Goal: Task Accomplishment & Management: Manage account settings

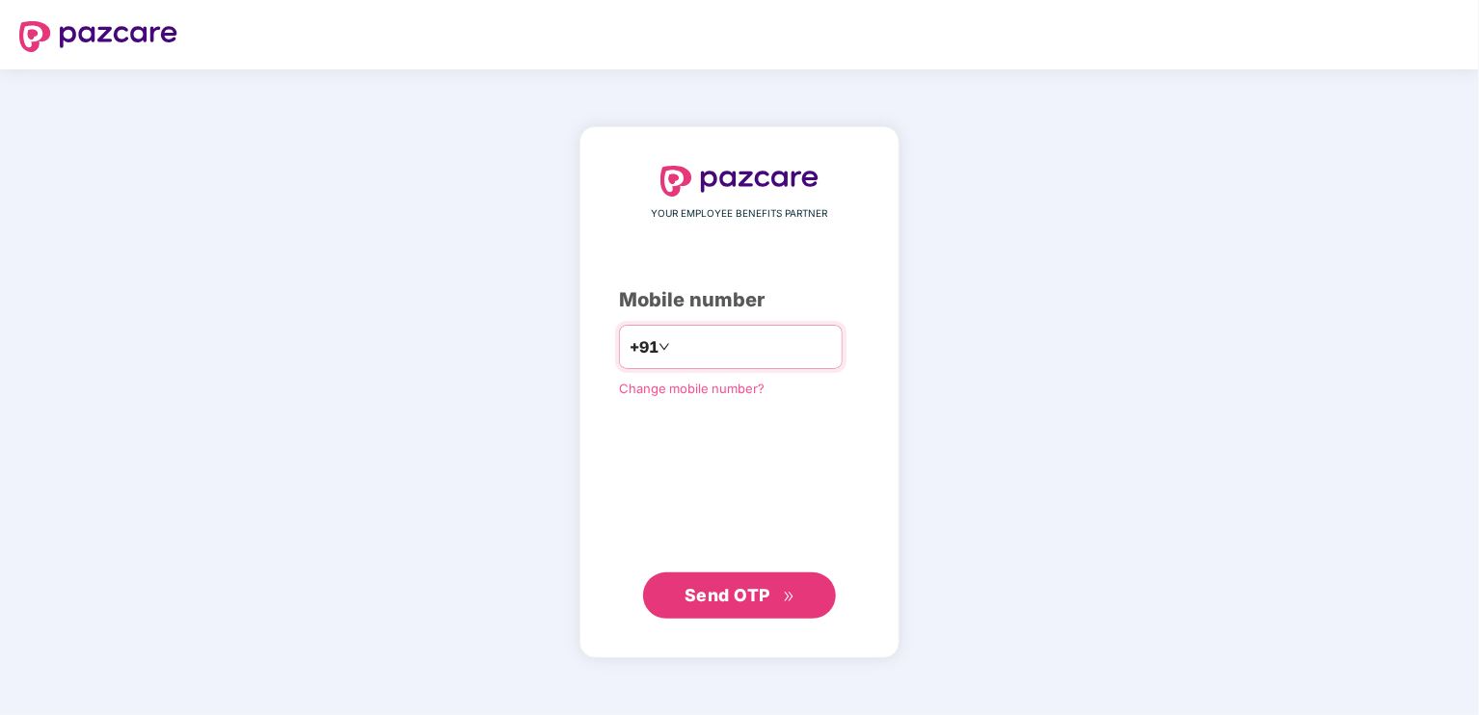
click at [736, 349] on input "number" at bounding box center [753, 347] width 158 height 31
type input "**********"
click at [760, 598] on span "Send OTP" at bounding box center [728, 594] width 86 height 20
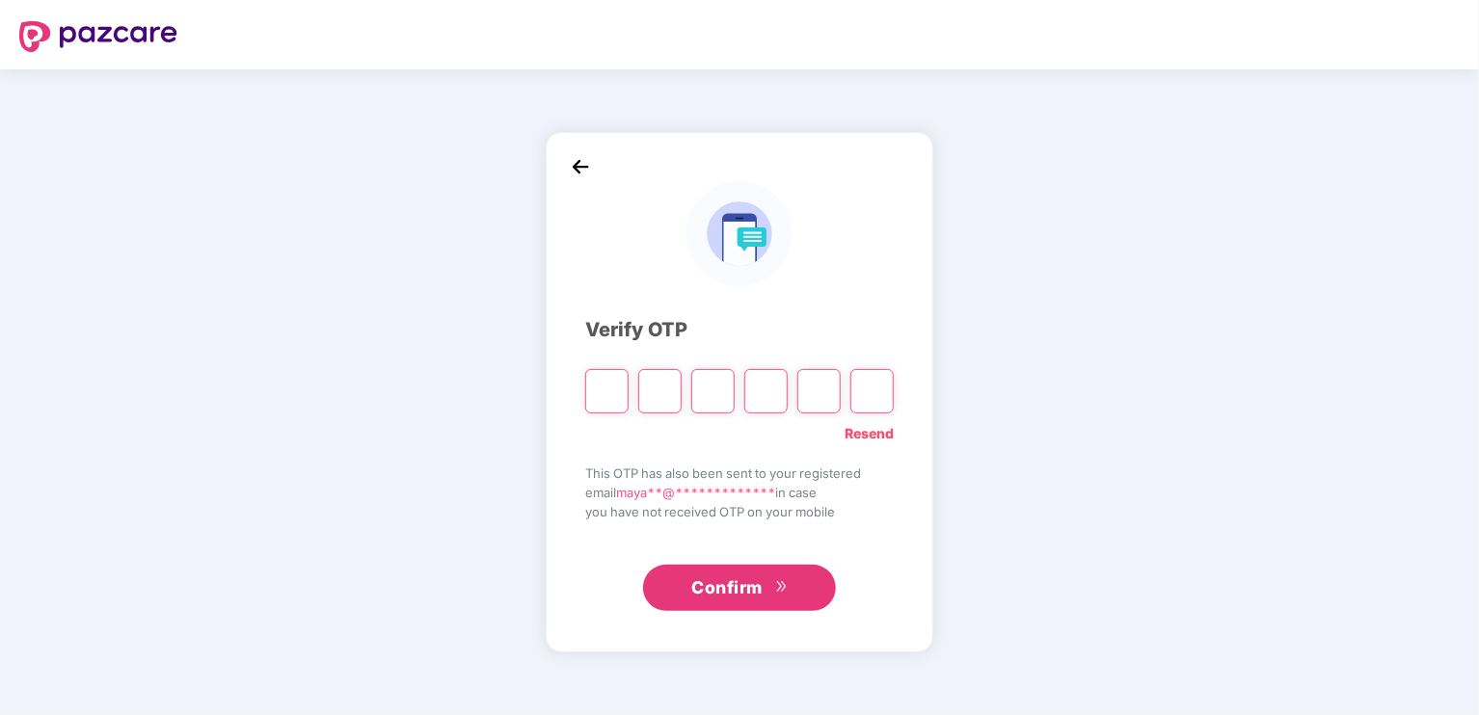
type input "*"
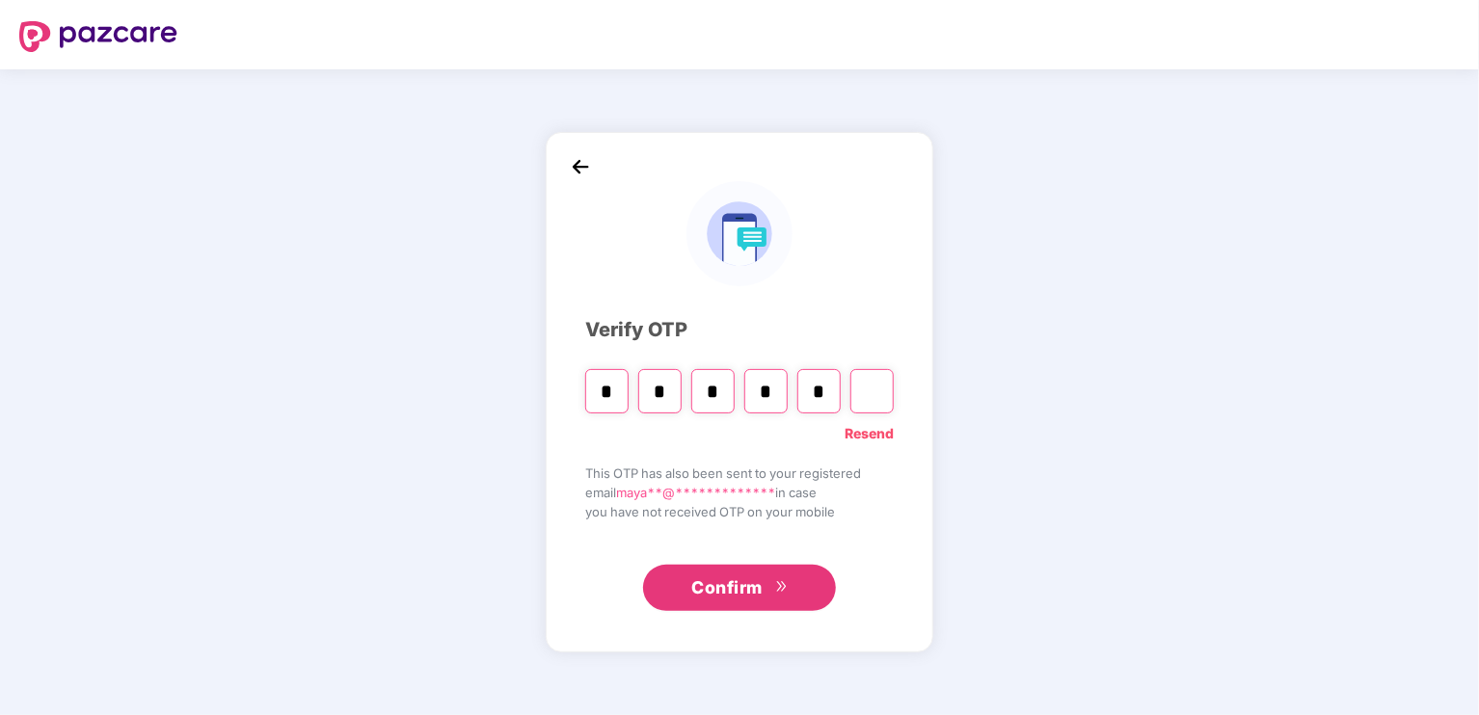
type input "*"
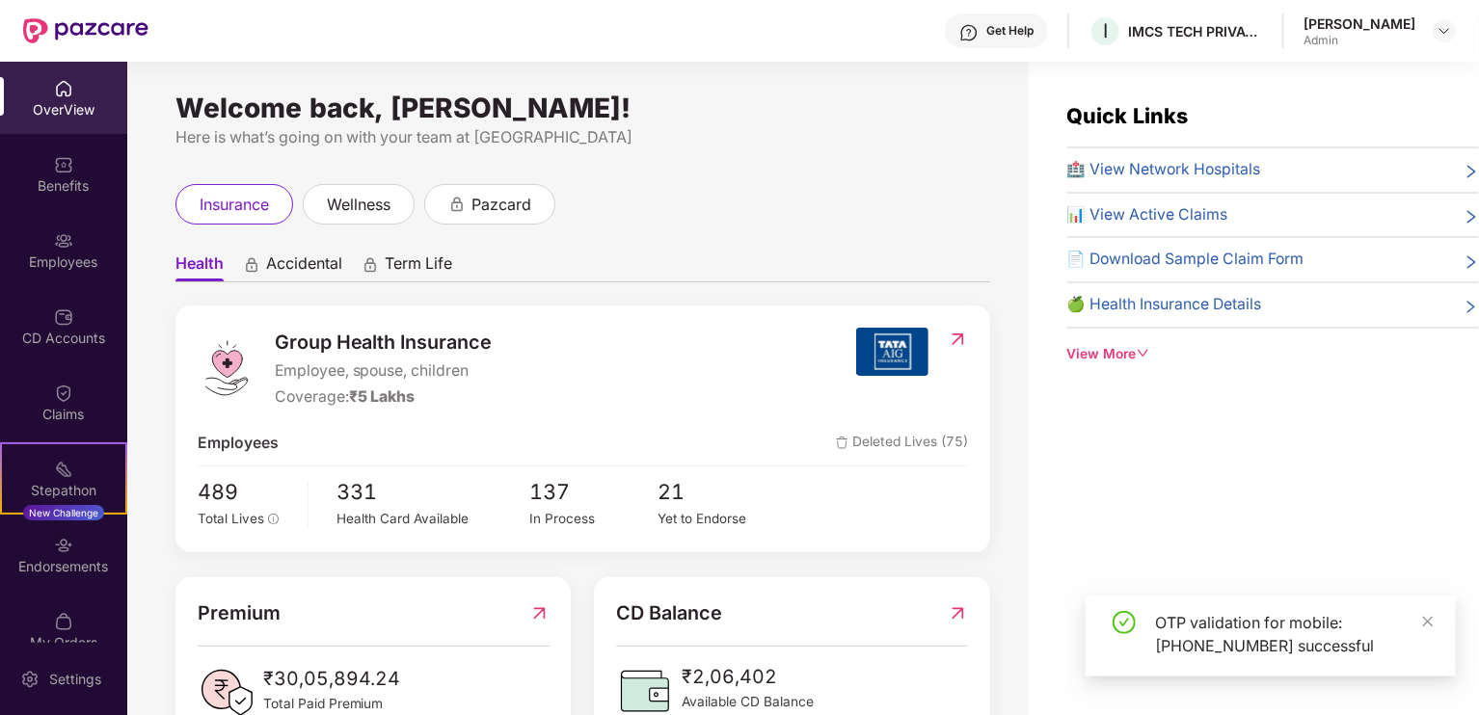
click at [89, 247] on div "Employees" at bounding box center [63, 250] width 127 height 72
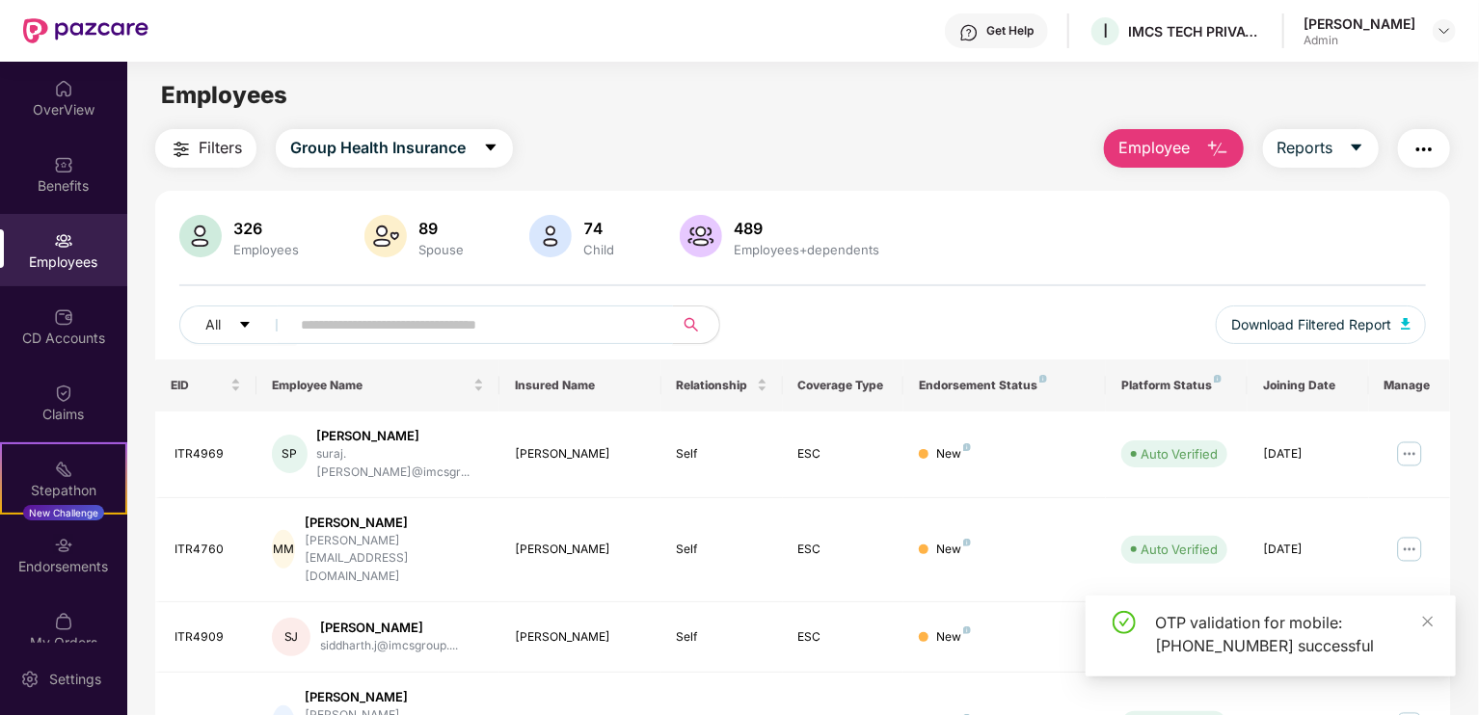
click at [383, 315] on input "text" at bounding box center [474, 324] width 346 height 29
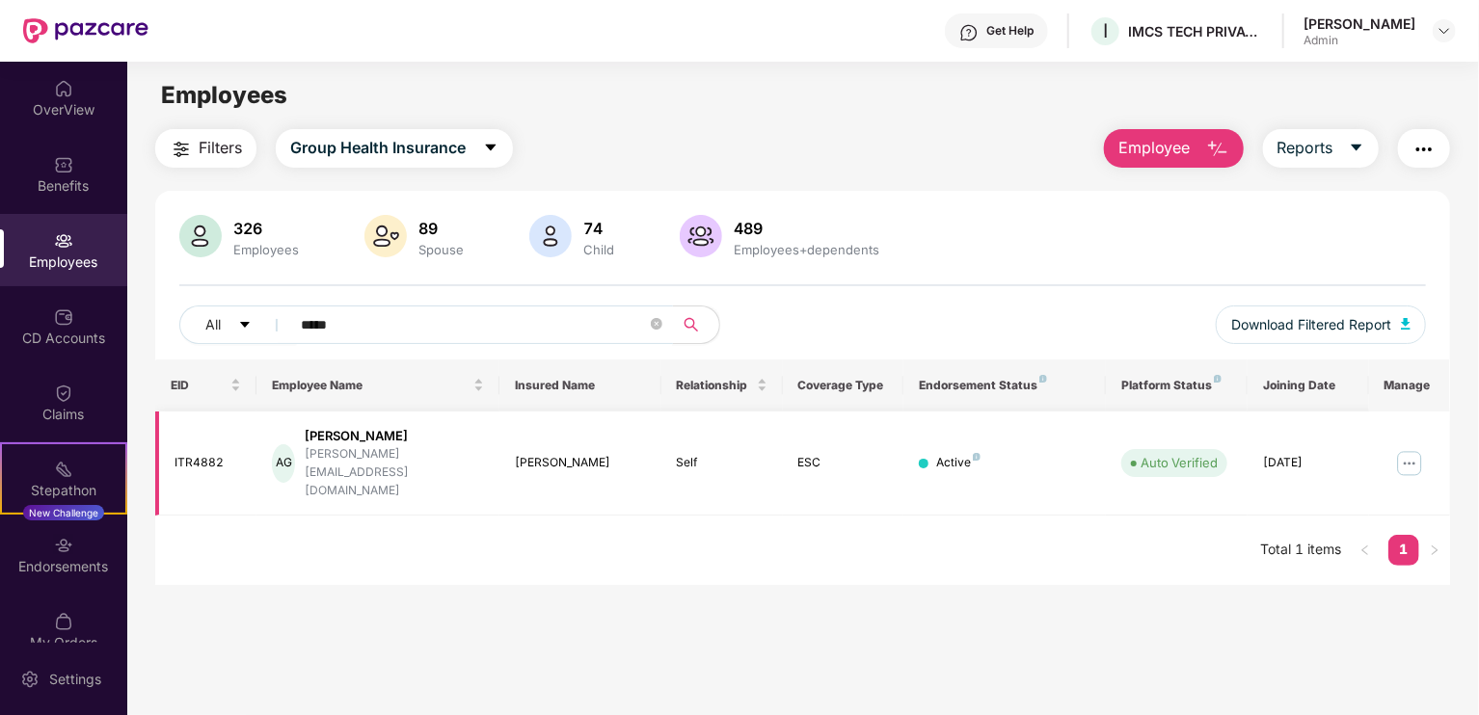
type input "*****"
click at [1410, 450] on img at bounding box center [1409, 463] width 31 height 31
click at [802, 571] on main "Employees Filters Group Health Insurance Employee Reports 326 Employees 89 Spou…" at bounding box center [802, 419] width 1351 height 715
click at [284, 444] on div "AG" at bounding box center [283, 463] width 23 height 39
click at [1407, 449] on img at bounding box center [1409, 463] width 31 height 31
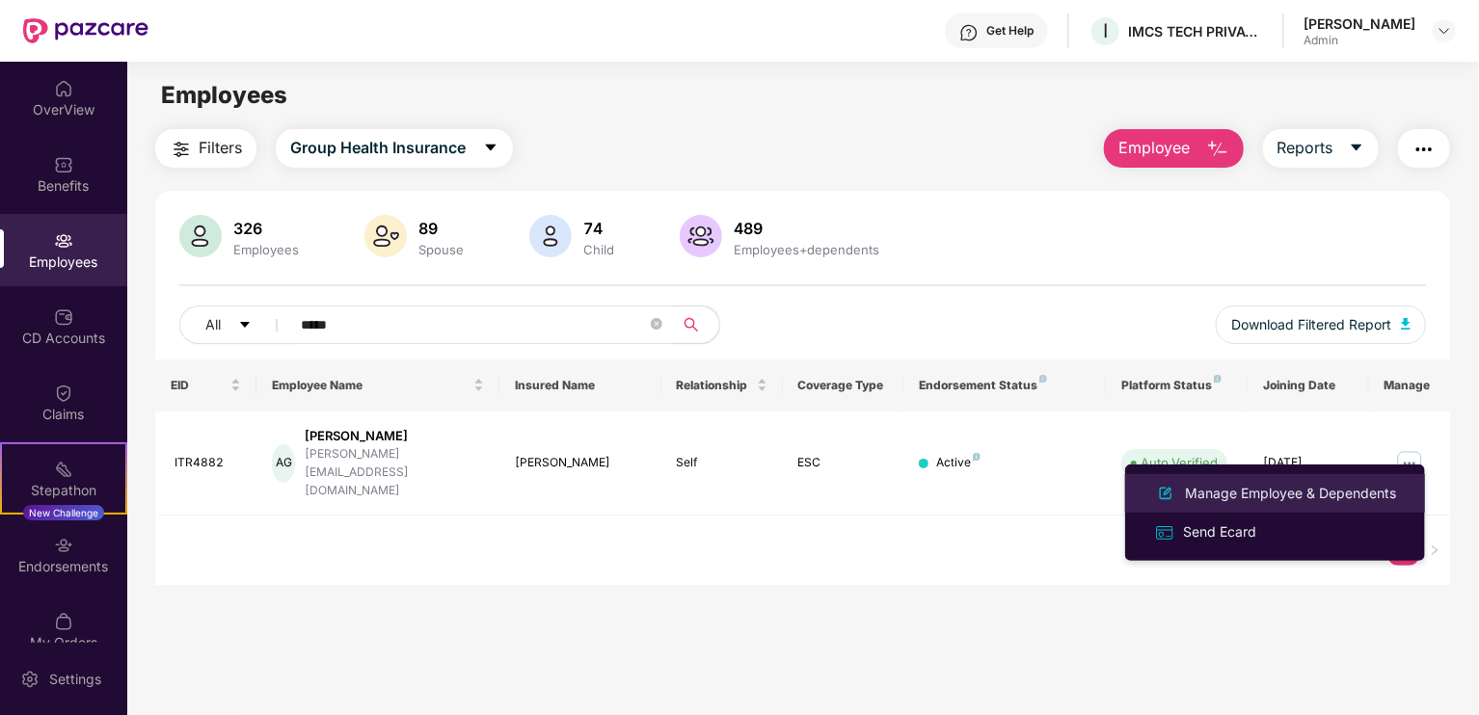
click at [1322, 483] on div "Manage Employee & Dependents" at bounding box center [1290, 493] width 219 height 21
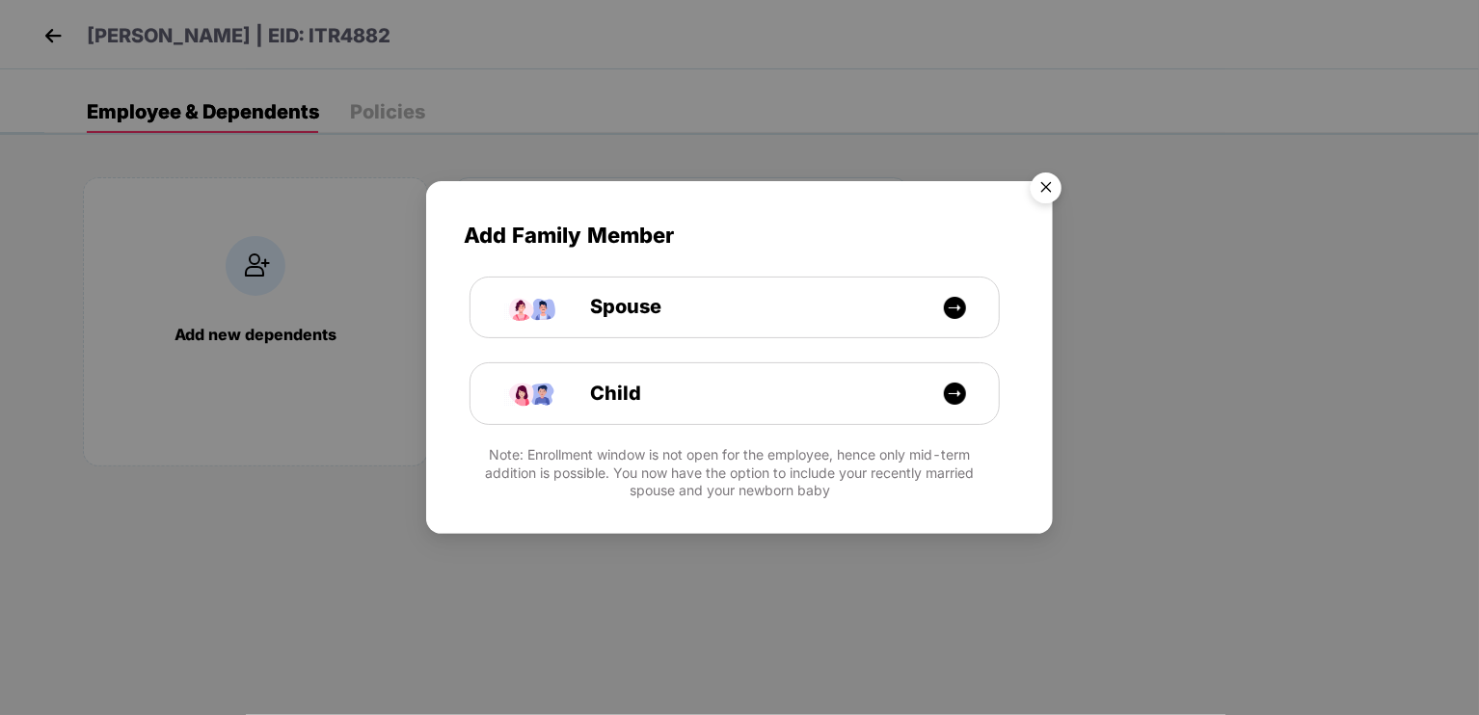
click at [1042, 176] on img "Close" at bounding box center [1046, 191] width 54 height 54
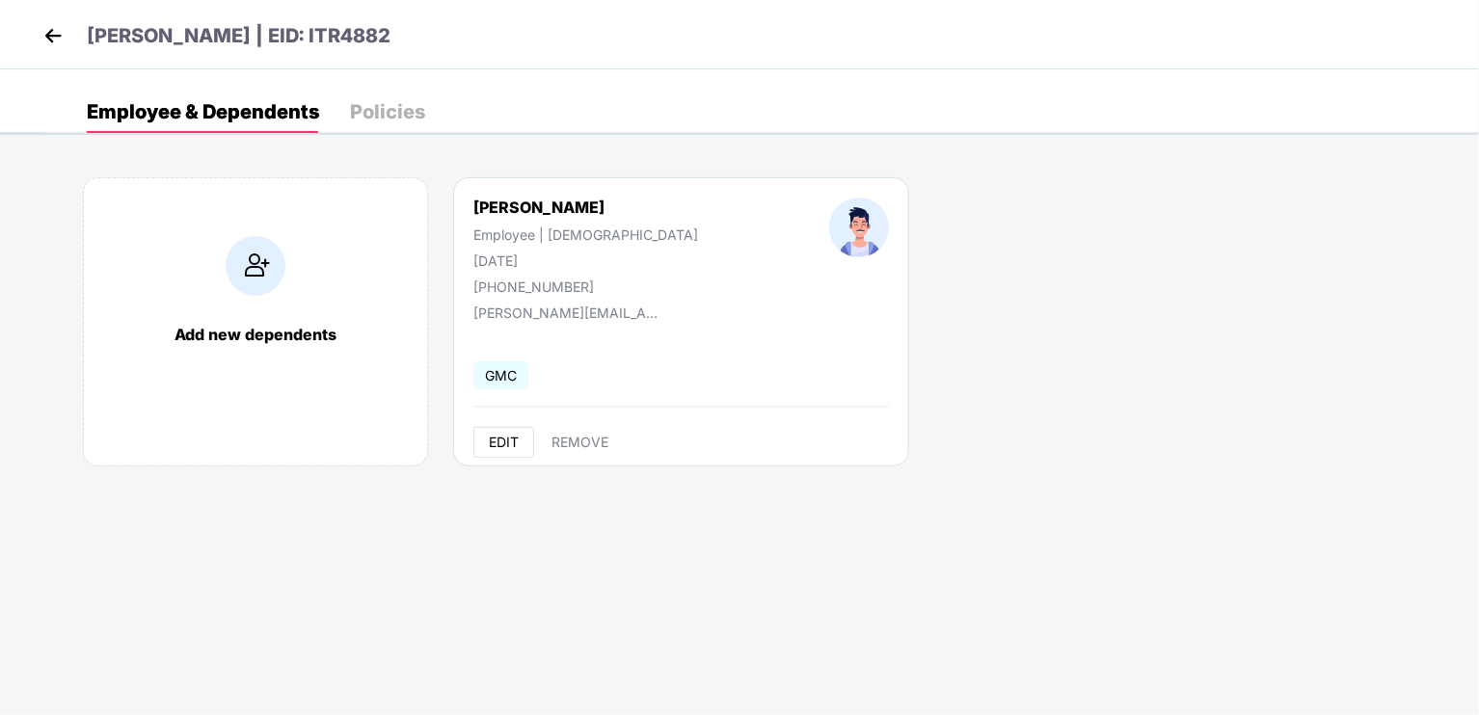
click at [508, 445] on span "EDIT" at bounding box center [504, 442] width 30 height 15
select select "****"
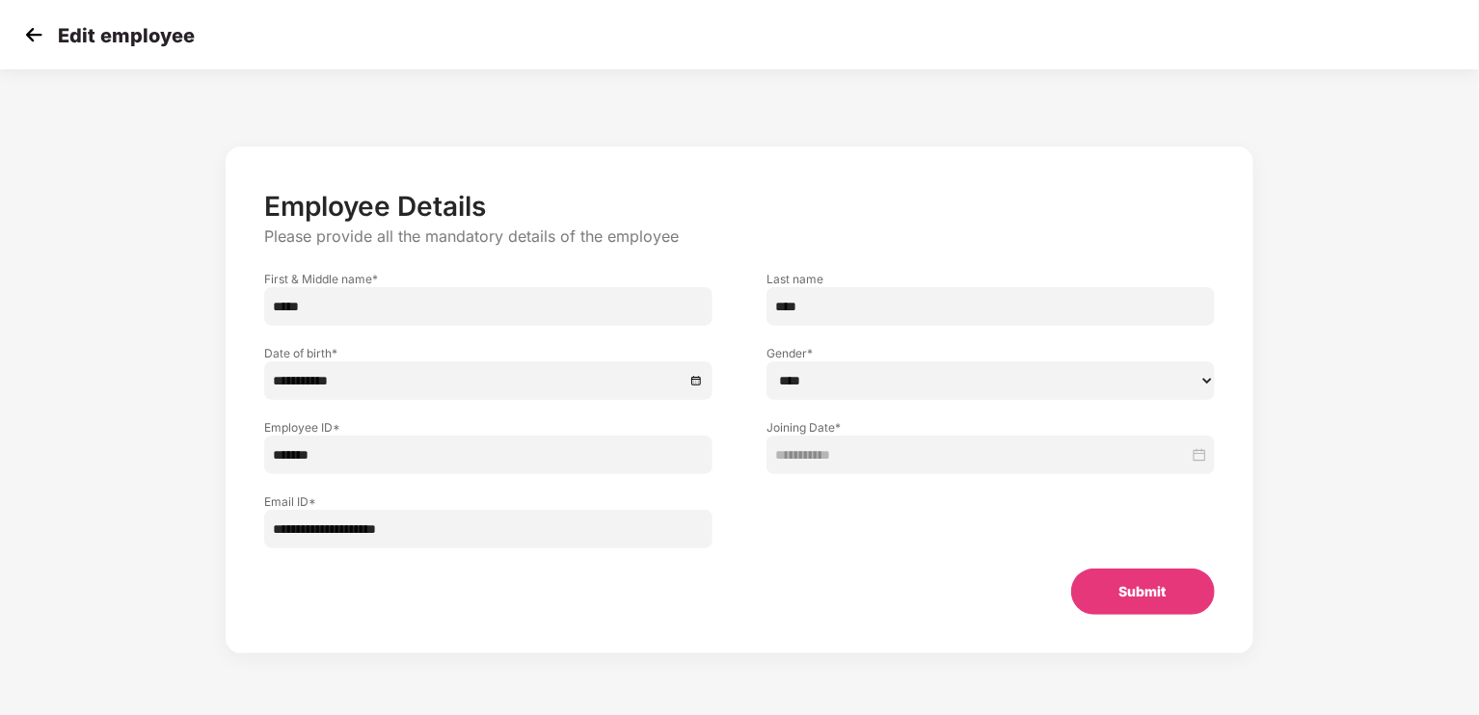
click at [36, 30] on img at bounding box center [33, 34] width 29 height 29
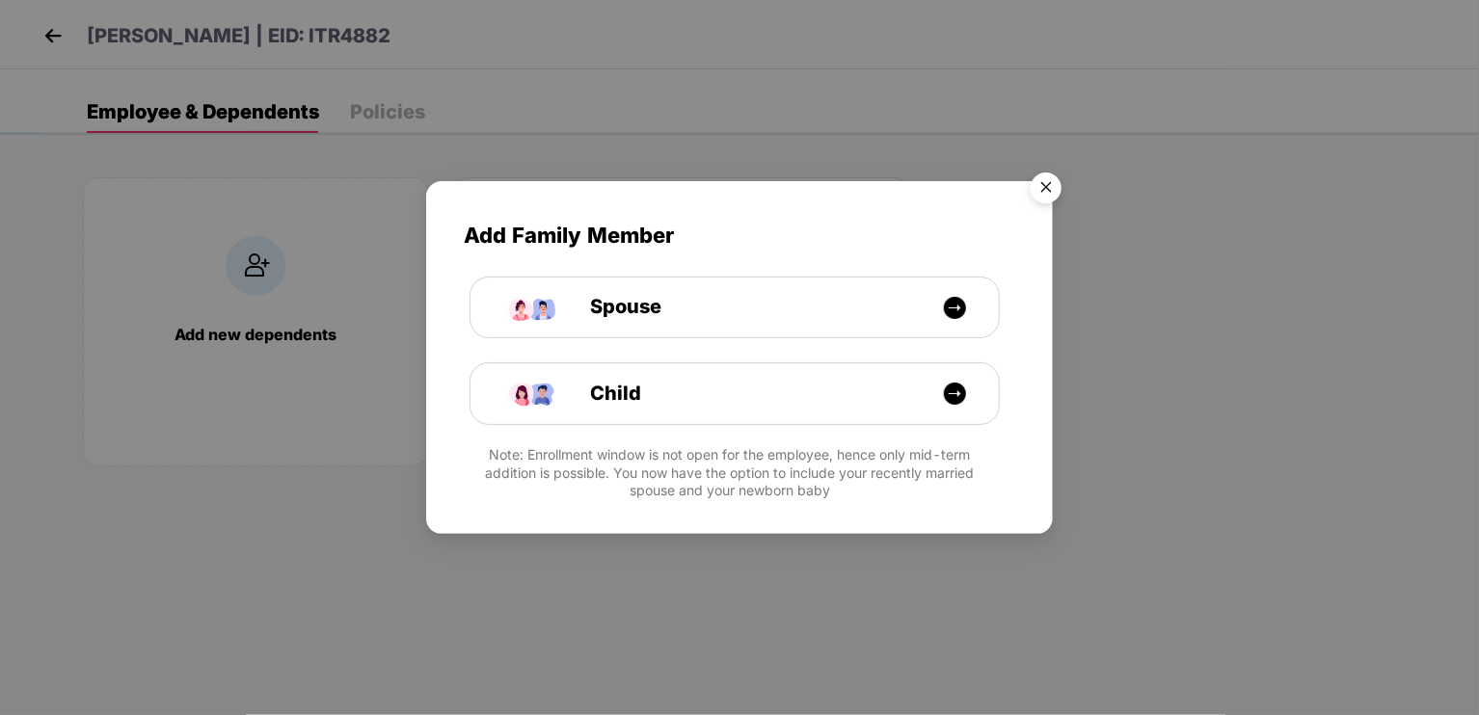
click at [1040, 181] on img "Close" at bounding box center [1046, 191] width 54 height 54
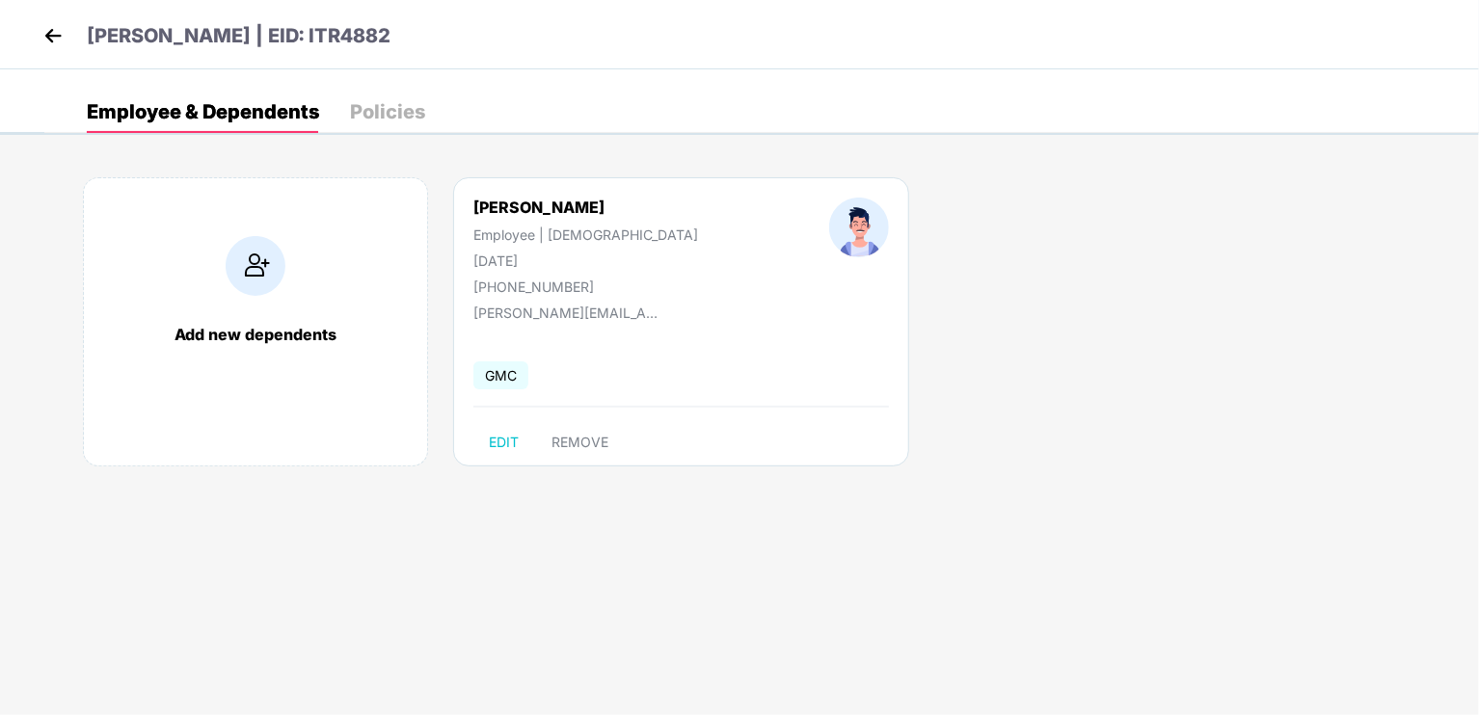
click at [389, 105] on div "Policies" at bounding box center [387, 111] width 75 height 19
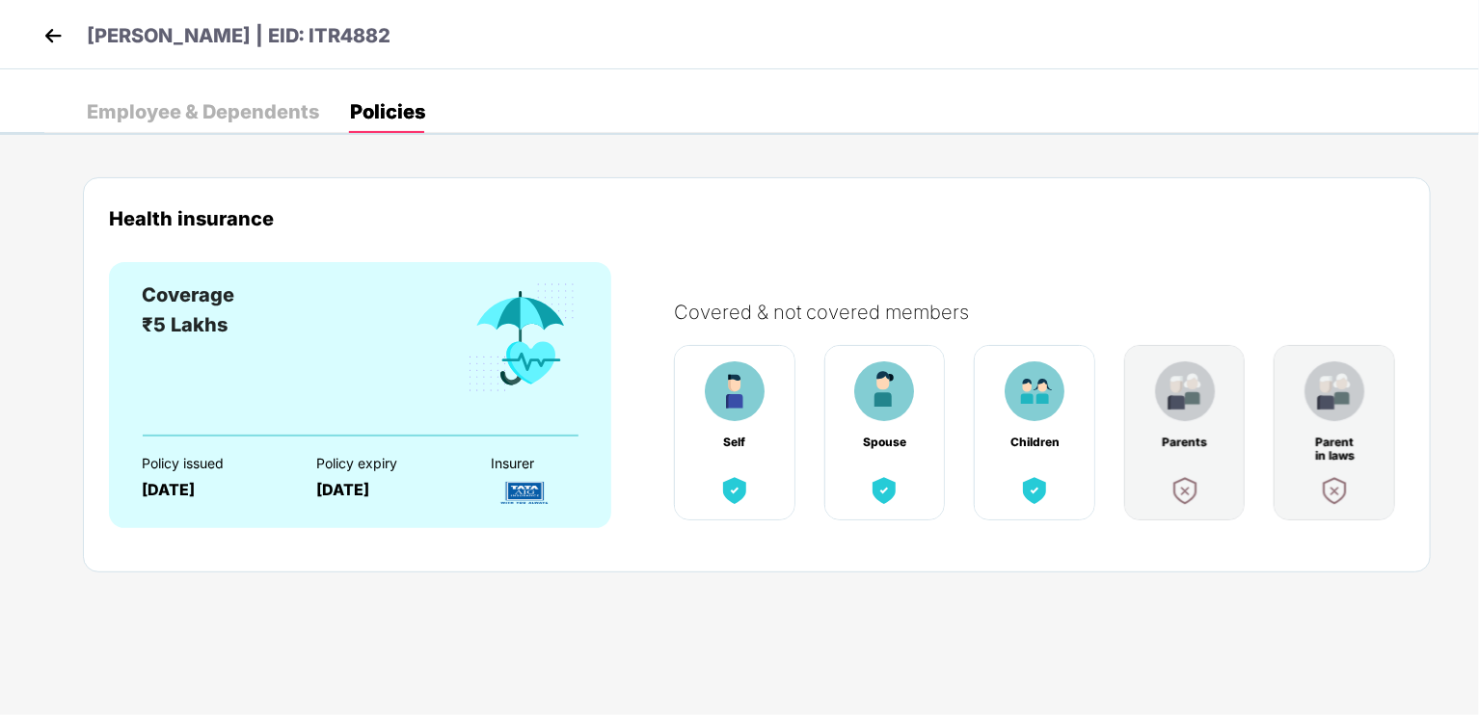
click at [46, 41] on img at bounding box center [53, 35] width 29 height 29
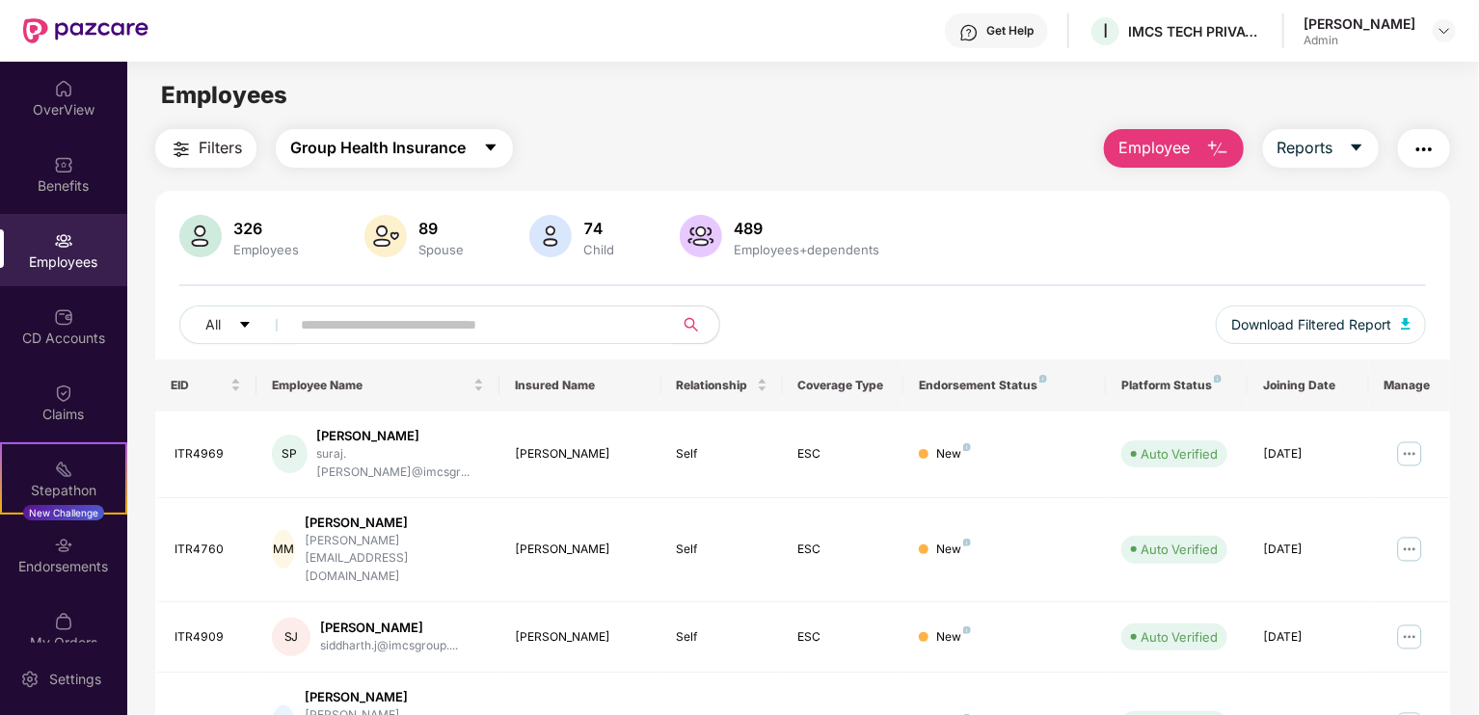
click at [409, 151] on span "Group Health Insurance" at bounding box center [377, 148] width 175 height 24
click at [652, 121] on main "Employees Filters Group Health Insurance Employee Reports 326 Employees 89 Spou…" at bounding box center [802, 419] width 1351 height 715
click at [1434, 34] on div at bounding box center [1444, 30] width 23 height 23
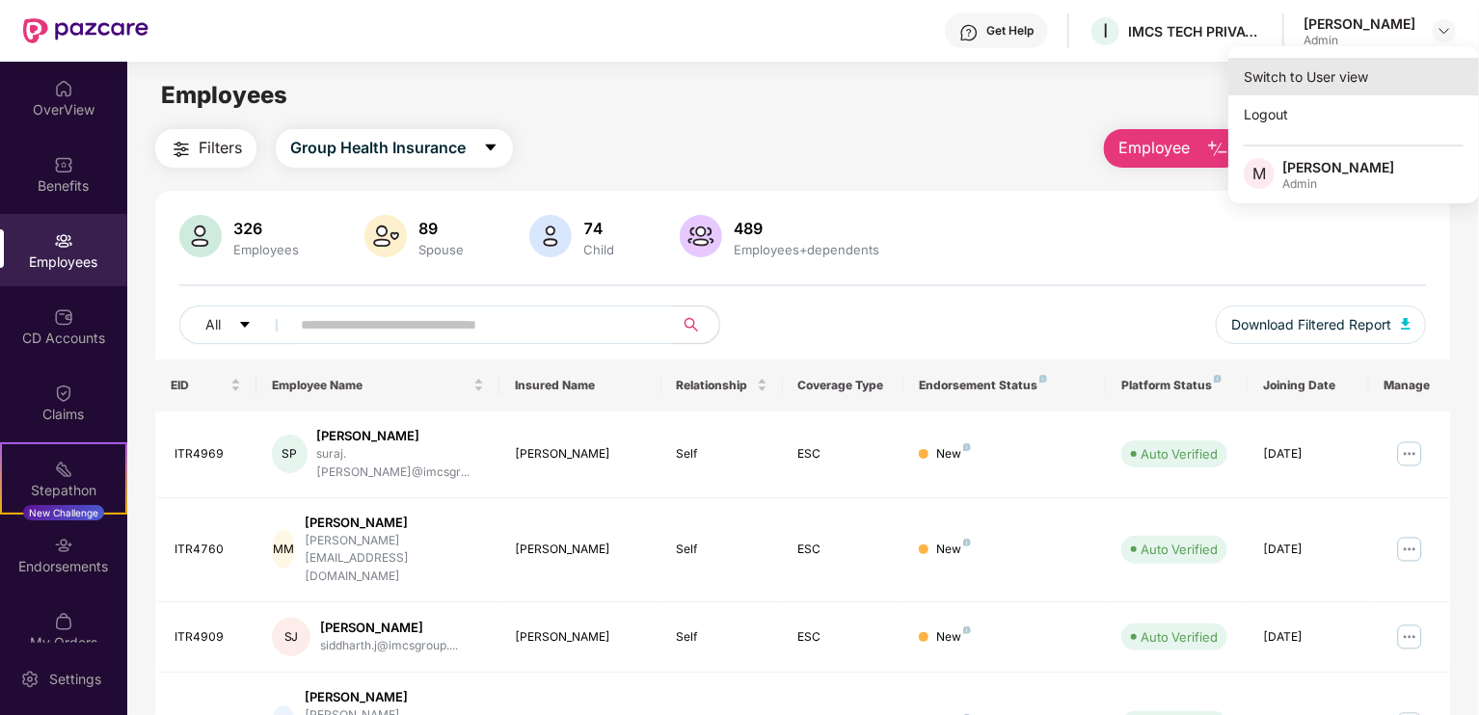
click at [1311, 80] on div "Switch to User view" at bounding box center [1353, 77] width 251 height 38
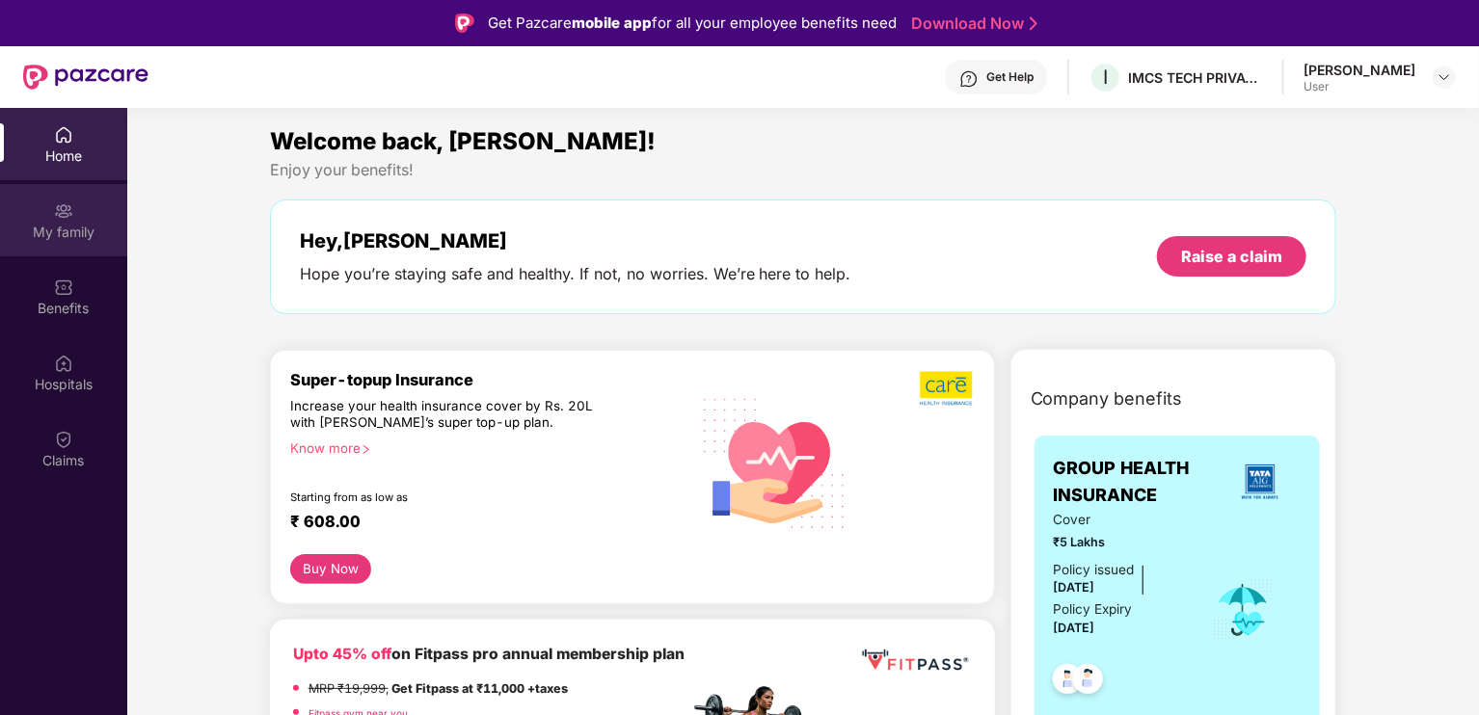
click at [50, 203] on div "My family" at bounding box center [63, 220] width 127 height 72
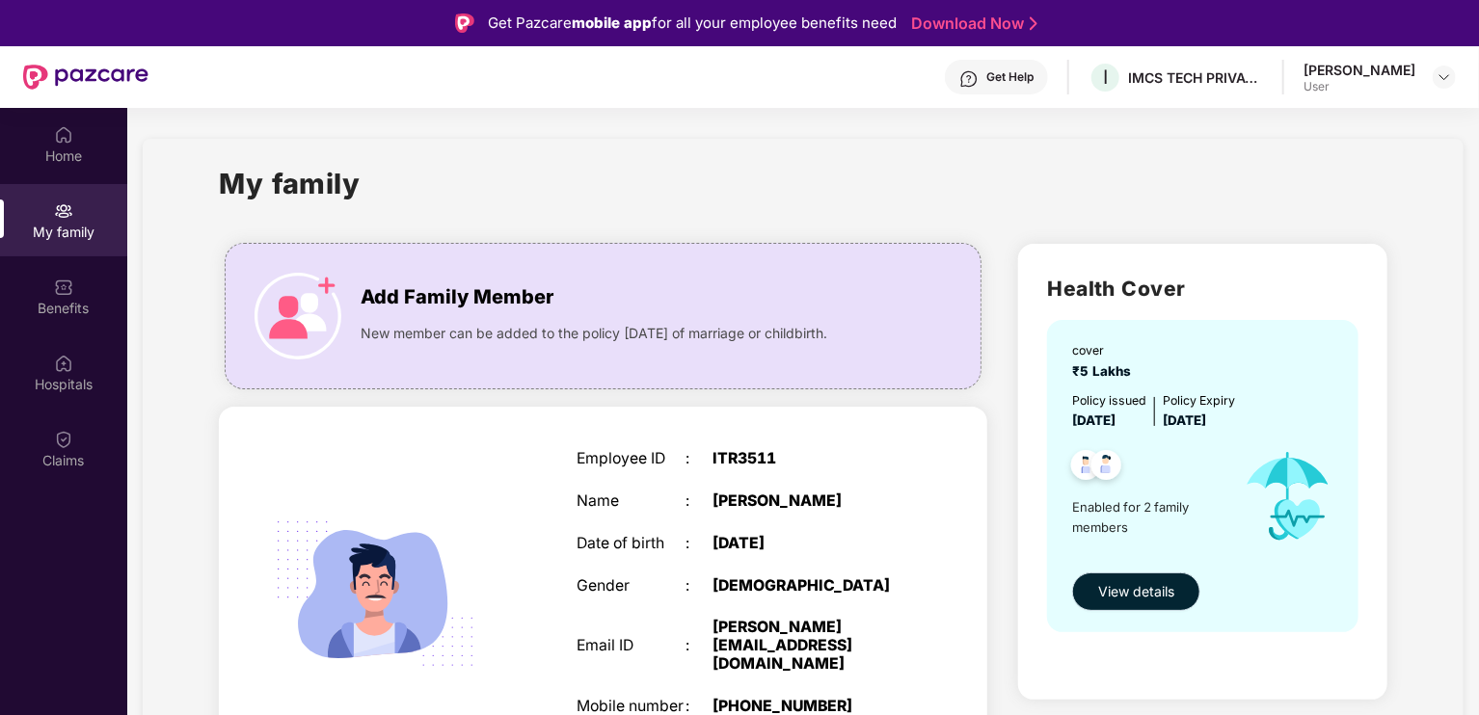
click at [1144, 585] on span "View details" at bounding box center [1136, 591] width 76 height 21
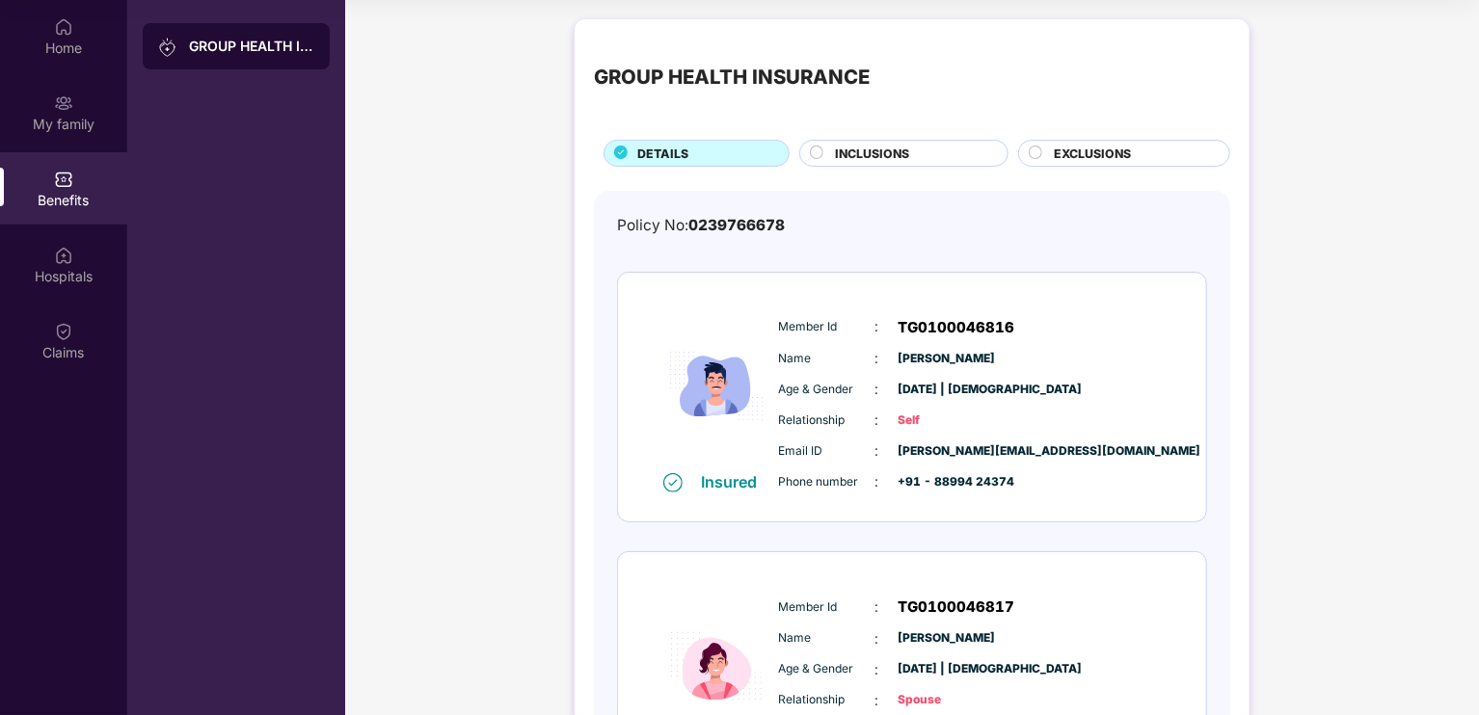
click at [852, 155] on span "INCLUSIONS" at bounding box center [872, 154] width 74 height 18
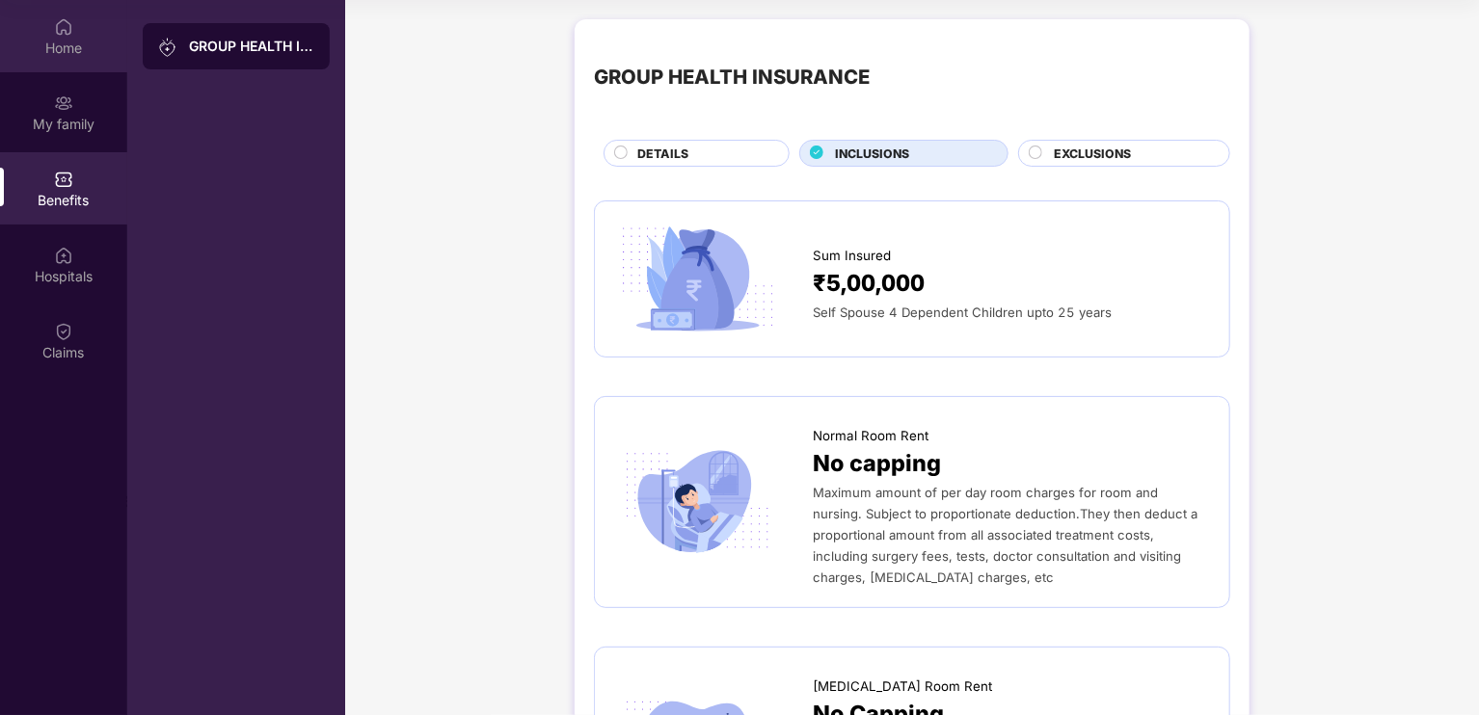
click at [72, 34] on img at bounding box center [63, 26] width 19 height 19
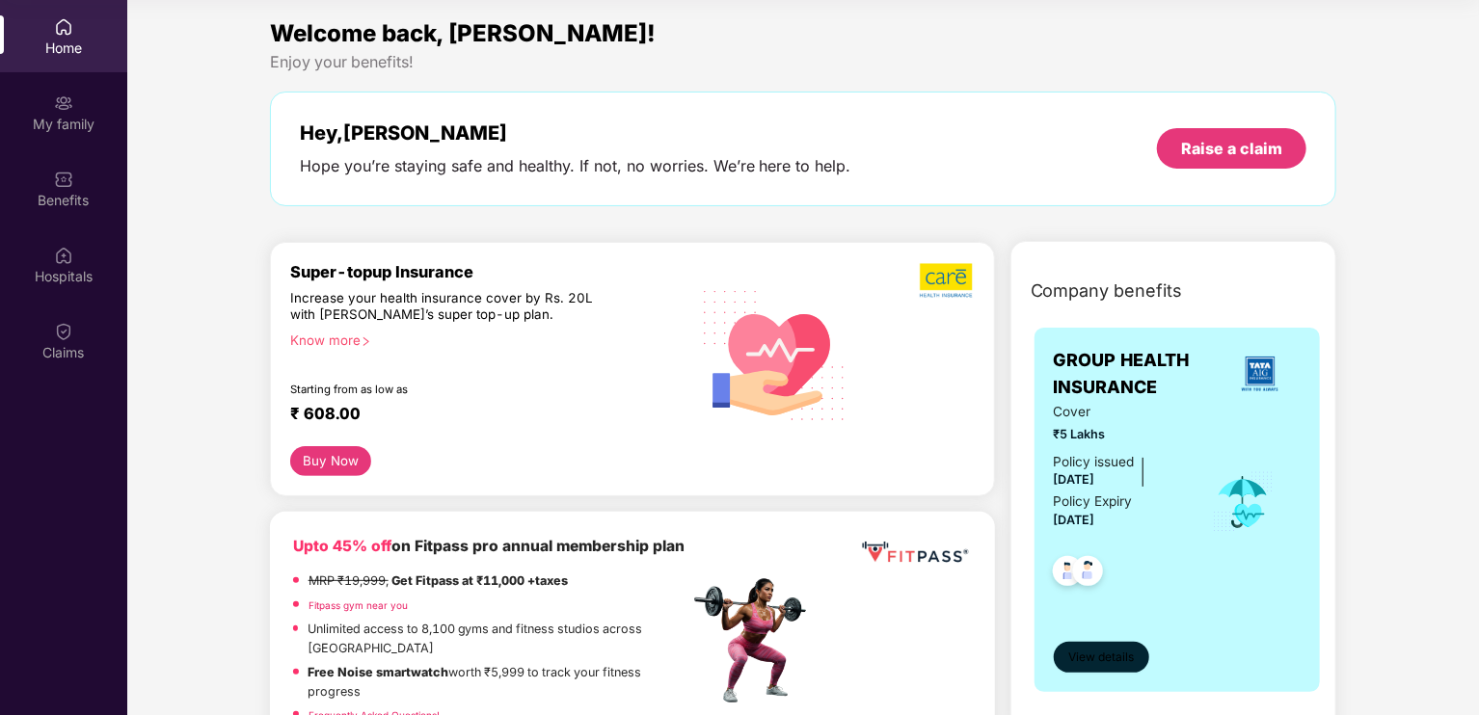
click at [1117, 666] on button "View details" at bounding box center [1101, 657] width 95 height 31
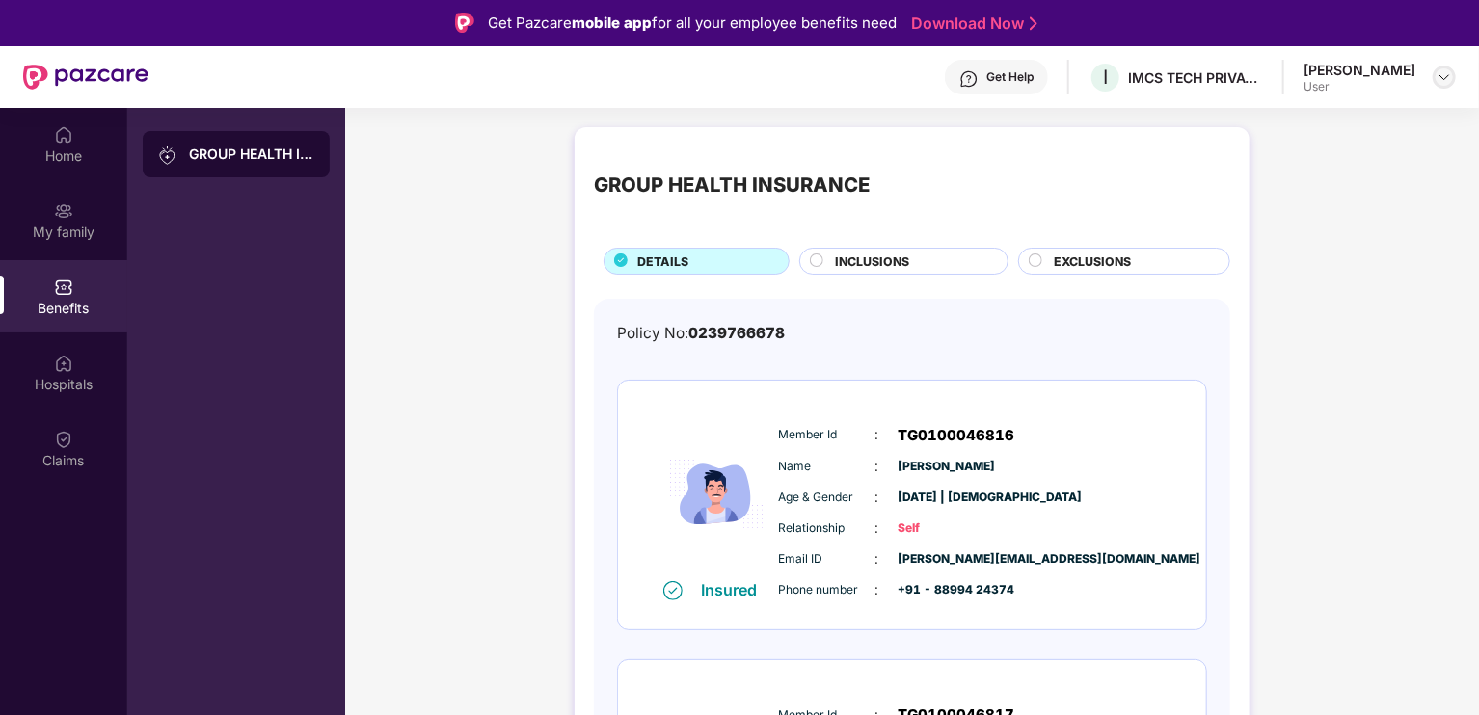
click at [1446, 69] on img at bounding box center [1444, 76] width 15 height 15
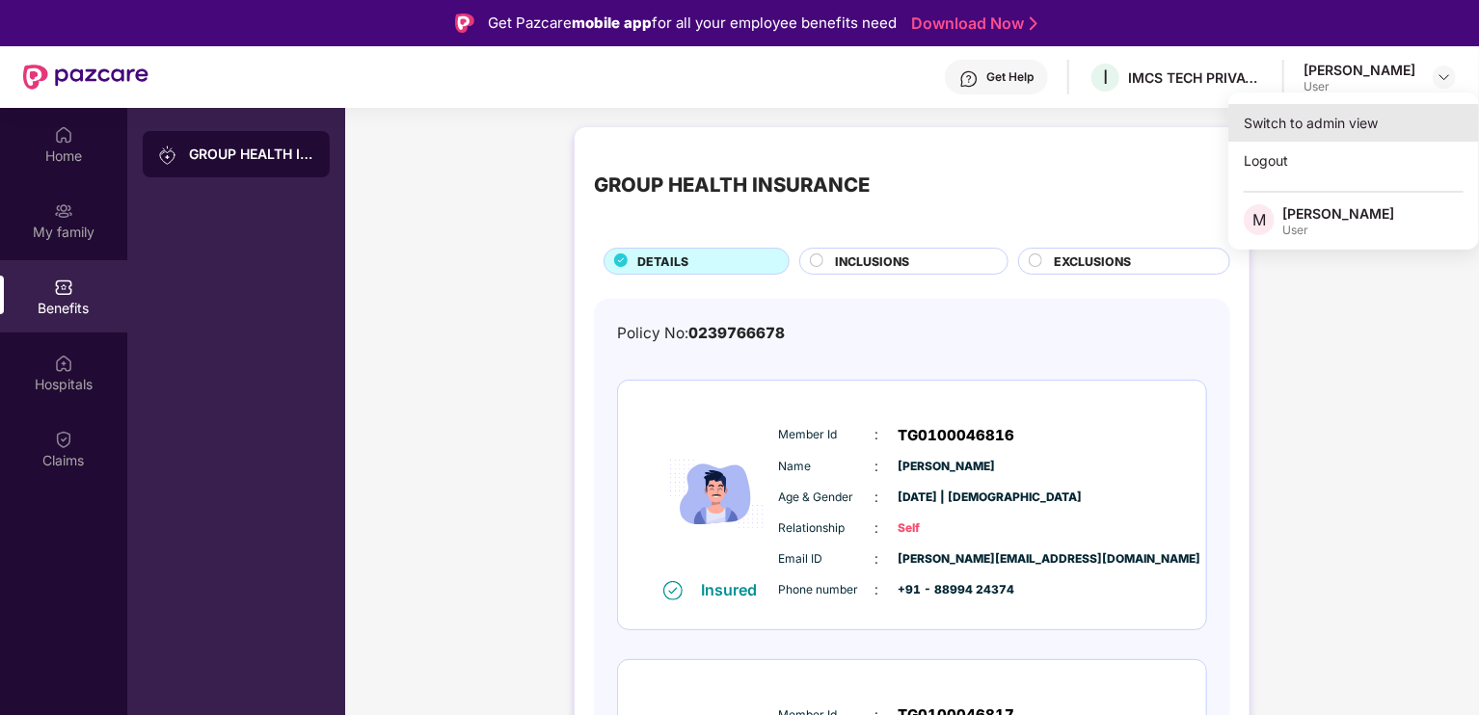
click at [1291, 123] on div "Switch to admin view" at bounding box center [1353, 123] width 251 height 38
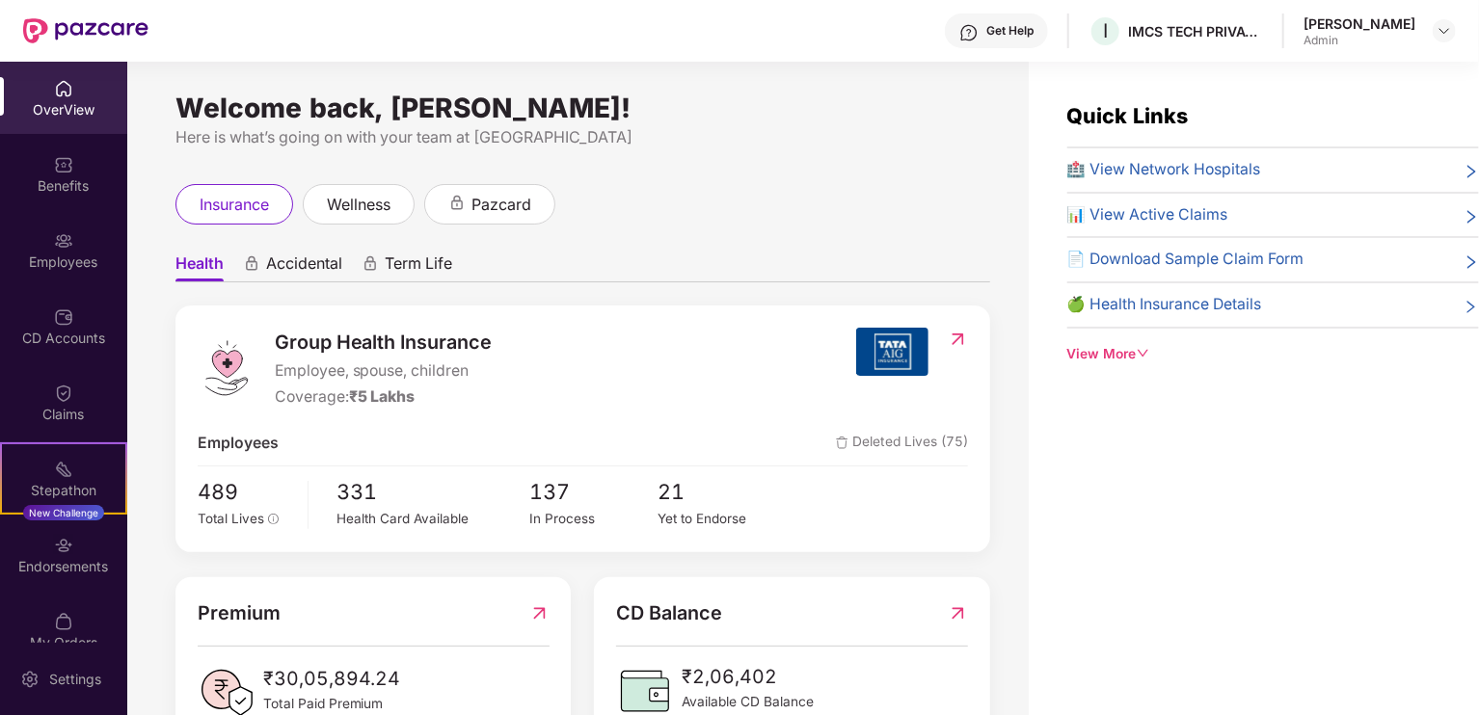
click at [37, 584] on div "Endorsements" at bounding box center [63, 555] width 127 height 72
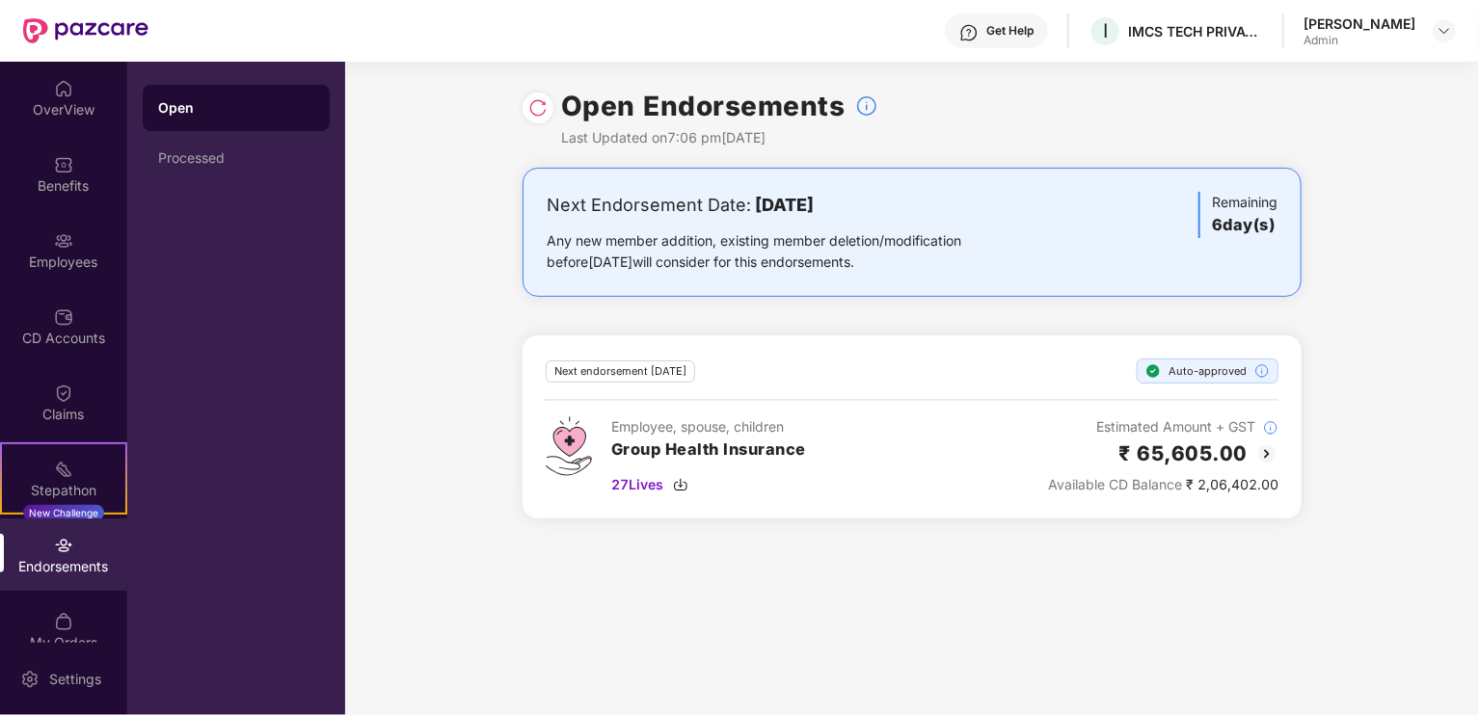
scroll to position [27, 0]
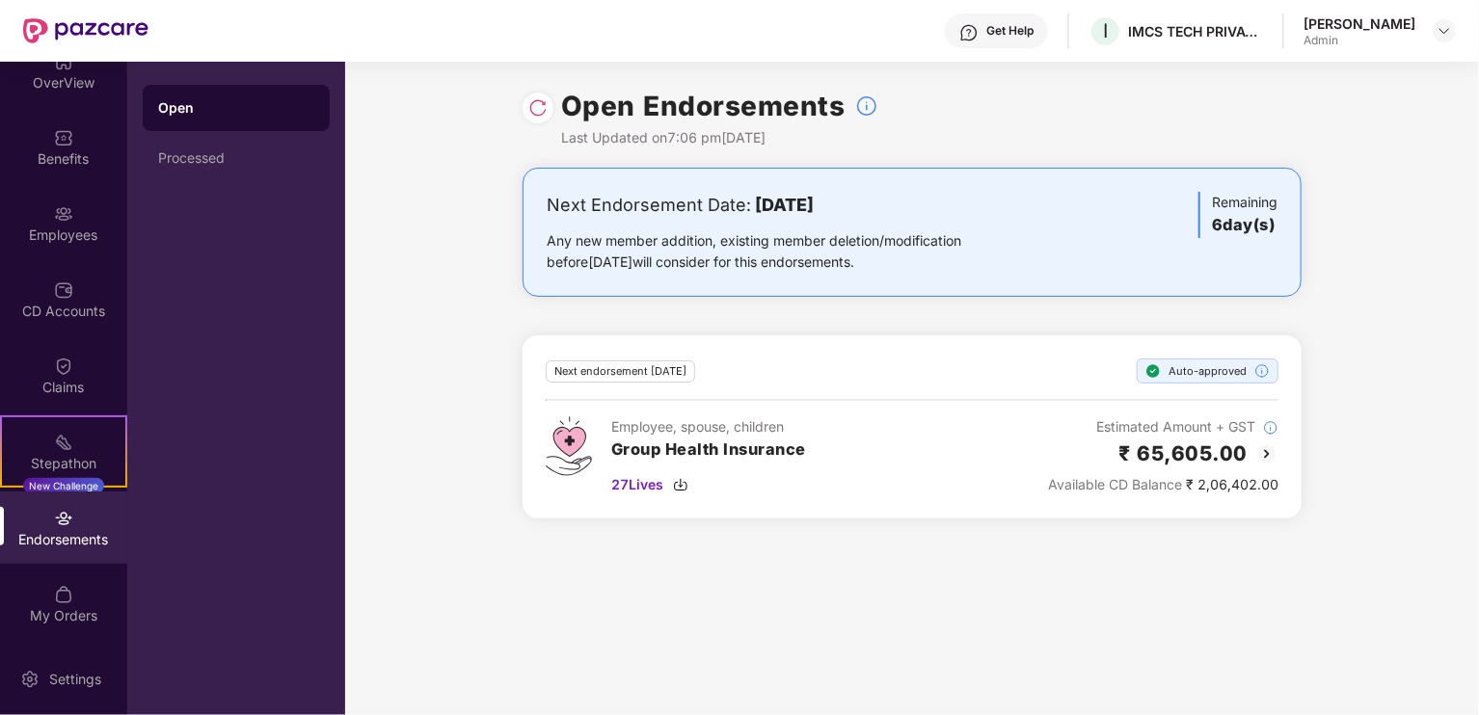
click at [69, 570] on div "My Orders" at bounding box center [63, 604] width 127 height 72
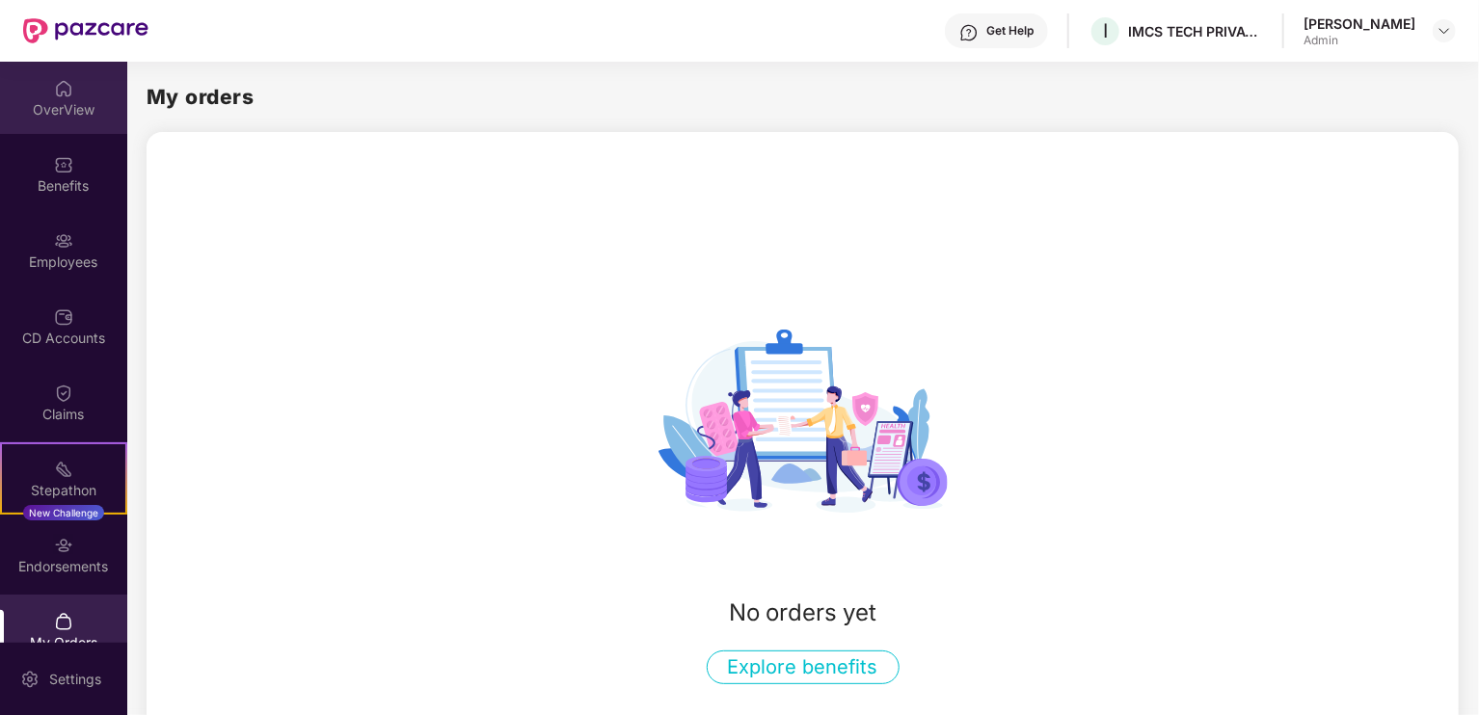
click at [83, 107] on div "OverView" at bounding box center [63, 109] width 127 height 19
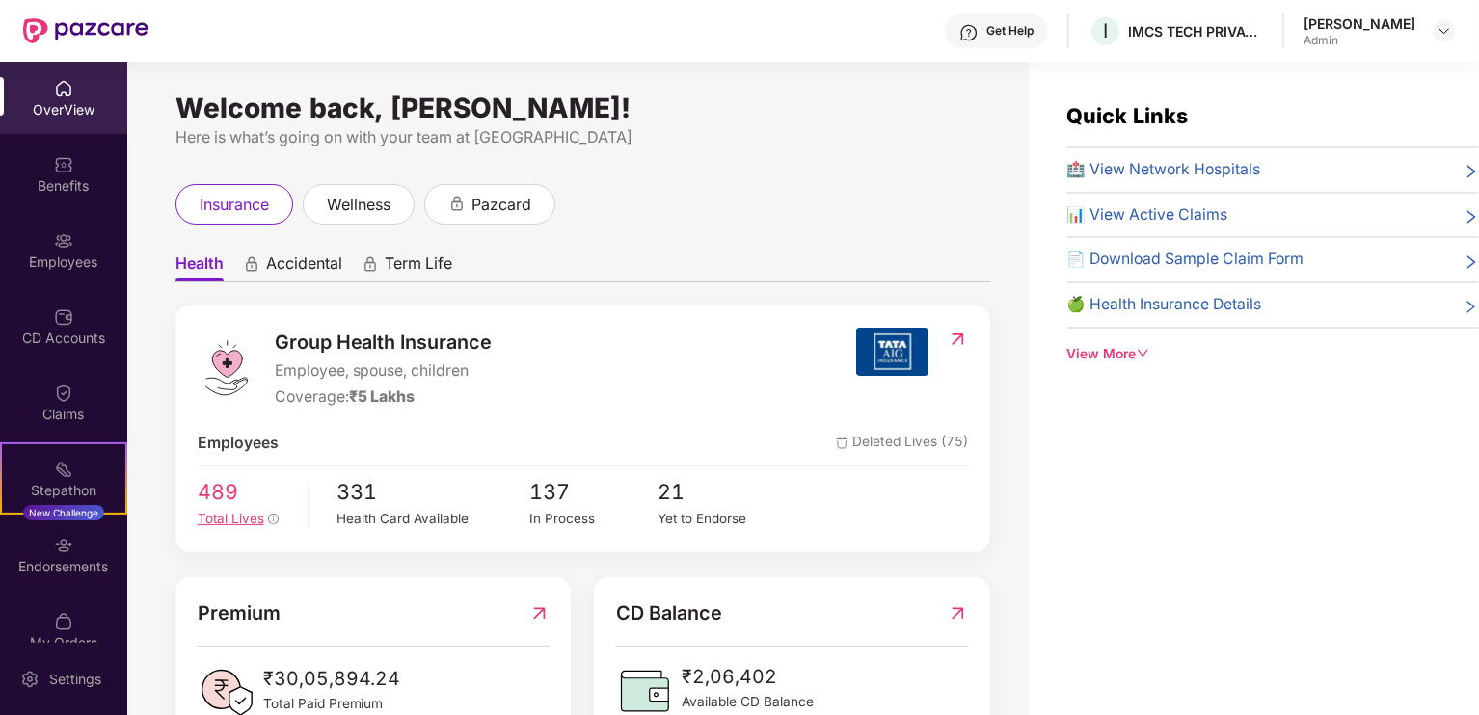
click at [216, 502] on span "489" at bounding box center [246, 492] width 96 height 33
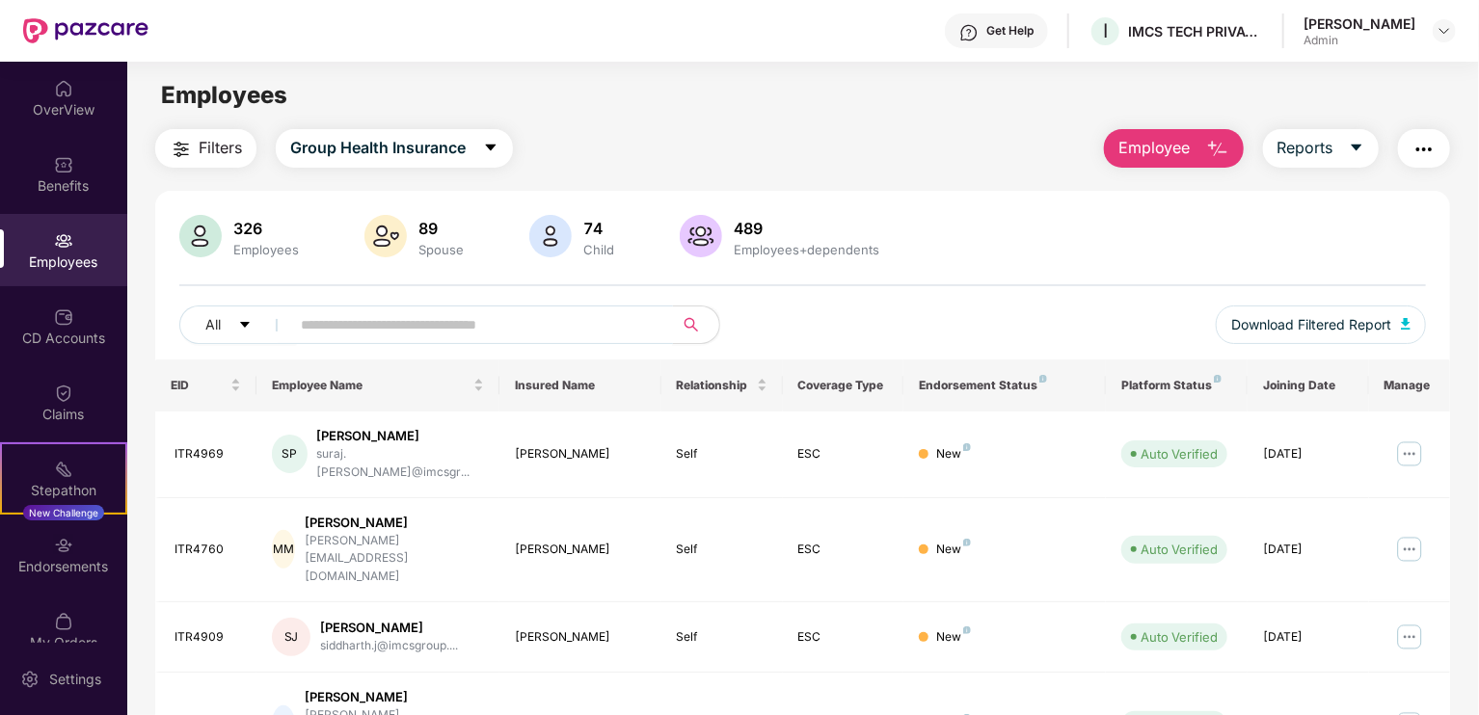
click at [448, 317] on input "text" at bounding box center [474, 324] width 346 height 29
click at [455, 329] on input "text" at bounding box center [474, 324] width 346 height 29
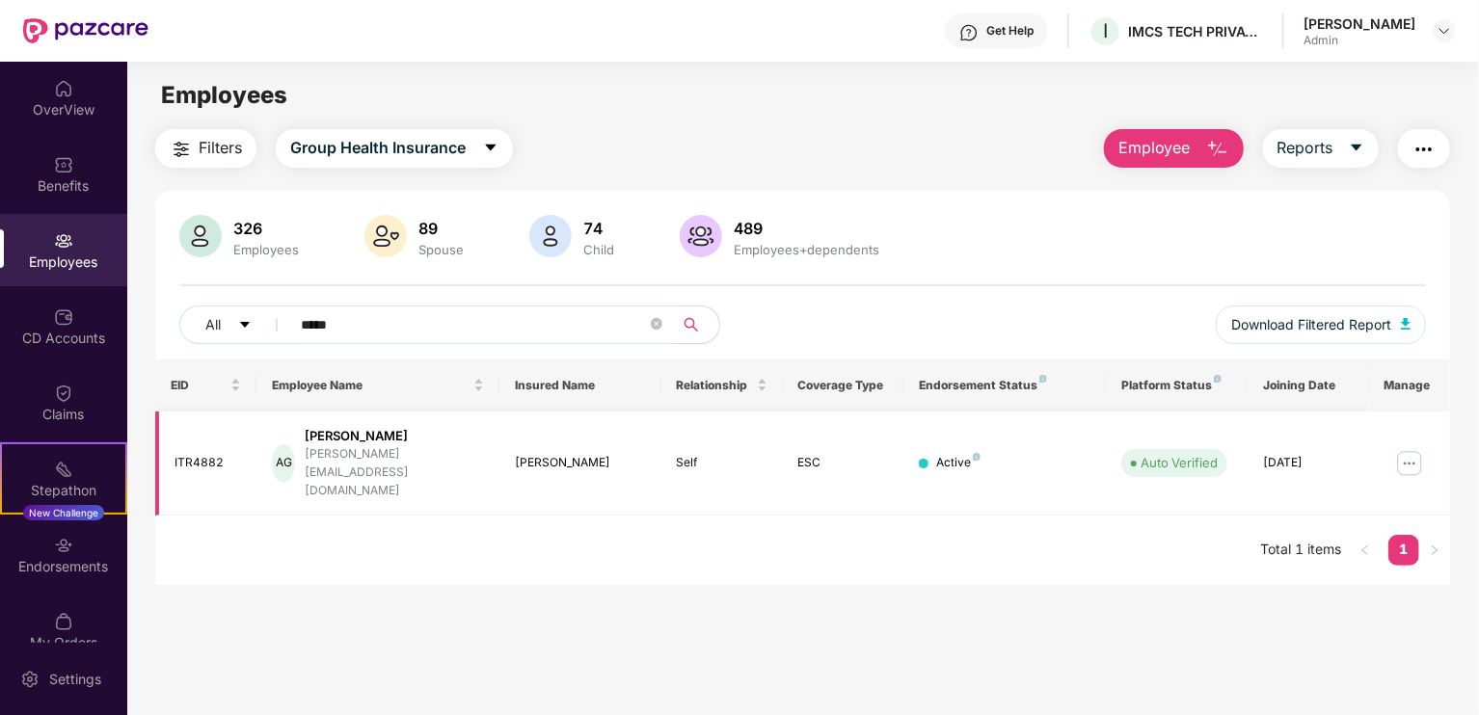
type input "*****"
click at [1413, 448] on img at bounding box center [1409, 463] width 31 height 31
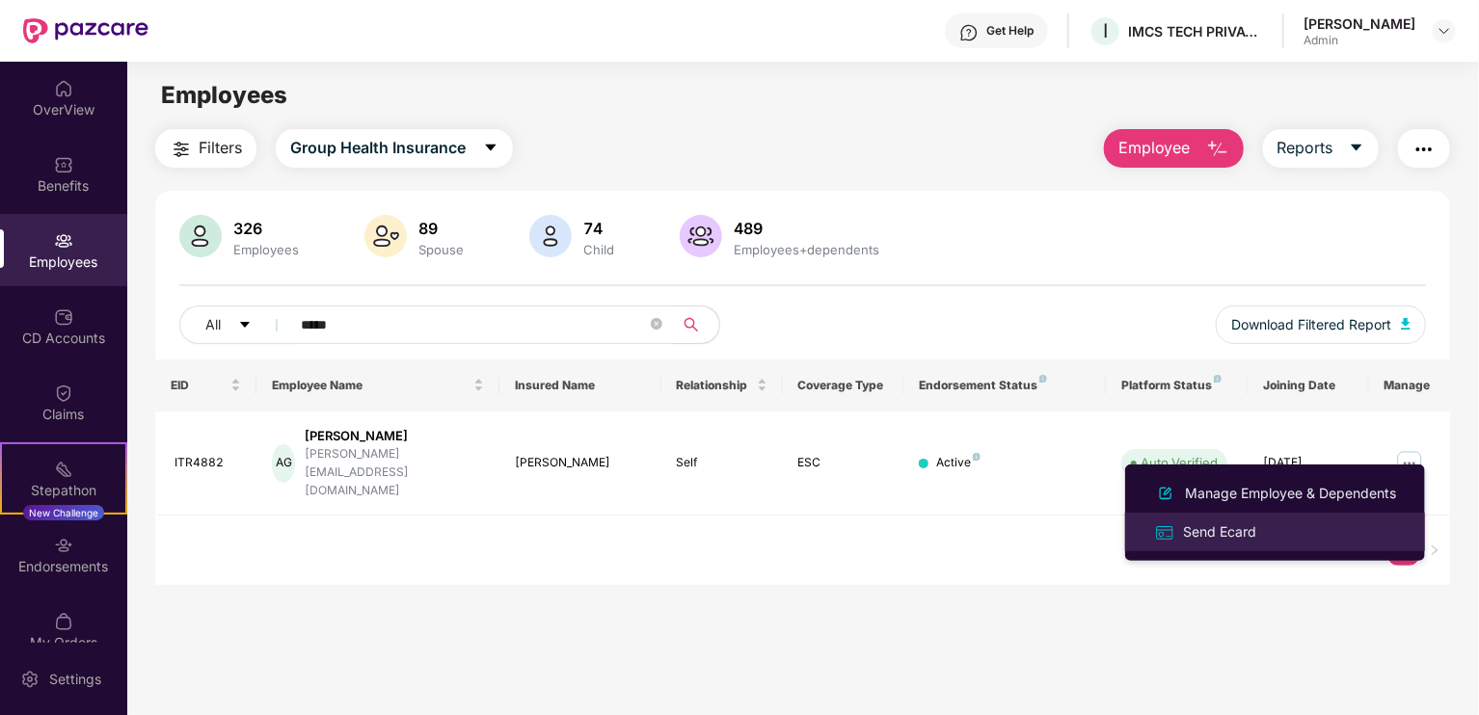
click at [1216, 534] on div "Send Ecard" at bounding box center [1219, 532] width 81 height 21
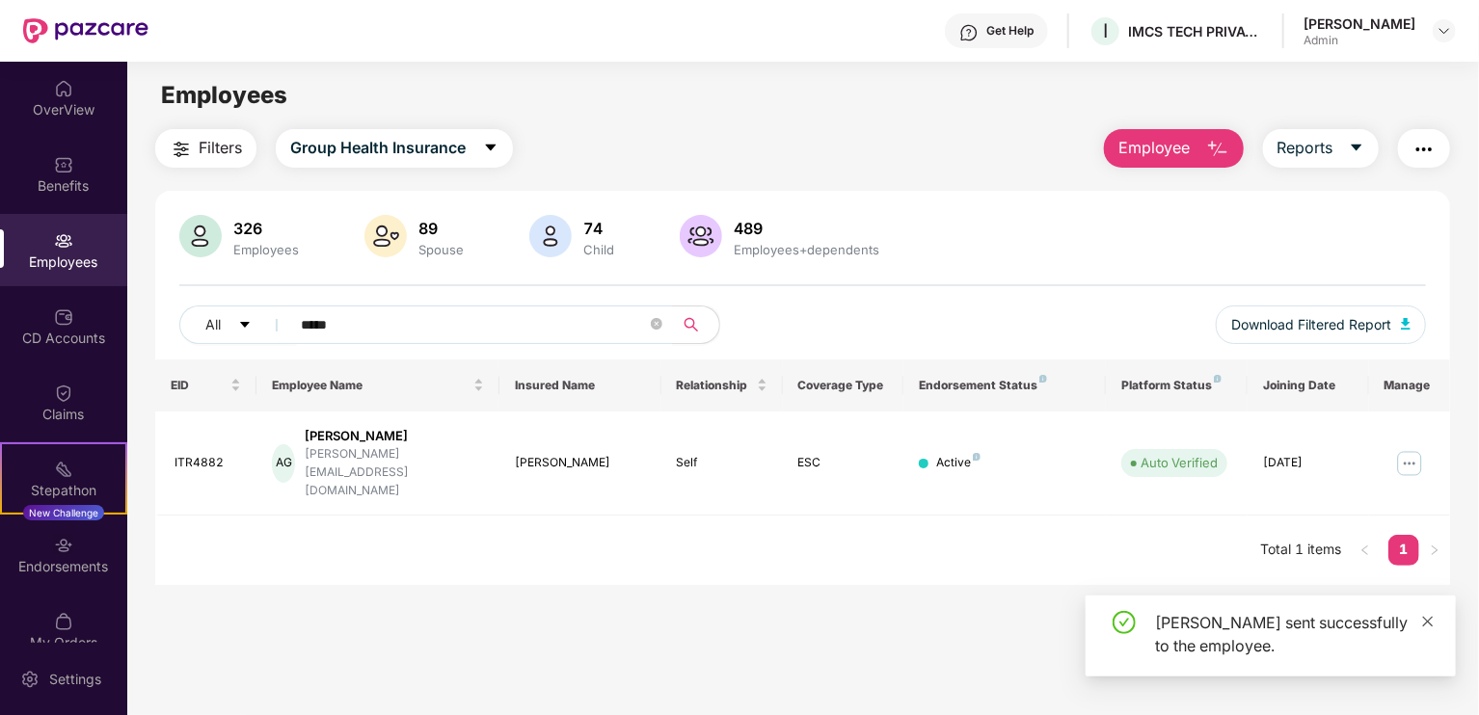
click at [1425, 622] on icon "close" at bounding box center [1427, 621] width 13 height 13
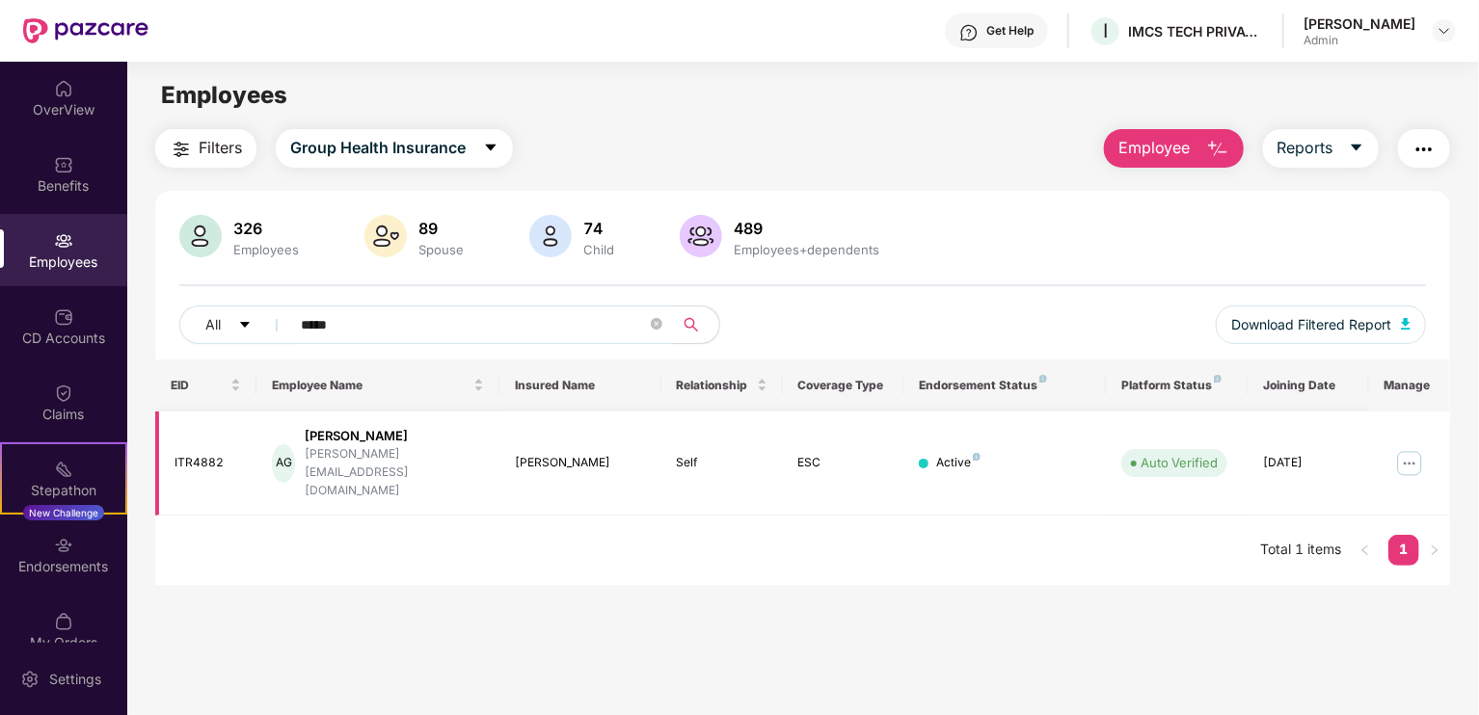
click at [201, 454] on div "ITR4882" at bounding box center [208, 463] width 67 height 18
click at [536, 454] on div "Anshu Goud" at bounding box center [580, 463] width 131 height 18
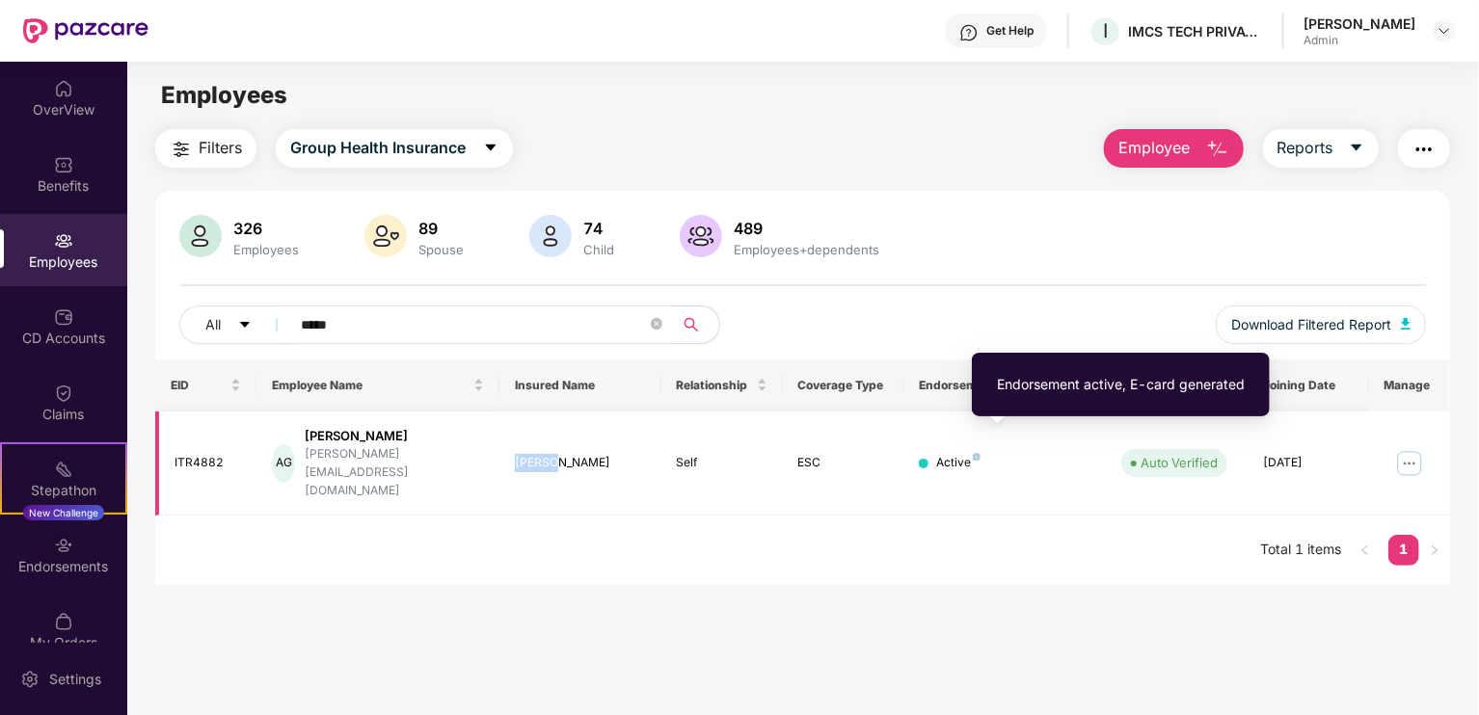
click at [976, 453] on img at bounding box center [977, 457] width 8 height 8
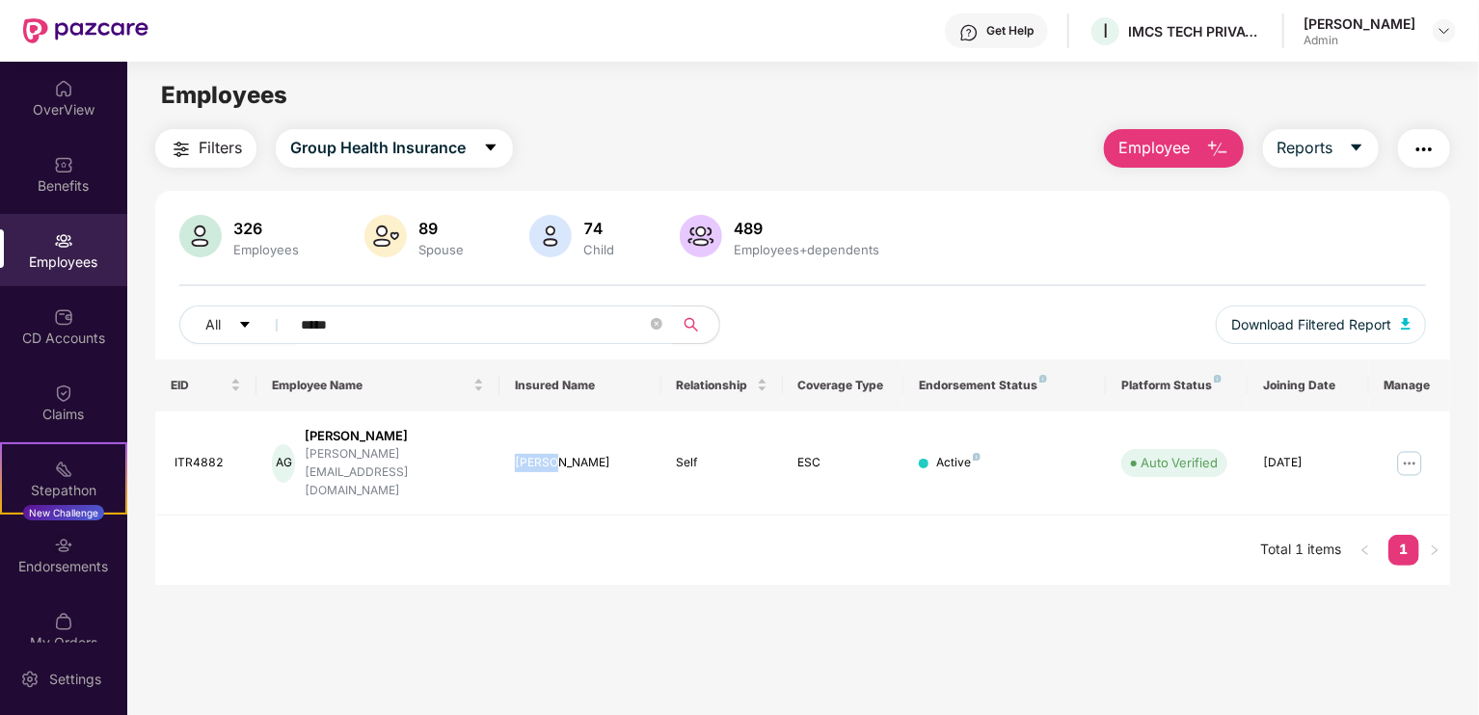
click at [1424, 146] on img "button" at bounding box center [1423, 149] width 23 height 23
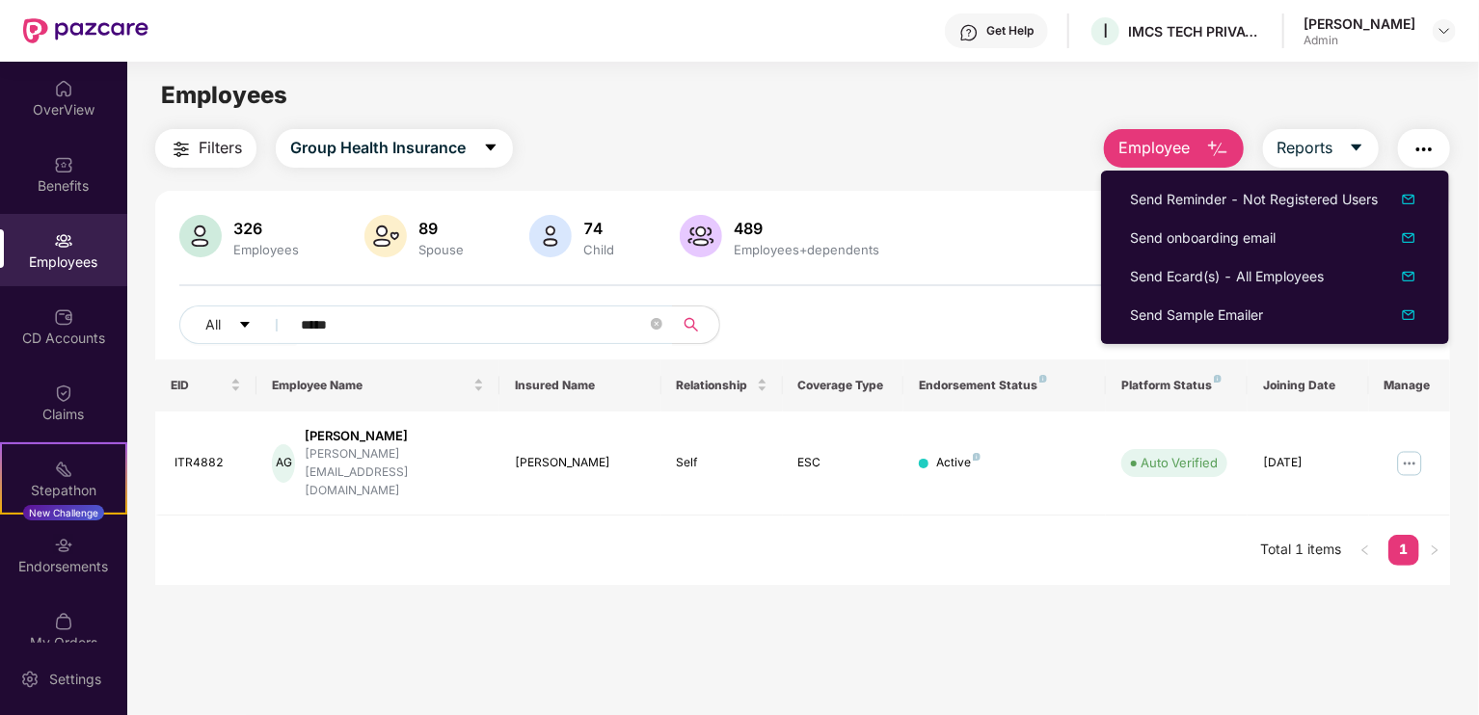
click at [654, 561] on main "Employees Filters Group Health Insurance Employee Reports 326 Employees 89 Spou…" at bounding box center [802, 419] width 1351 height 715
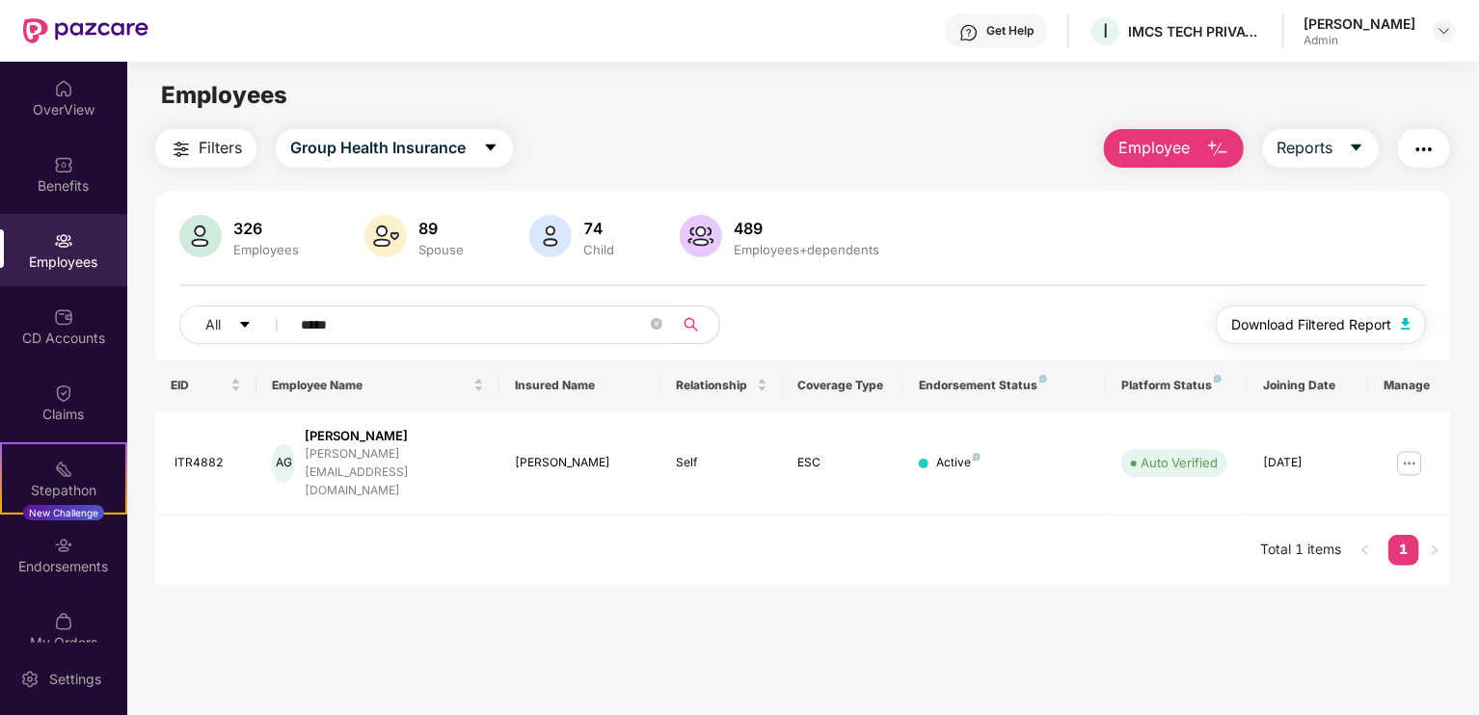
click at [1385, 315] on span "Download Filtered Report" at bounding box center [1311, 324] width 160 height 21
click at [57, 396] on img at bounding box center [63, 393] width 19 height 19
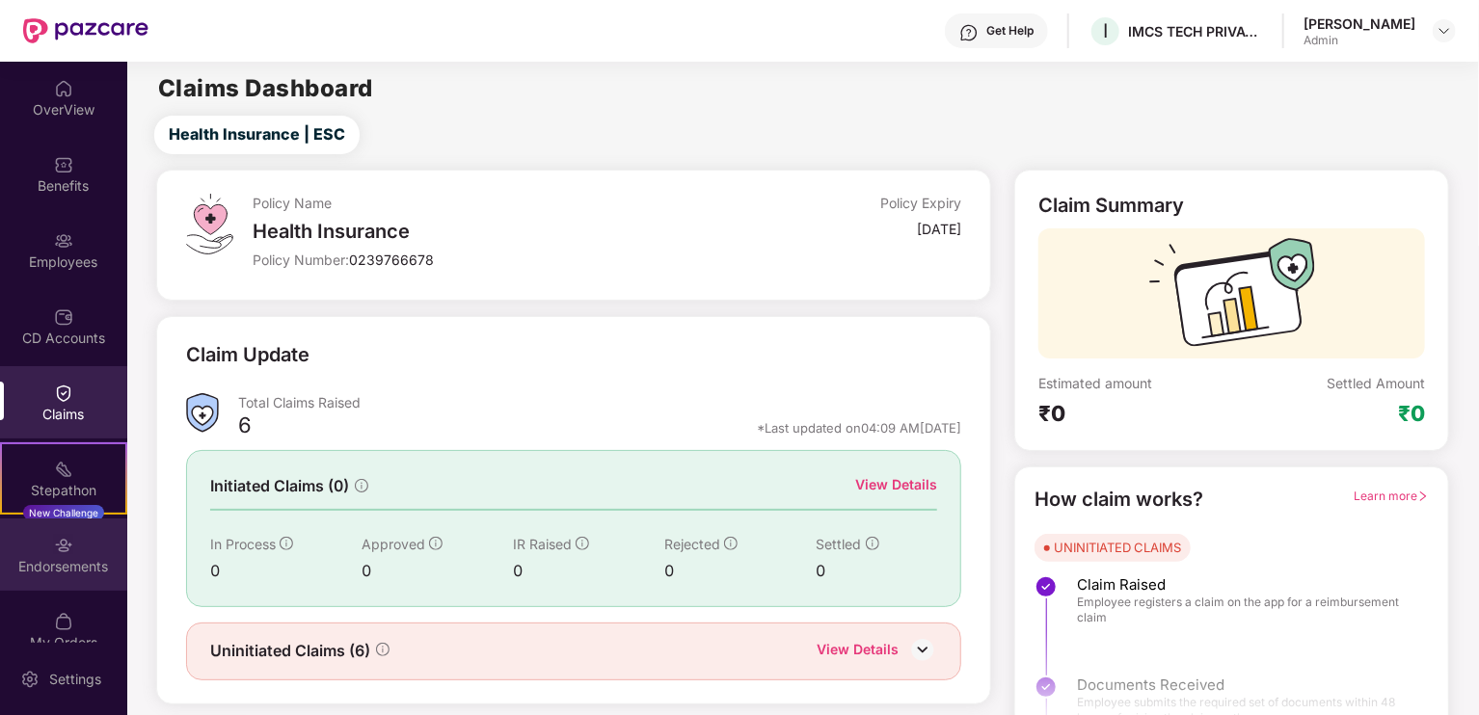
scroll to position [27, 0]
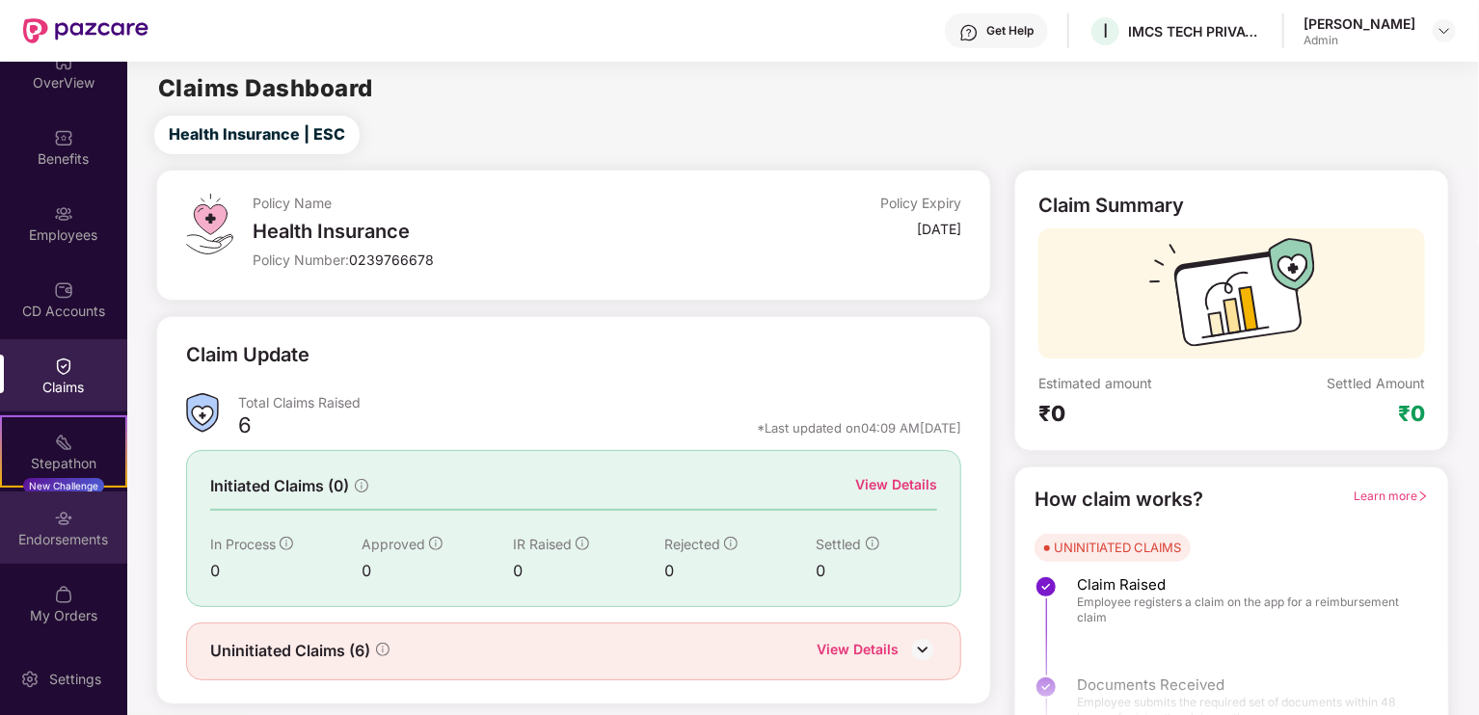
click at [54, 509] on img at bounding box center [63, 518] width 19 height 19
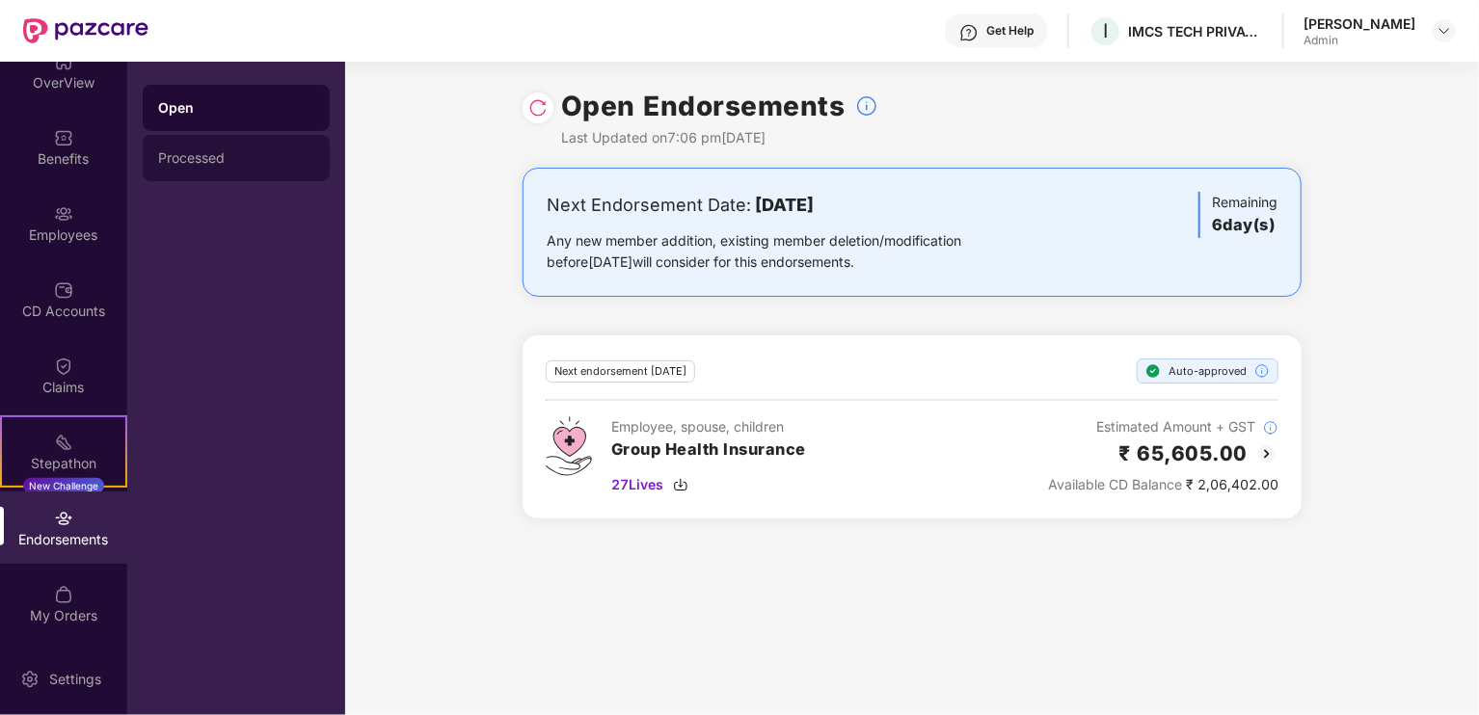
click at [227, 159] on div "Processed" at bounding box center [236, 157] width 156 height 15
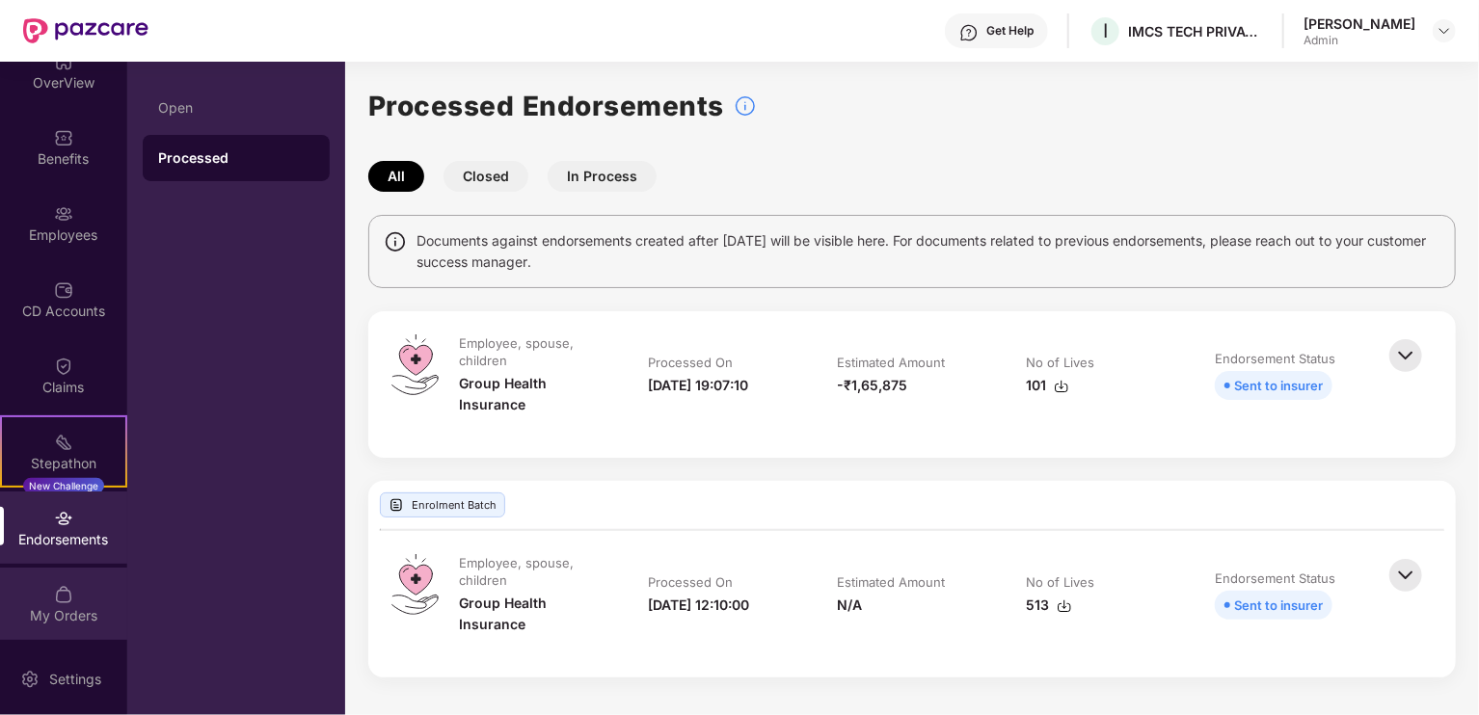
click at [76, 611] on div "My Orders" at bounding box center [63, 615] width 127 height 19
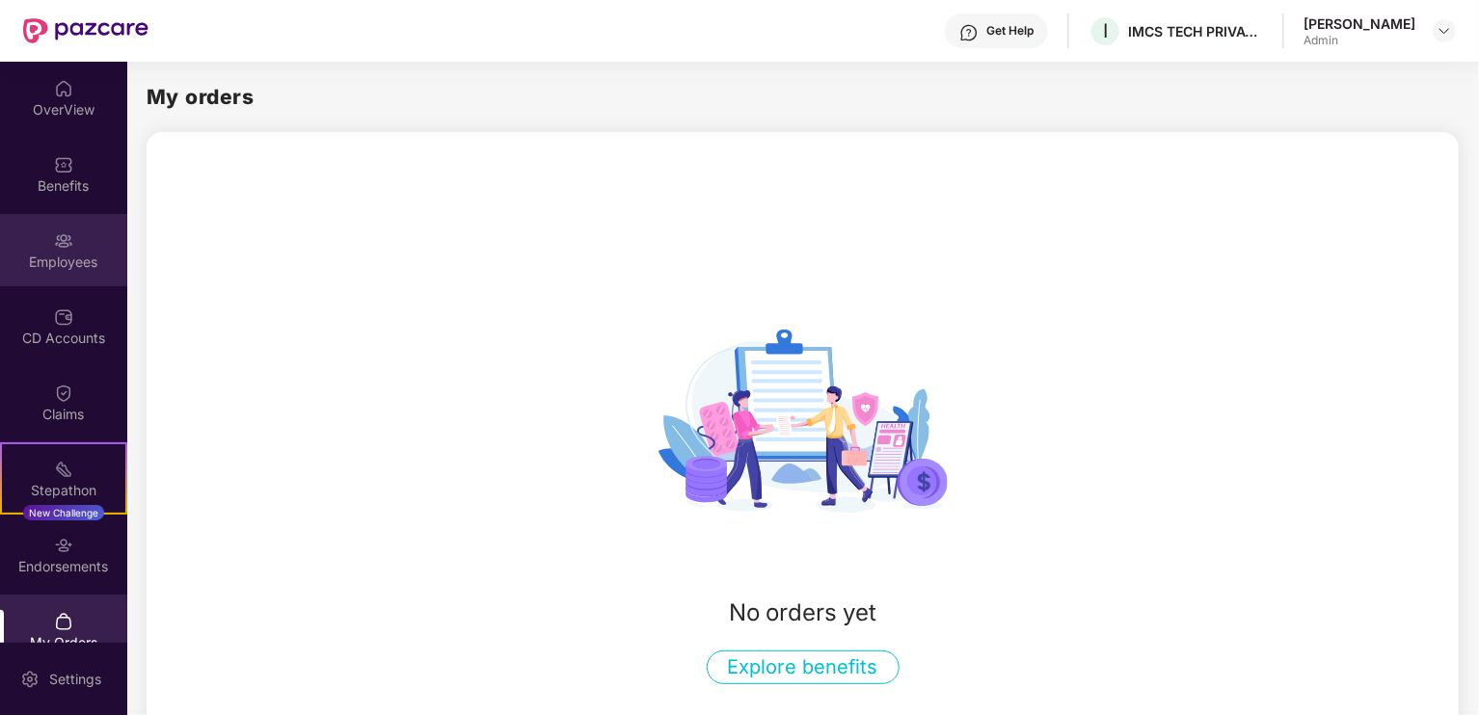
click at [79, 253] on div "Employees" at bounding box center [63, 262] width 127 height 19
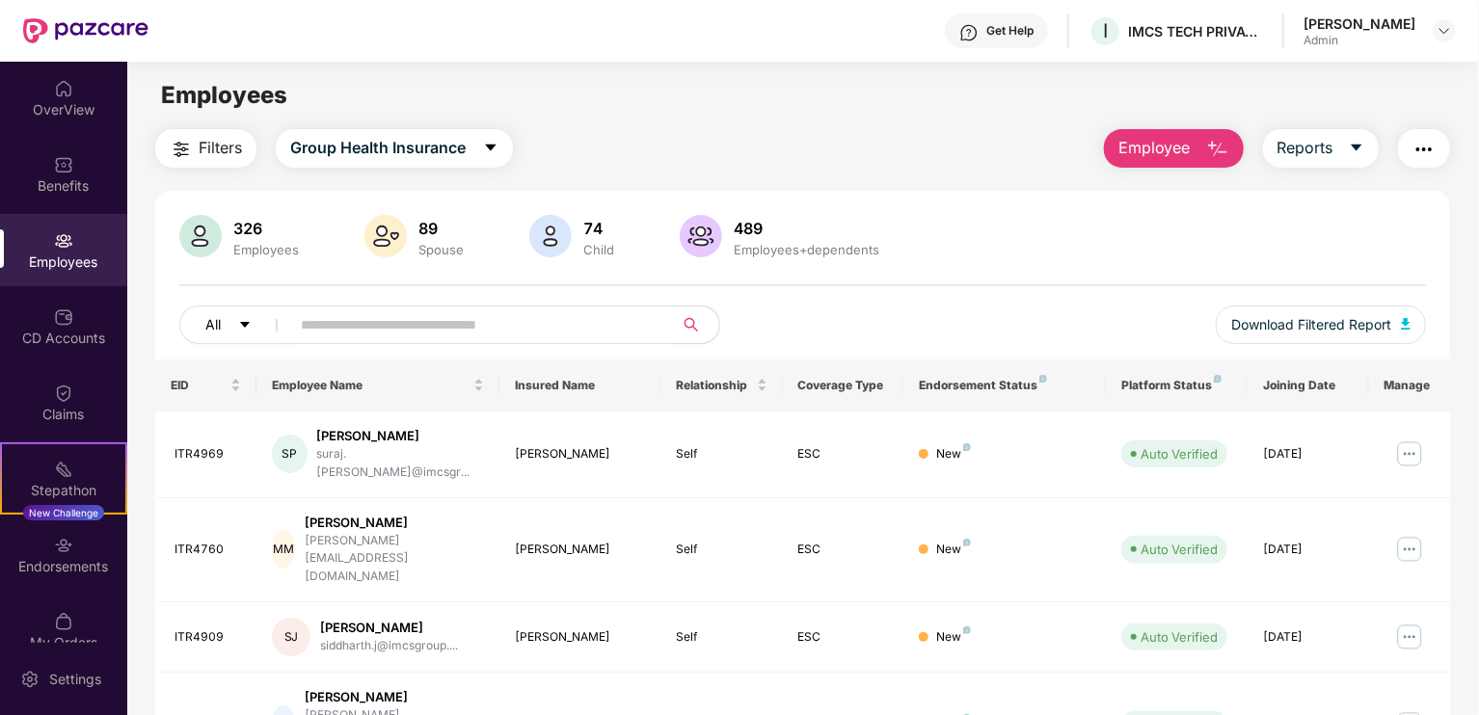
click at [236, 324] on button "All" at bounding box center [238, 325] width 118 height 39
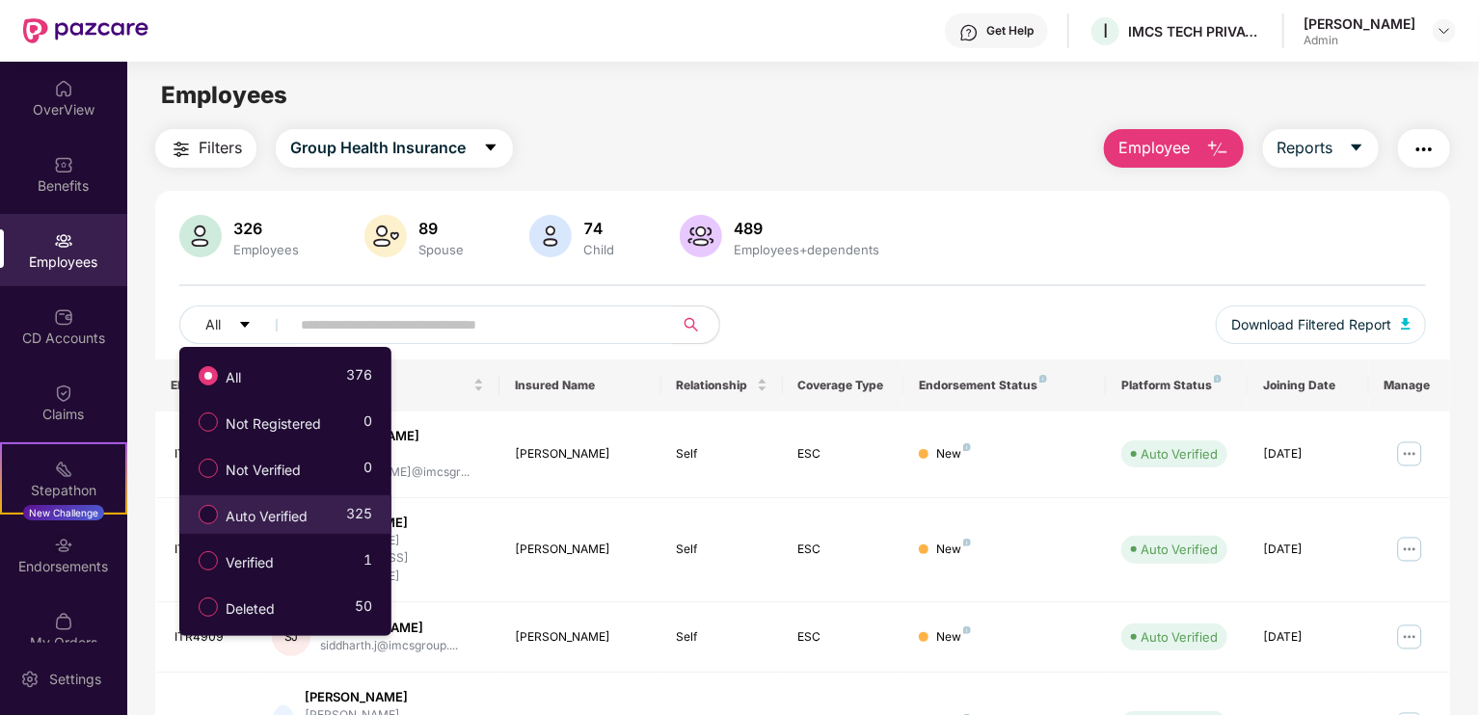
click at [256, 517] on span "Auto Verified" at bounding box center [266, 516] width 97 height 21
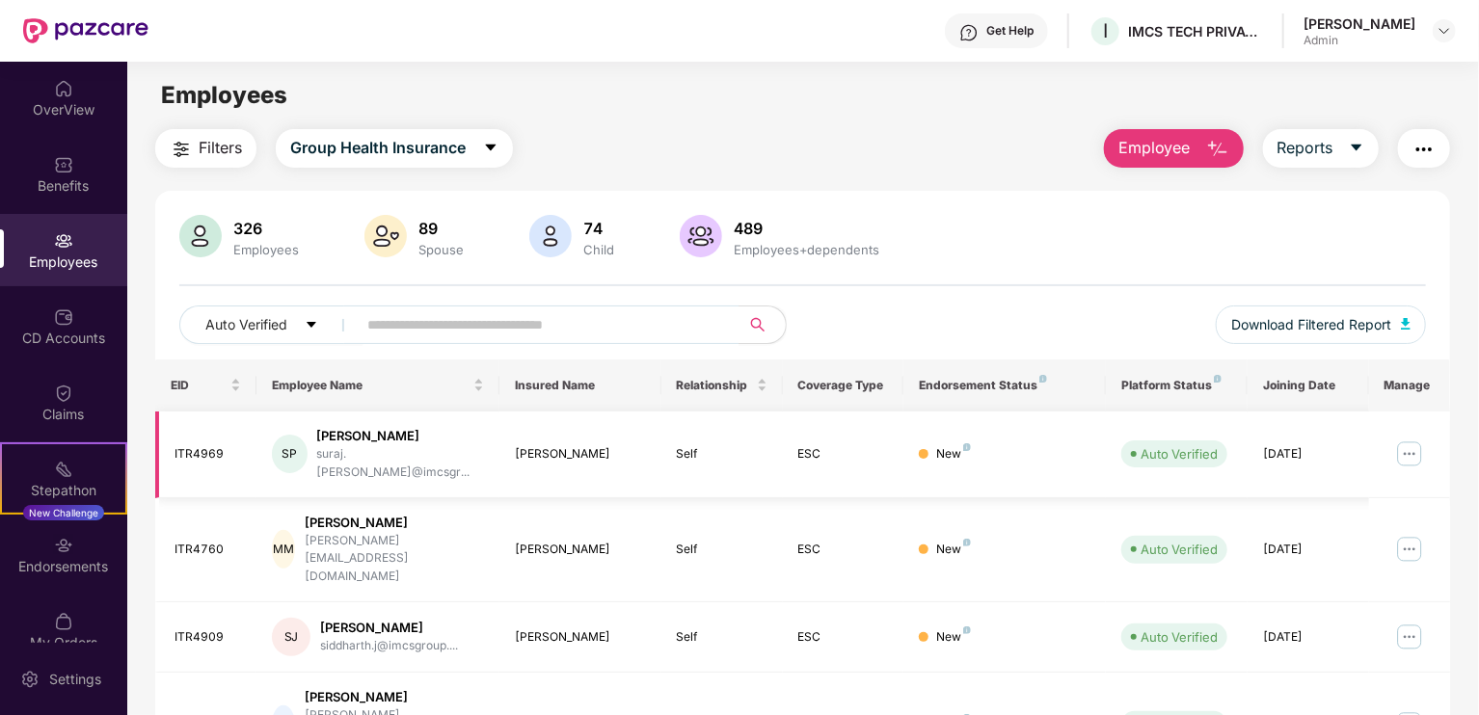
click at [1411, 447] on img at bounding box center [1409, 454] width 31 height 31
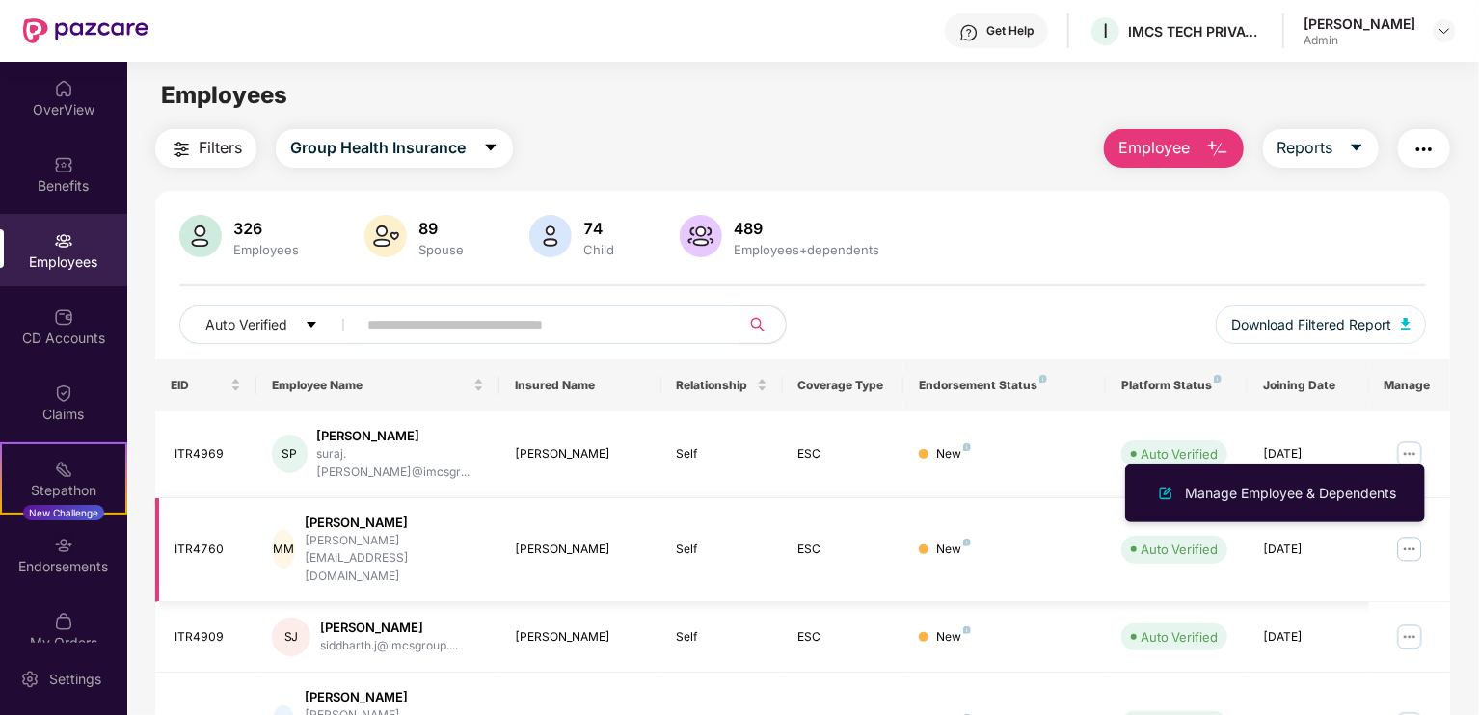
scroll to position [515, 0]
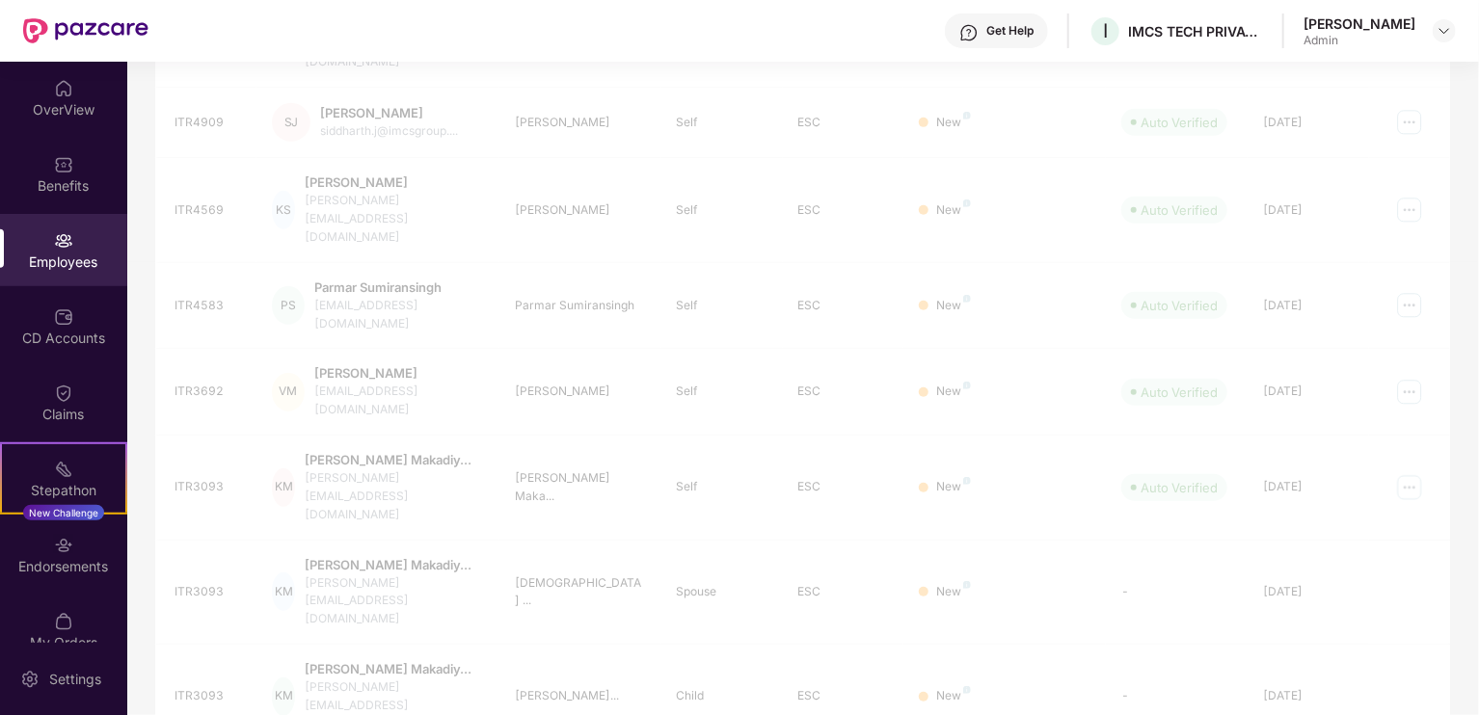
scroll to position [116, 0]
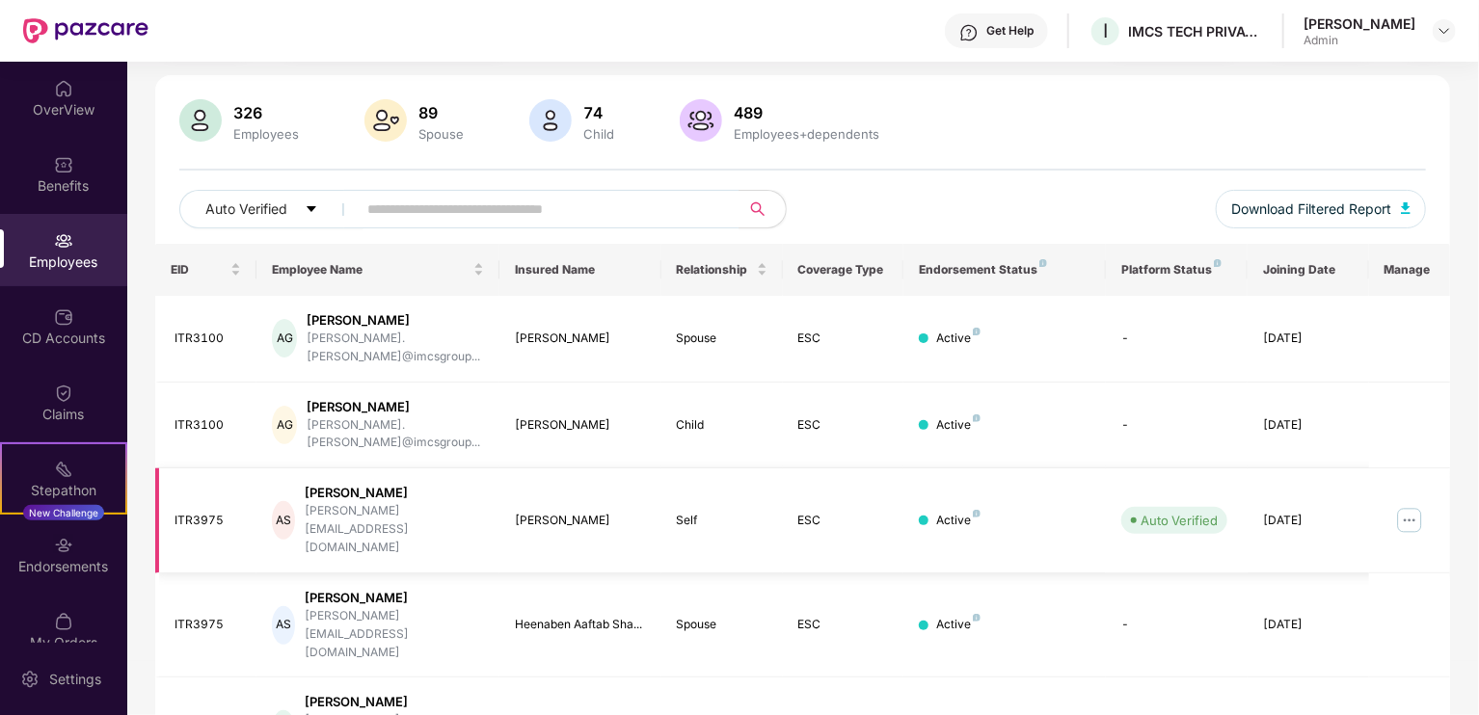
click at [1406, 505] on img at bounding box center [1409, 520] width 31 height 31
click at [1318, 99] on div "326 Employees 89 Spouse 74 Child 489 Employees+dependents" at bounding box center [802, 122] width 1247 height 46
click at [1163, 29] on div "IMCS TECH PRIVATE LIMITED" at bounding box center [1195, 31] width 135 height 18
click at [1005, 30] on div "Get Help" at bounding box center [1009, 30] width 47 height 15
click at [297, 211] on button "Auto Verified" at bounding box center [271, 209] width 184 height 39
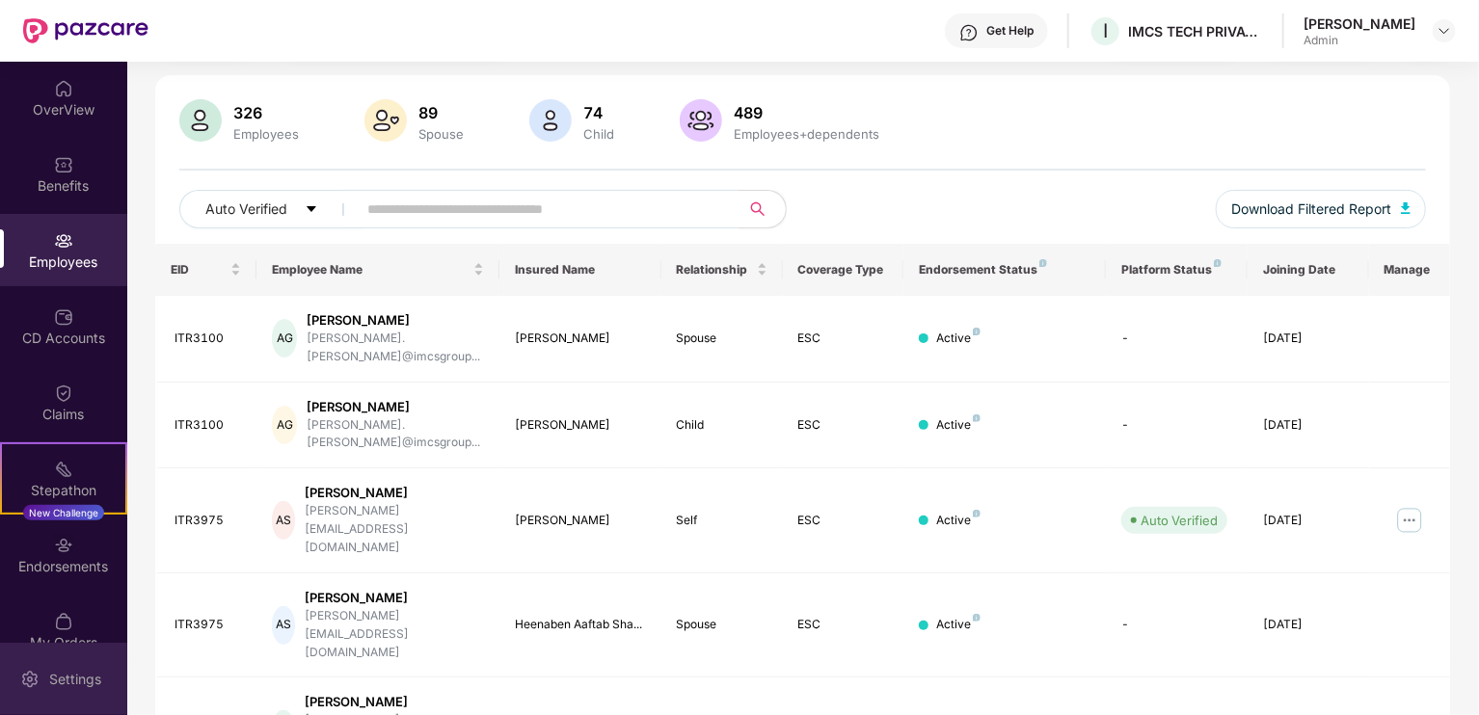
click at [59, 668] on div "Settings" at bounding box center [63, 679] width 127 height 72
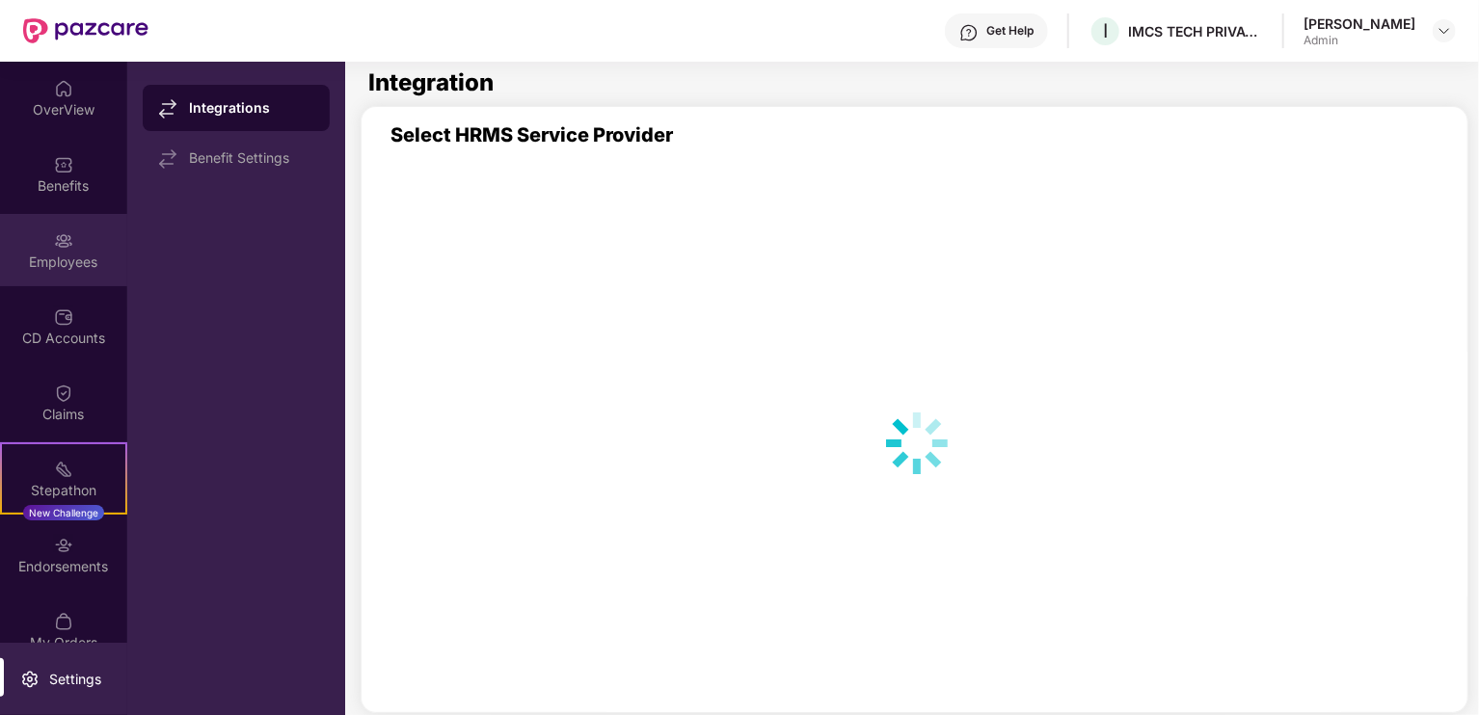
click at [66, 217] on div "Employees" at bounding box center [63, 250] width 127 height 72
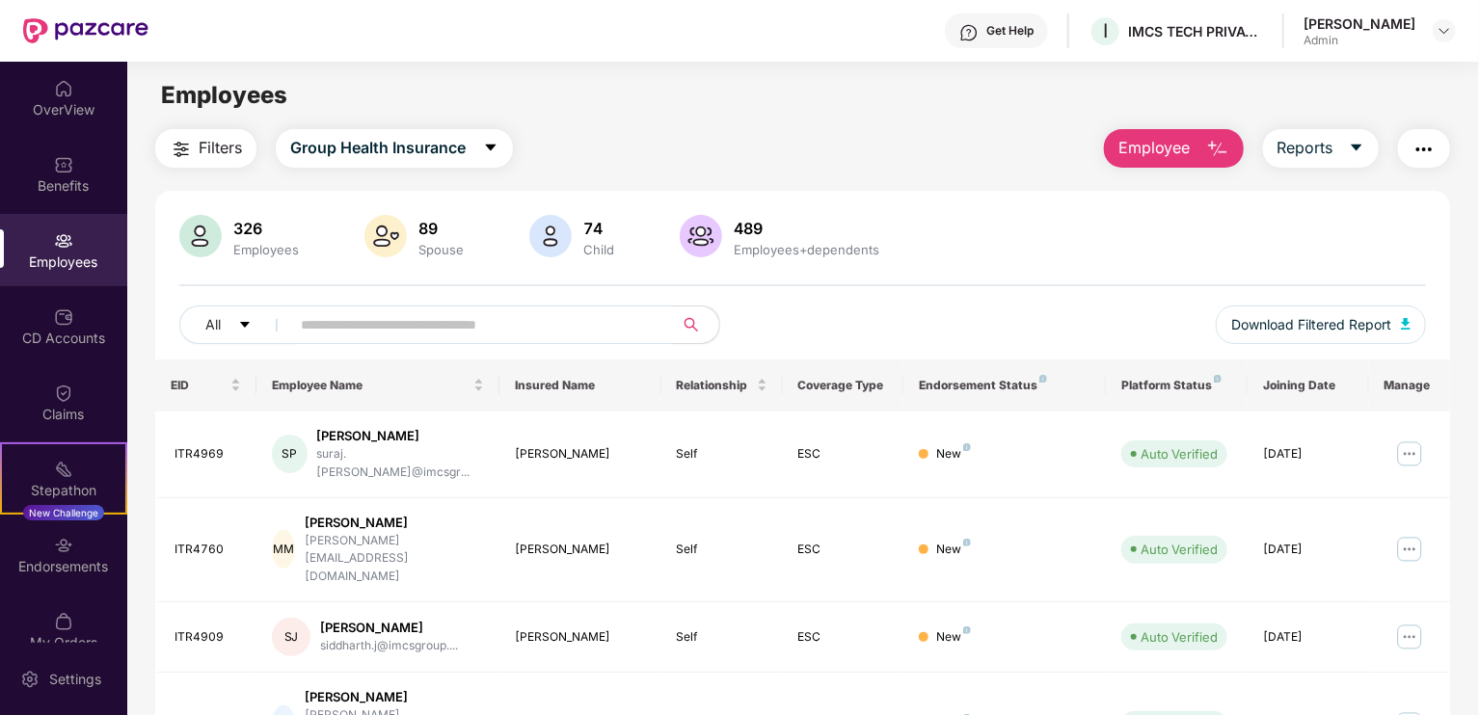
click at [1147, 143] on span "Employee" at bounding box center [1154, 148] width 72 height 24
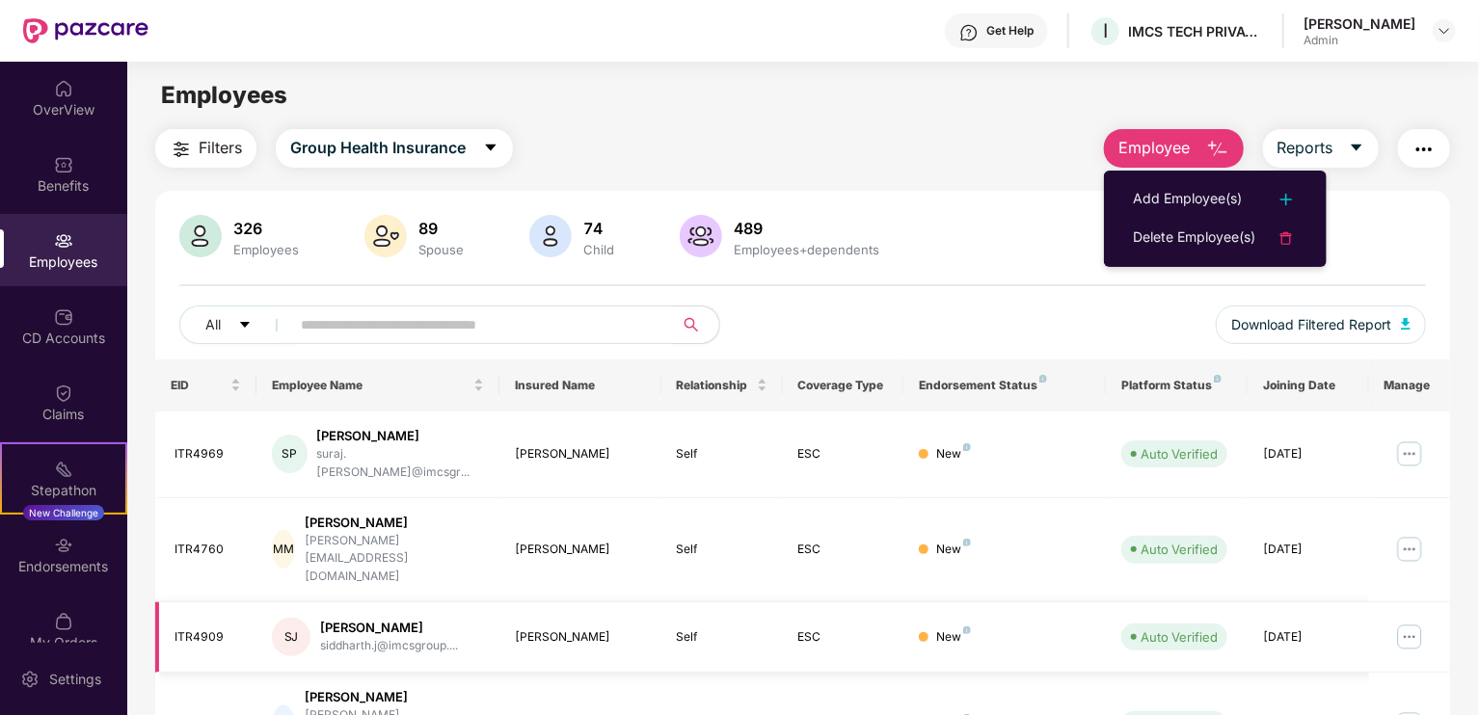
scroll to position [515, 0]
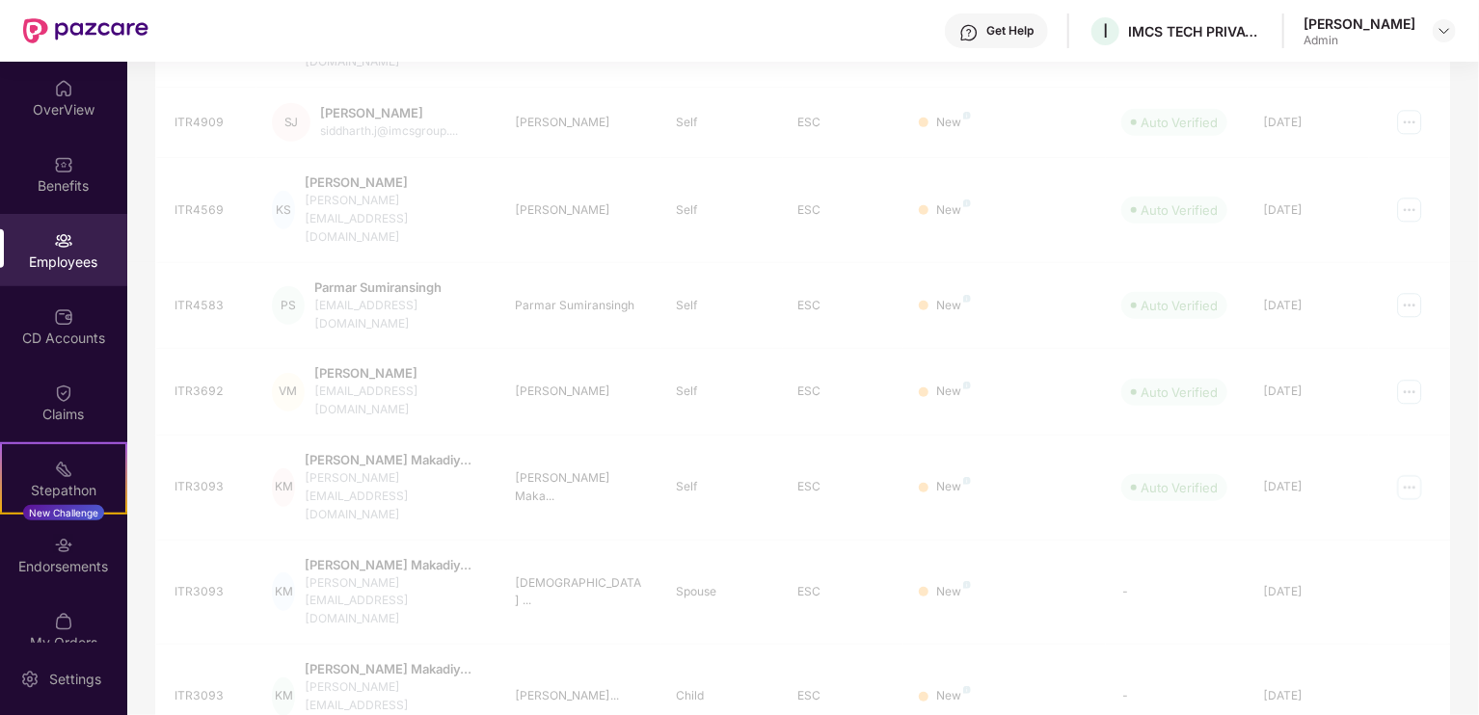
scroll to position [467, 0]
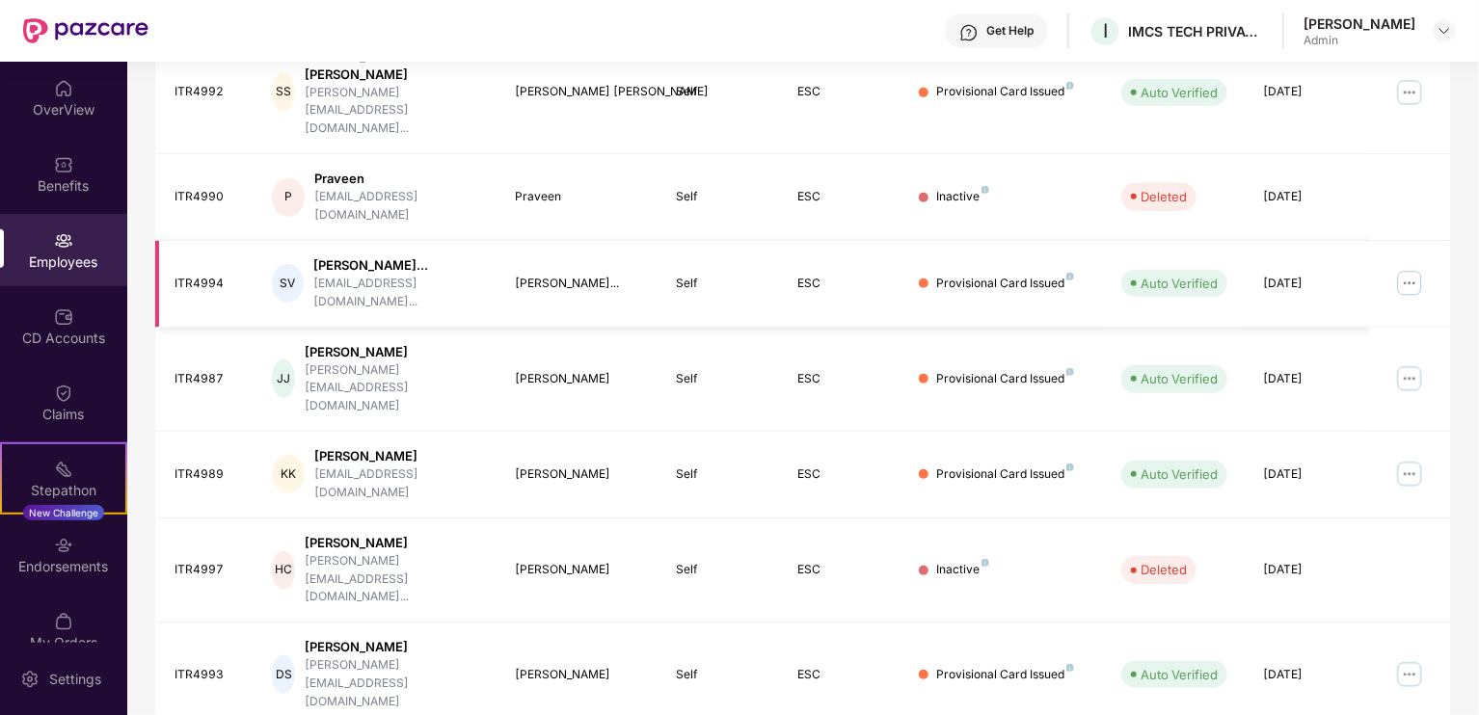
click at [1411, 268] on img at bounding box center [1409, 283] width 31 height 31
click at [1406, 459] on img at bounding box center [1409, 474] width 31 height 31
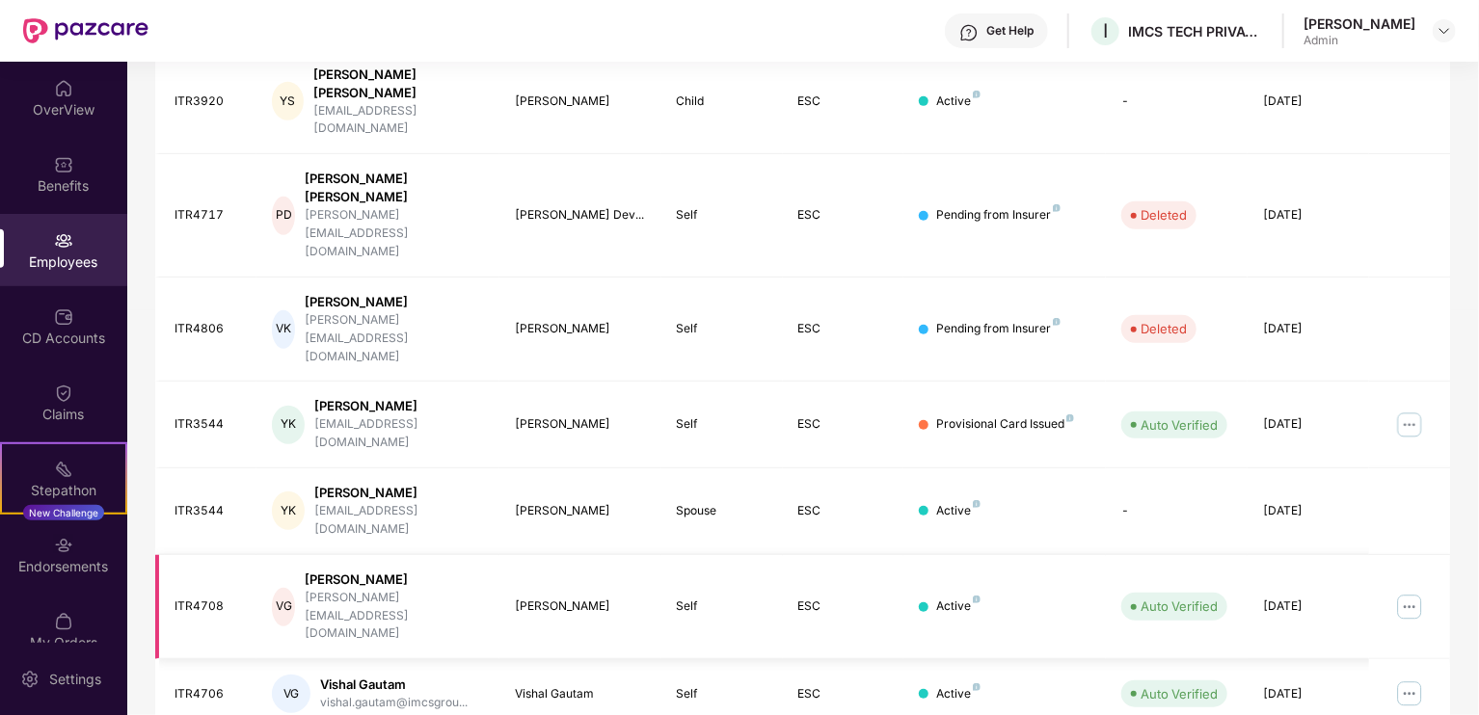
click at [1413, 592] on img at bounding box center [1409, 607] width 31 height 31
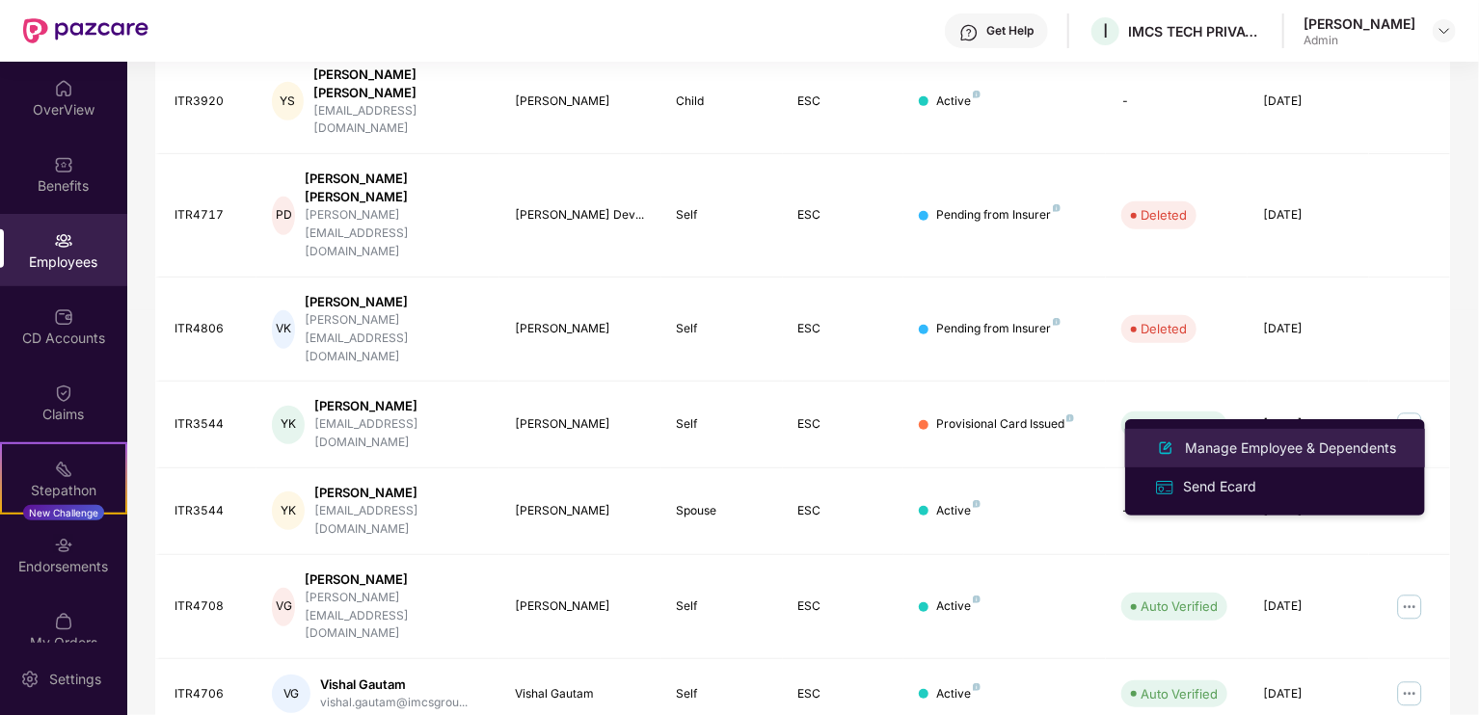
click at [1221, 450] on div "Manage Employee & Dependents" at bounding box center [1290, 448] width 219 height 21
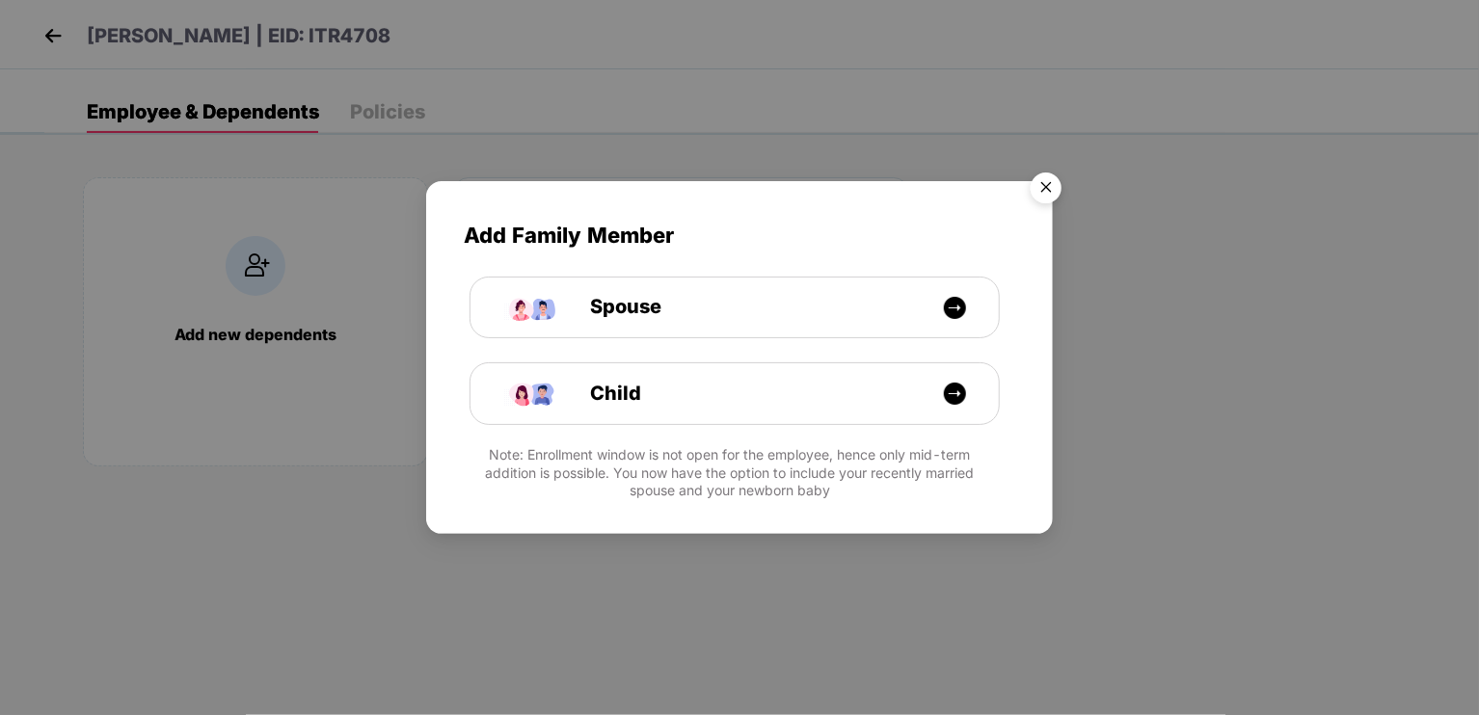
click at [1057, 166] on img "Close" at bounding box center [1046, 191] width 54 height 54
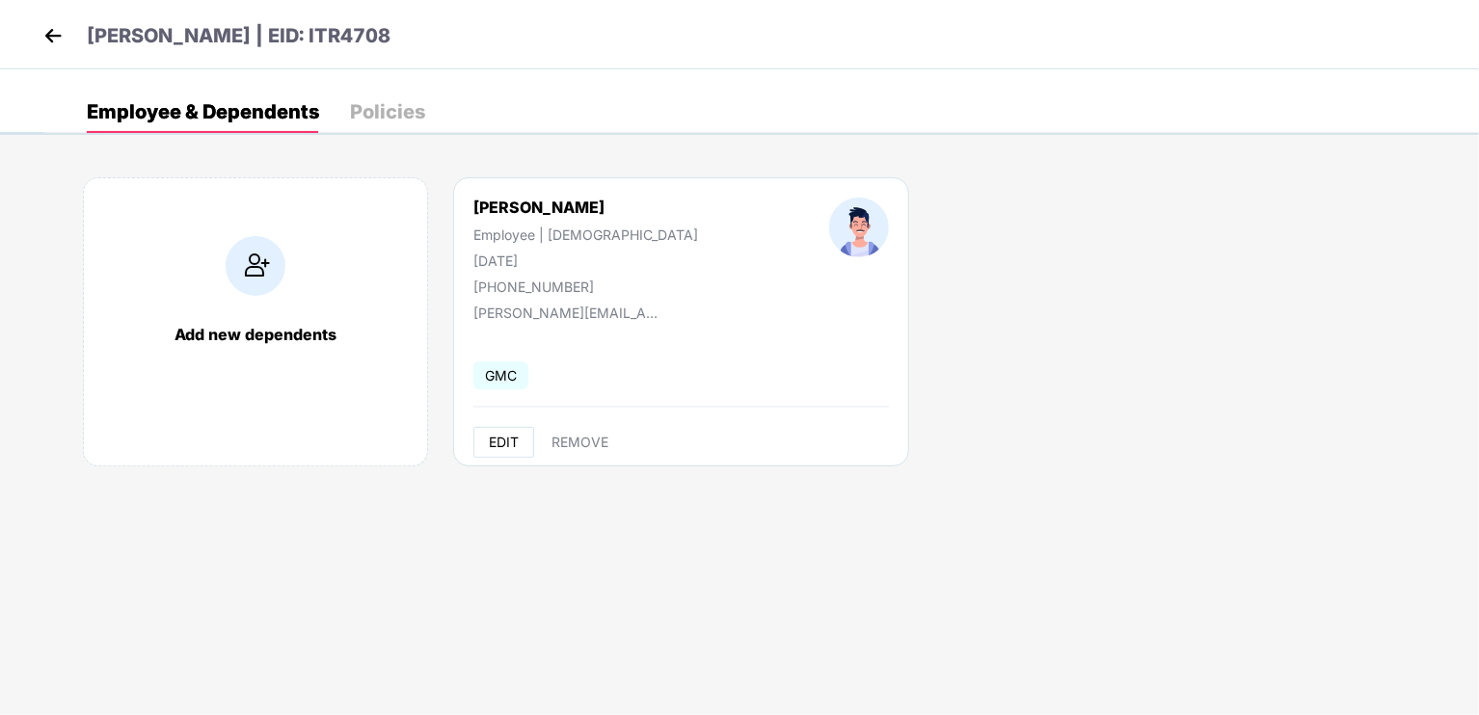
click at [495, 430] on button "EDIT" at bounding box center [503, 442] width 61 height 31
select select "****"
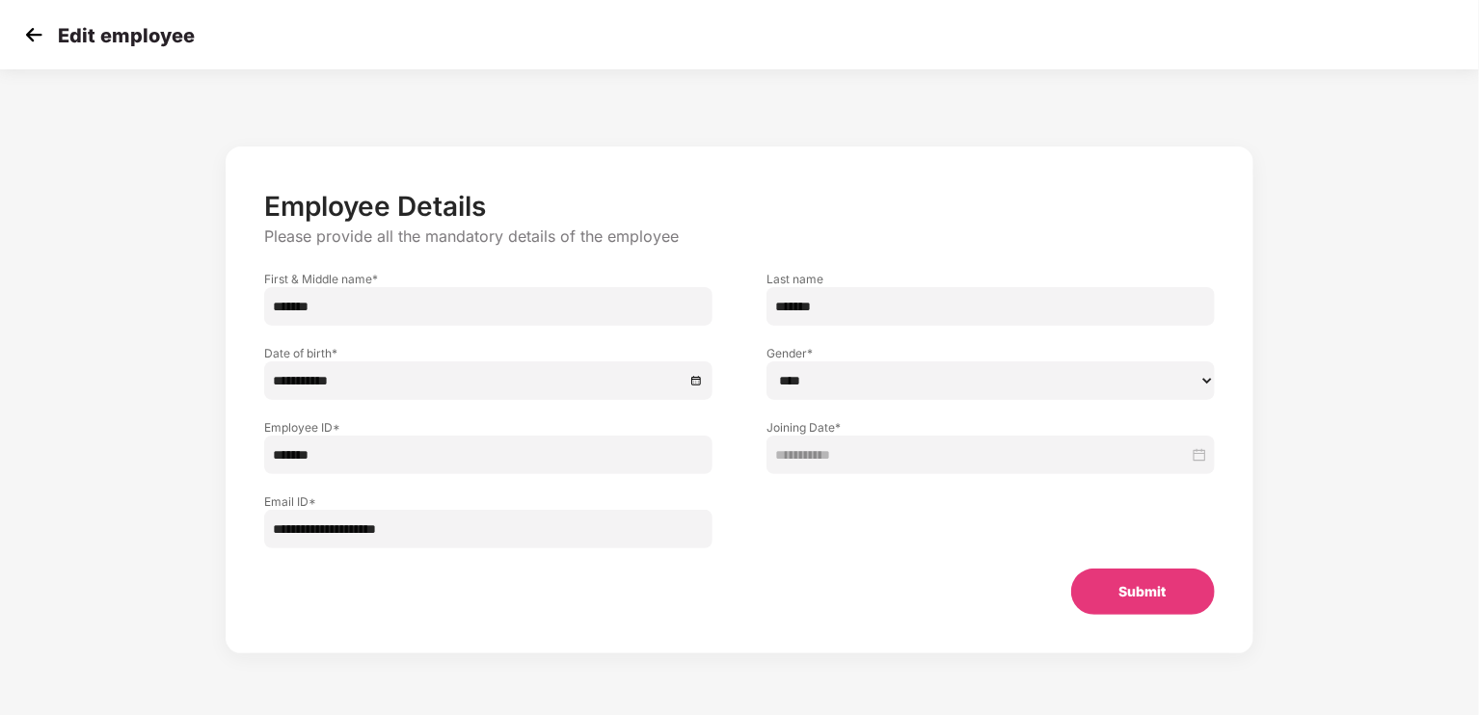
click at [42, 38] on img at bounding box center [33, 34] width 29 height 29
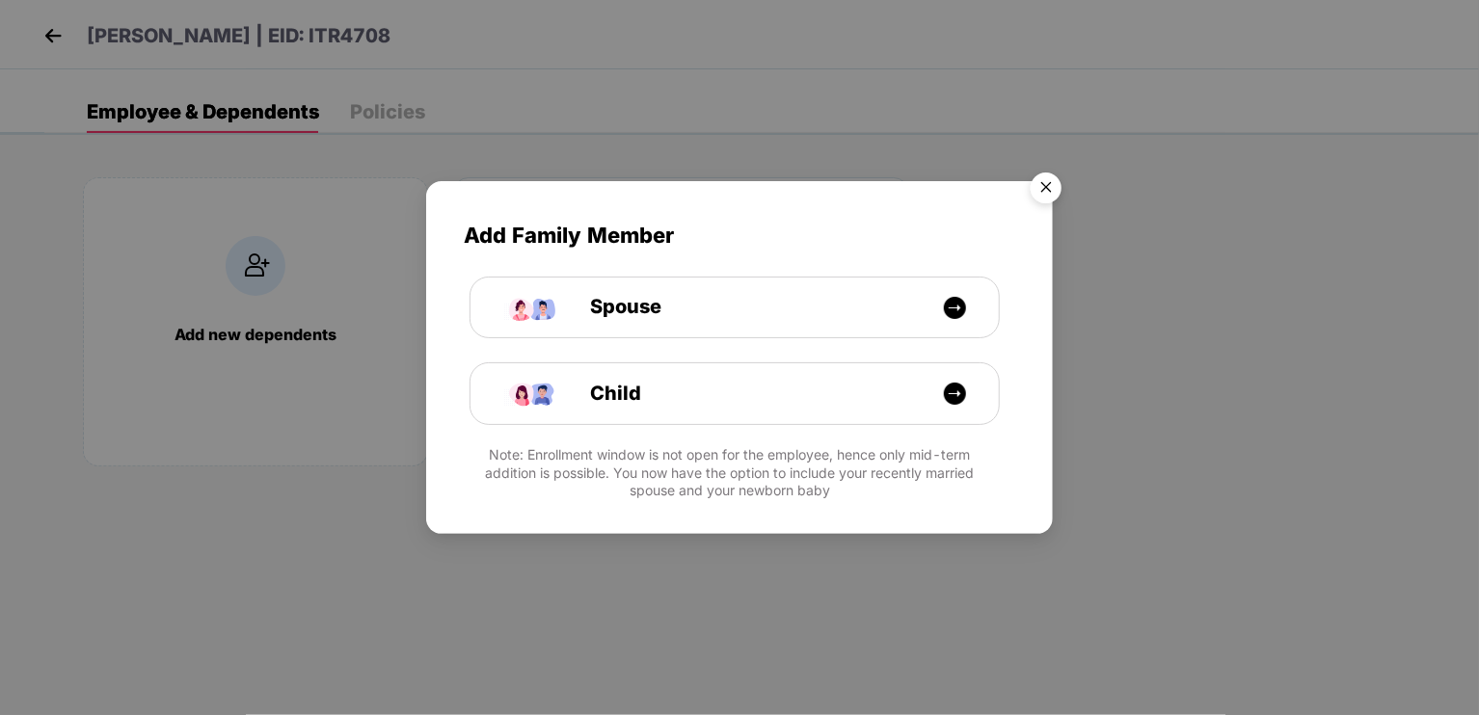
click at [1050, 181] on img "Close" at bounding box center [1046, 191] width 54 height 54
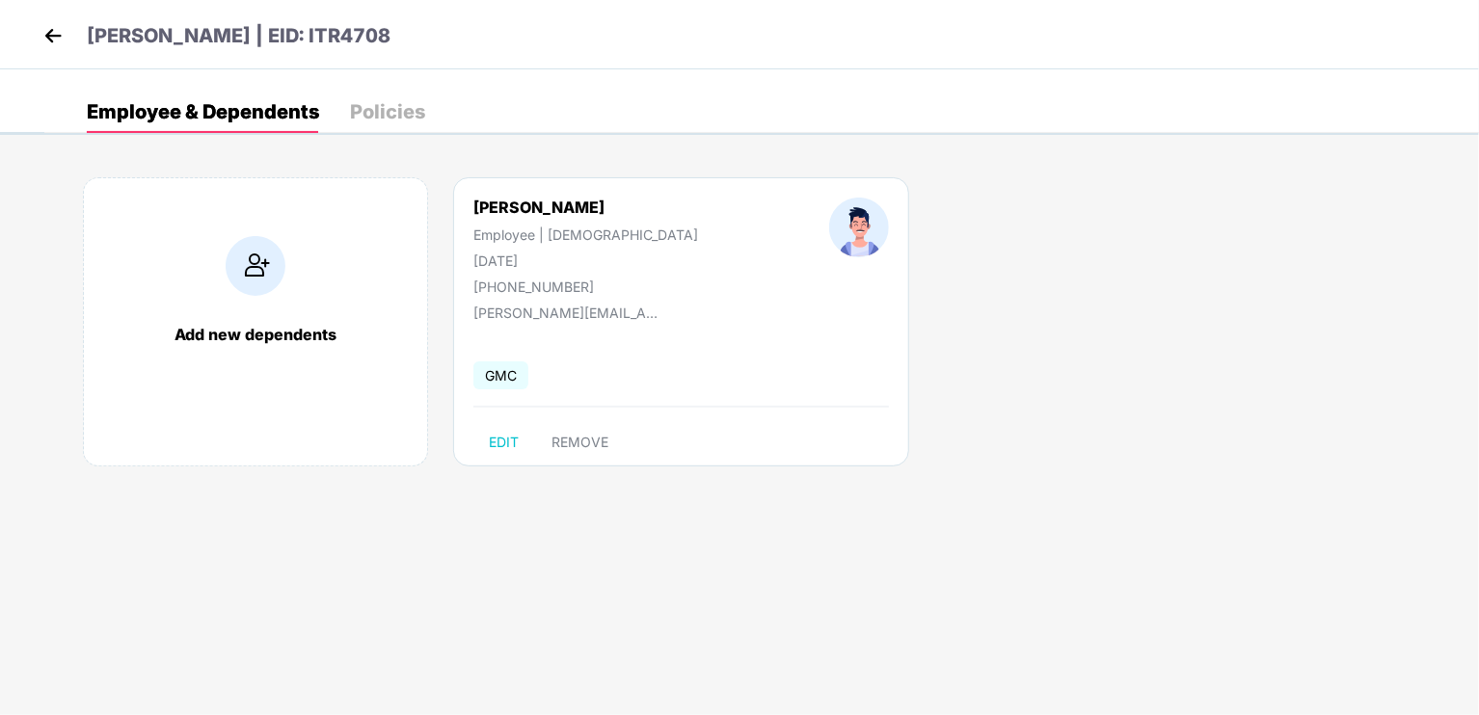
click at [51, 41] on img at bounding box center [53, 35] width 29 height 29
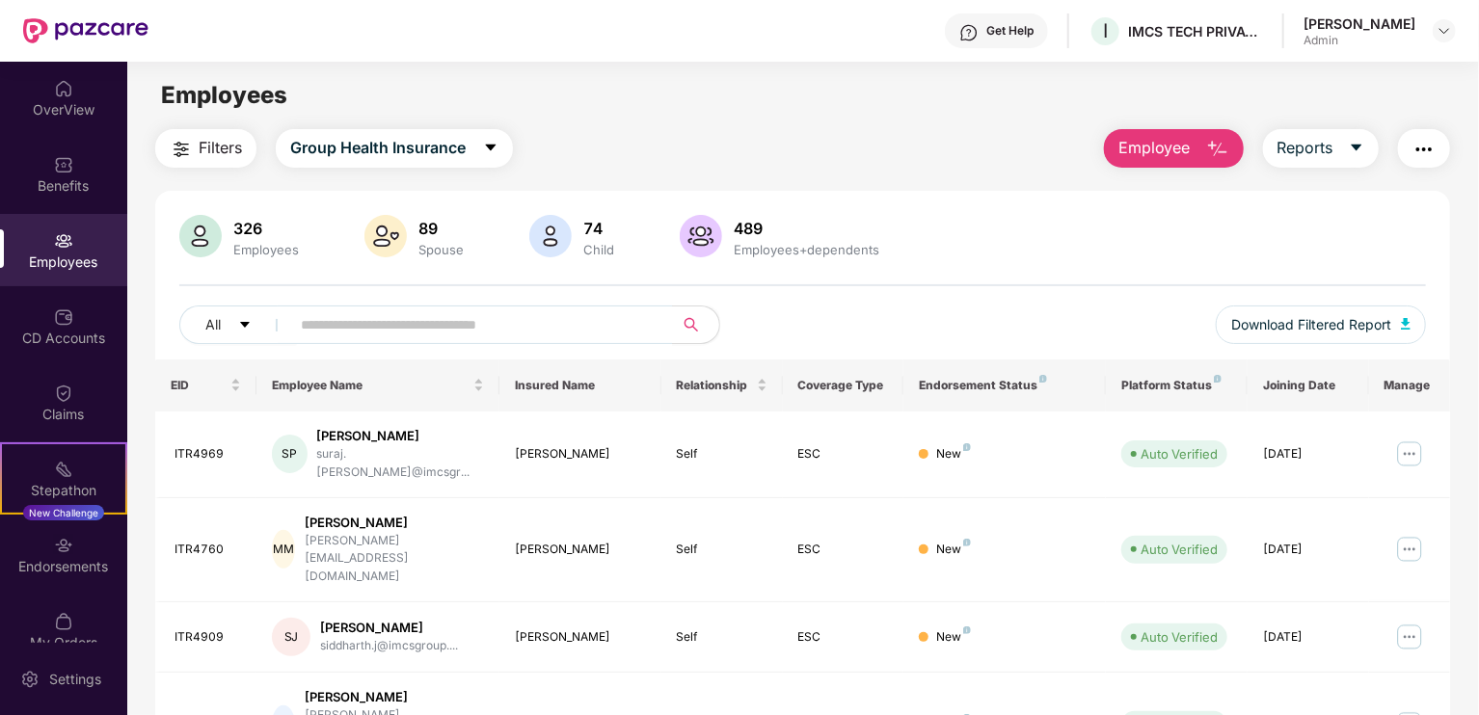
click at [1330, 152] on span "Reports" at bounding box center [1305, 148] width 56 height 24
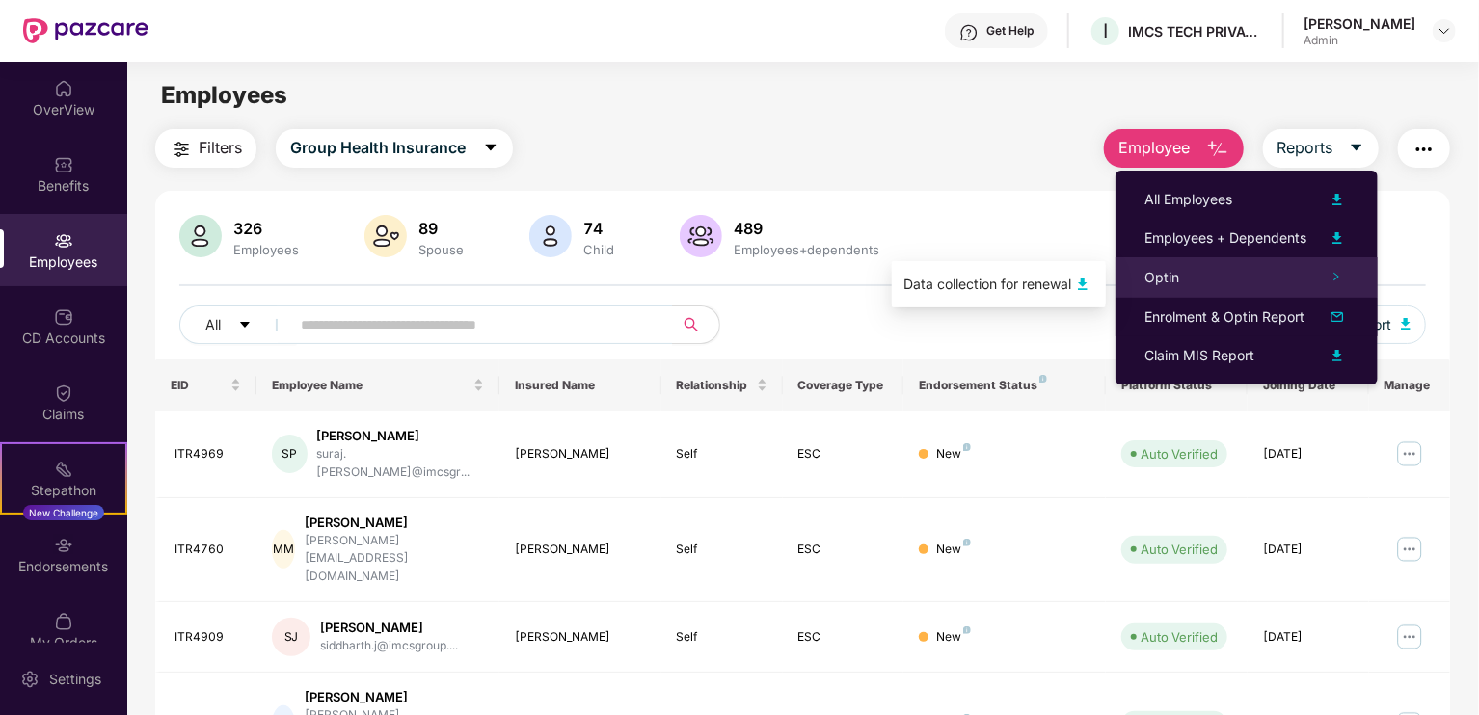
click at [1325, 273] on div "Optin" at bounding box center [1246, 277] width 262 height 40
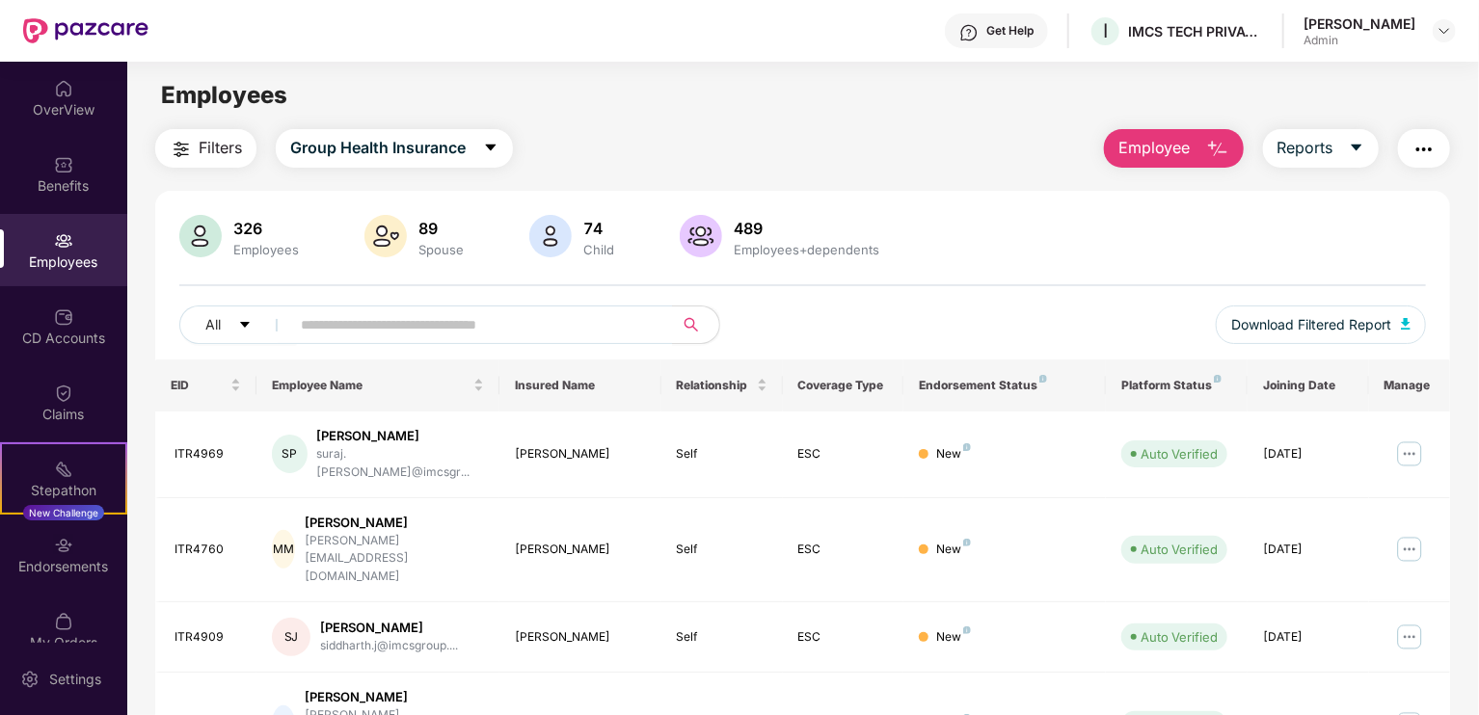
click at [1427, 160] on img "button" at bounding box center [1423, 149] width 23 height 23
click at [916, 145] on div "Filters Group Health Insurance Employee Reports" at bounding box center [802, 148] width 1295 height 39
click at [467, 314] on input "text" at bounding box center [474, 324] width 346 height 29
click at [231, 159] on span "Filters" at bounding box center [220, 148] width 43 height 24
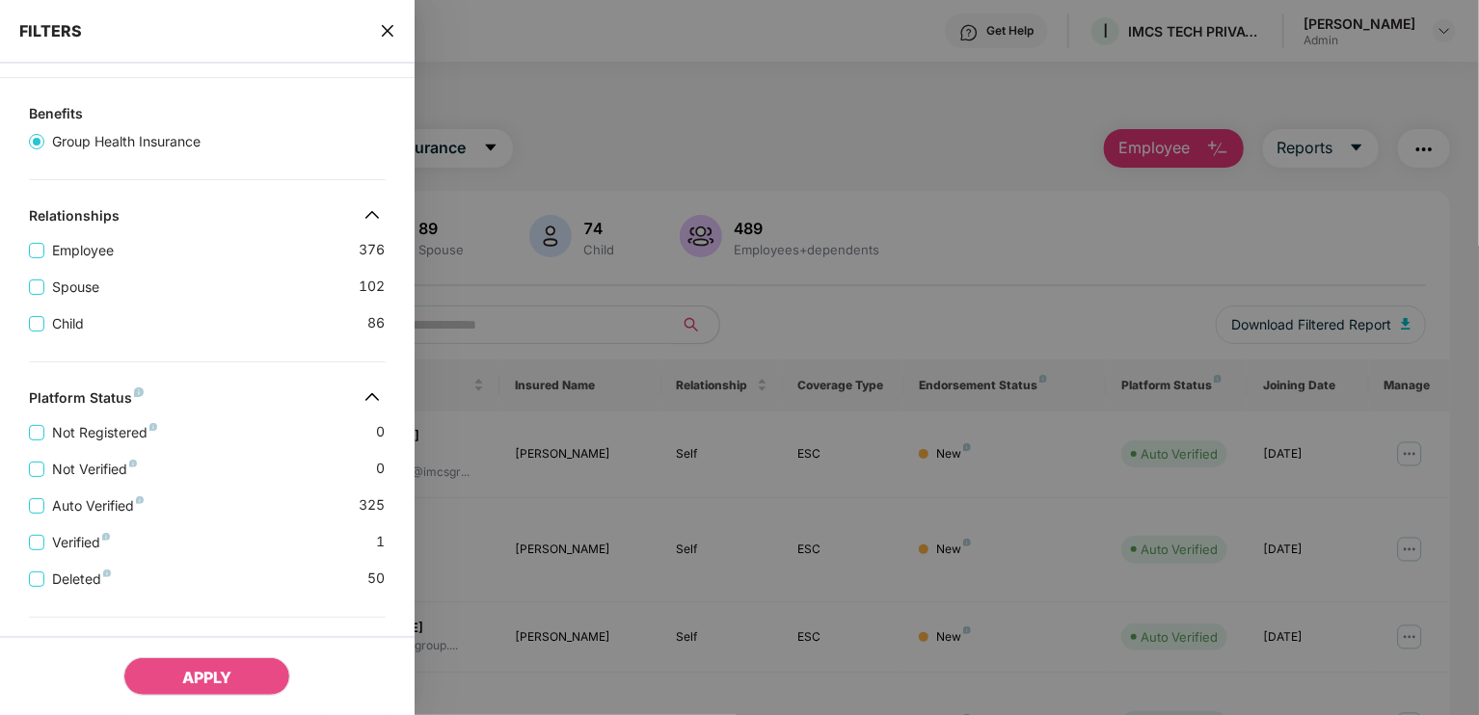
scroll to position [394, 0]
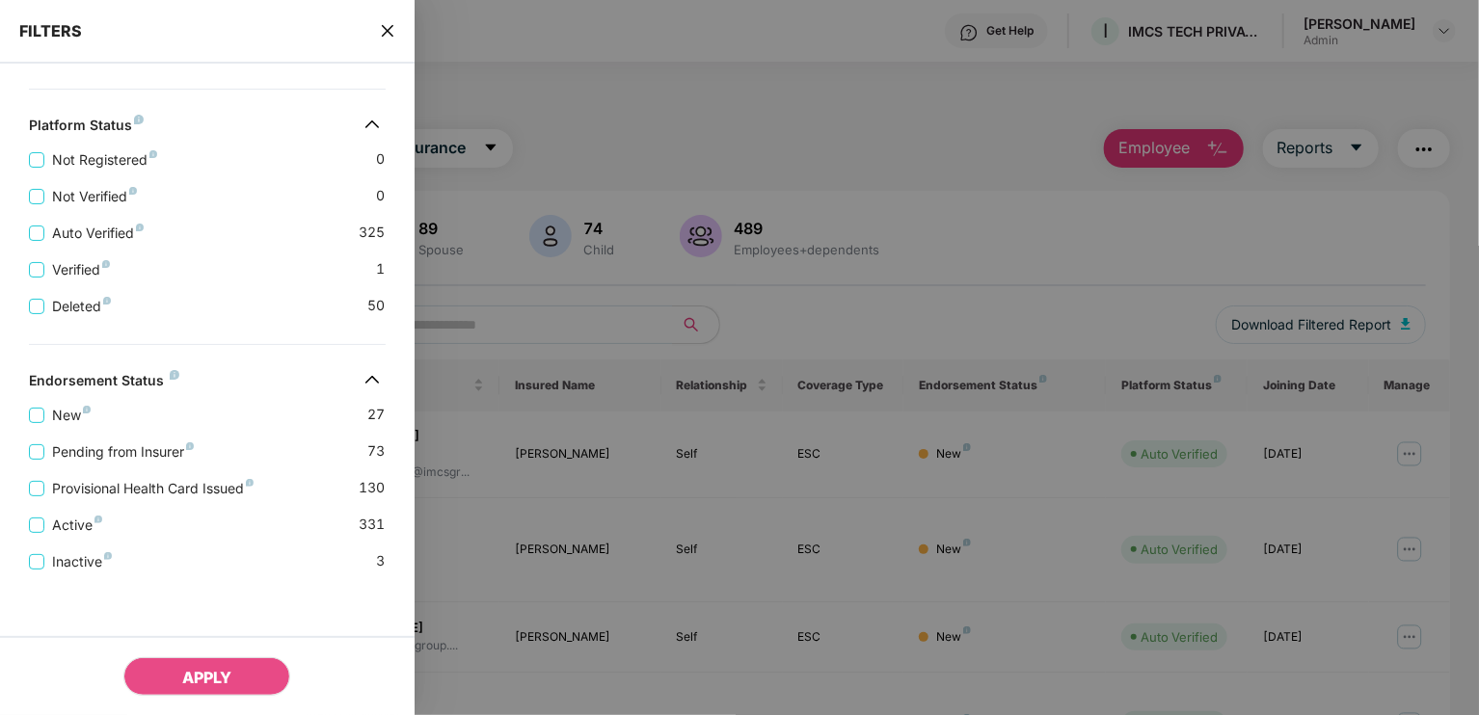
click at [604, 227] on div at bounding box center [739, 357] width 1479 height 715
click at [377, 34] on div "FILTERS" at bounding box center [207, 32] width 415 height 64
click at [386, 34] on icon "close" at bounding box center [387, 30] width 15 height 15
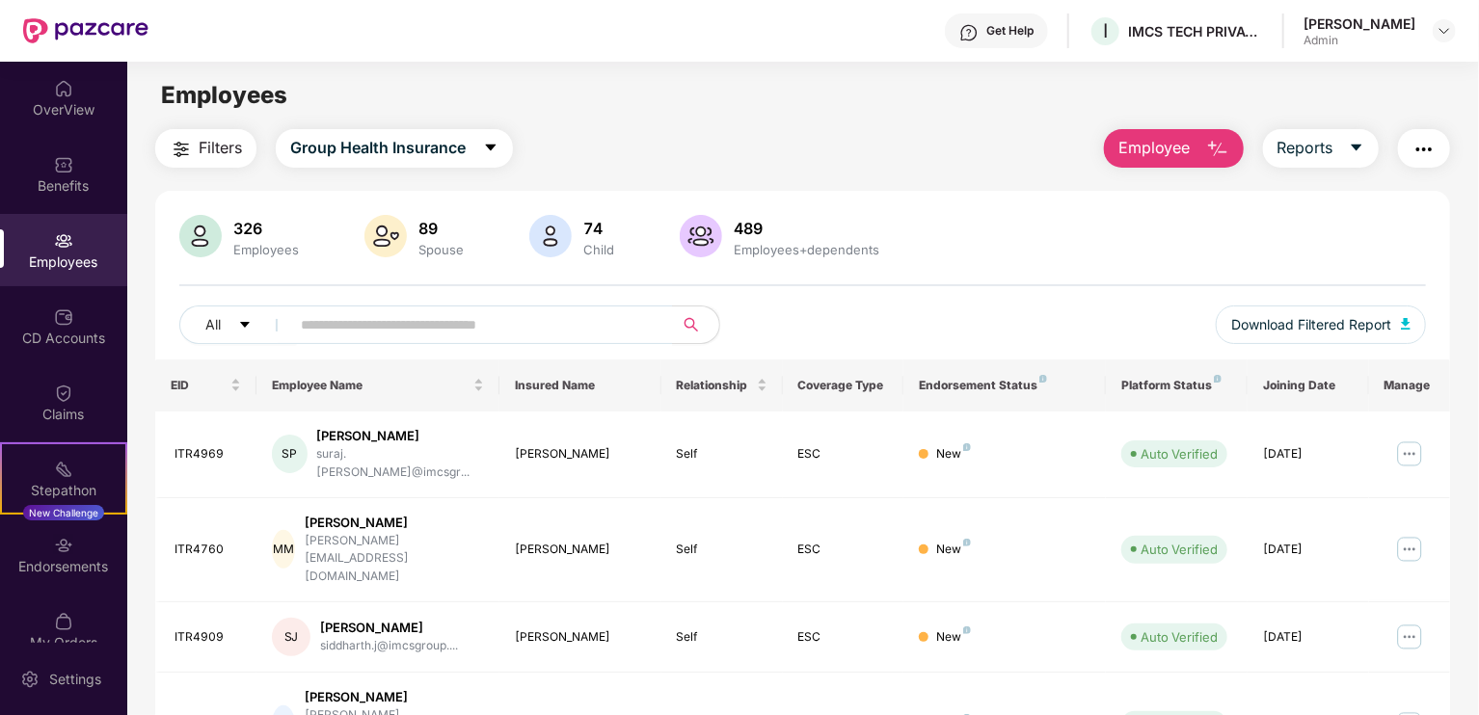
click at [1436, 154] on button "button" at bounding box center [1424, 148] width 52 height 39
click at [993, 153] on div "Filters Group Health Insurance Employee Reports" at bounding box center [802, 148] width 1295 height 39
click at [1409, 143] on button "button" at bounding box center [1424, 148] width 52 height 39
click at [1017, 306] on div "All Download Filtered Report" at bounding box center [802, 333] width 1247 height 54
click at [1412, 443] on img at bounding box center [1409, 454] width 31 height 31
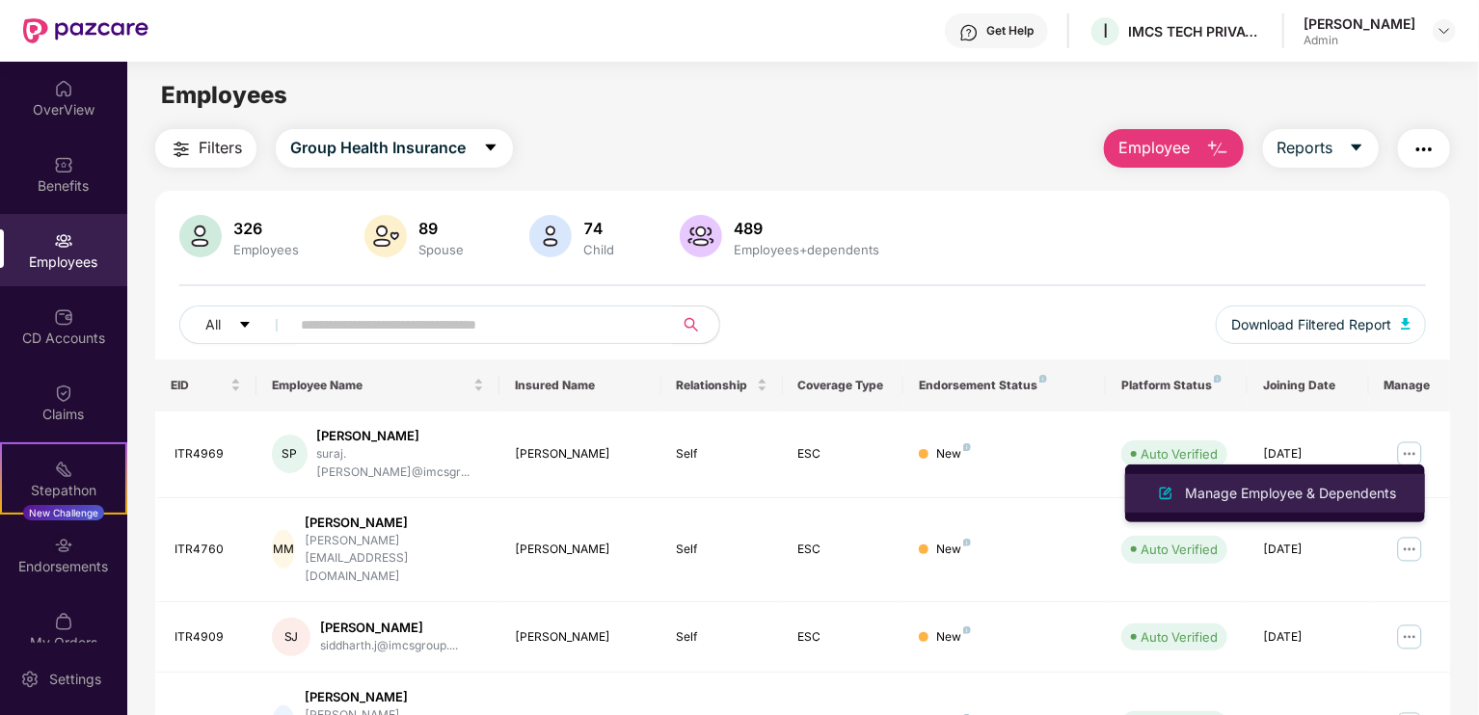
click at [1333, 504] on div "Manage Employee & Dependents" at bounding box center [1275, 493] width 250 height 23
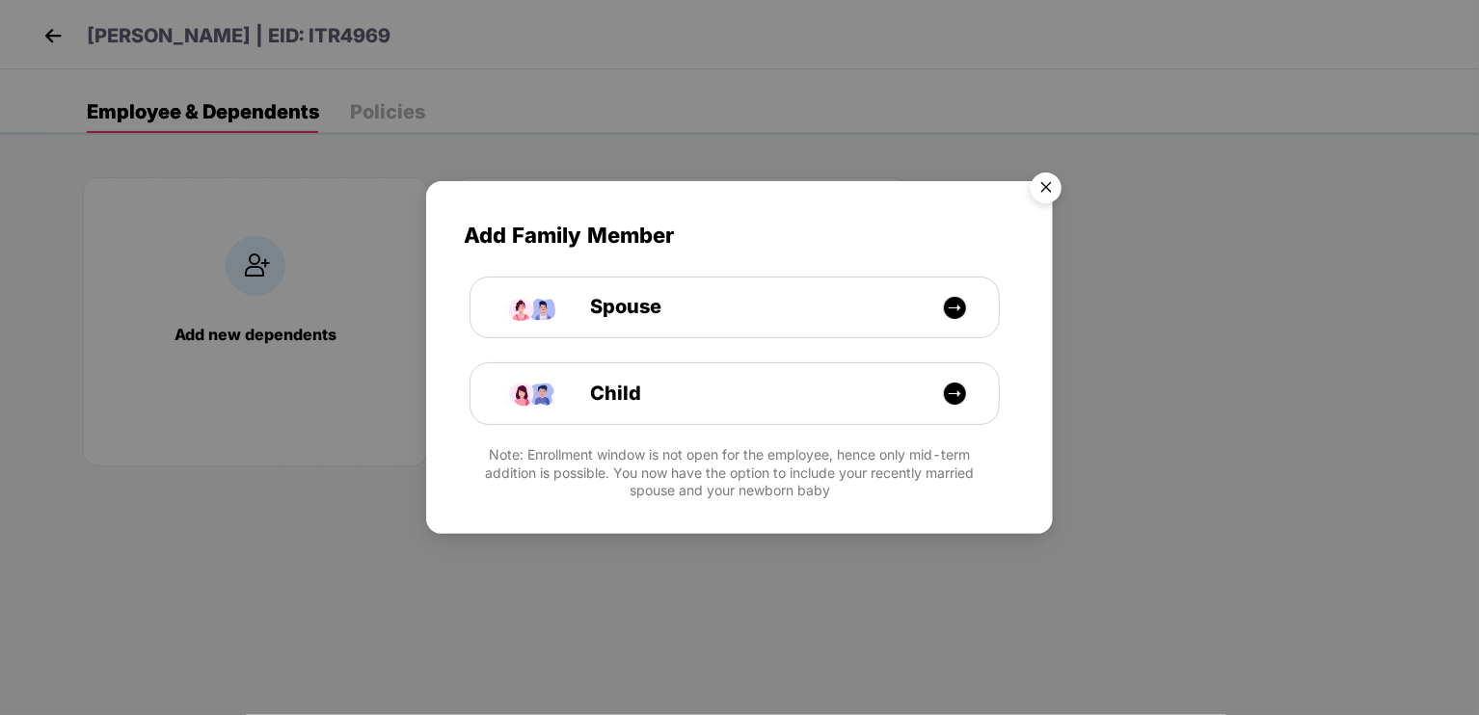
click at [1057, 179] on img "Close" at bounding box center [1046, 191] width 54 height 54
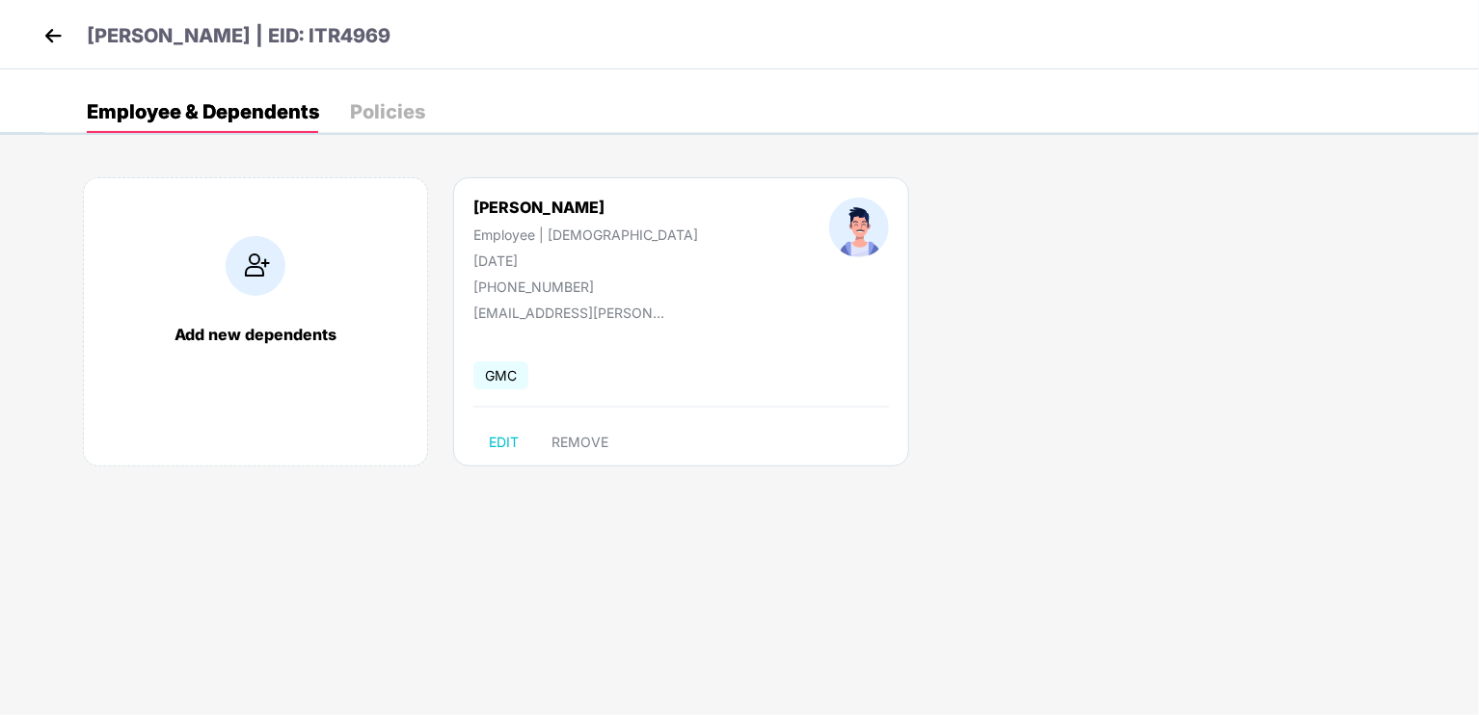
click at [55, 40] on img at bounding box center [53, 35] width 29 height 29
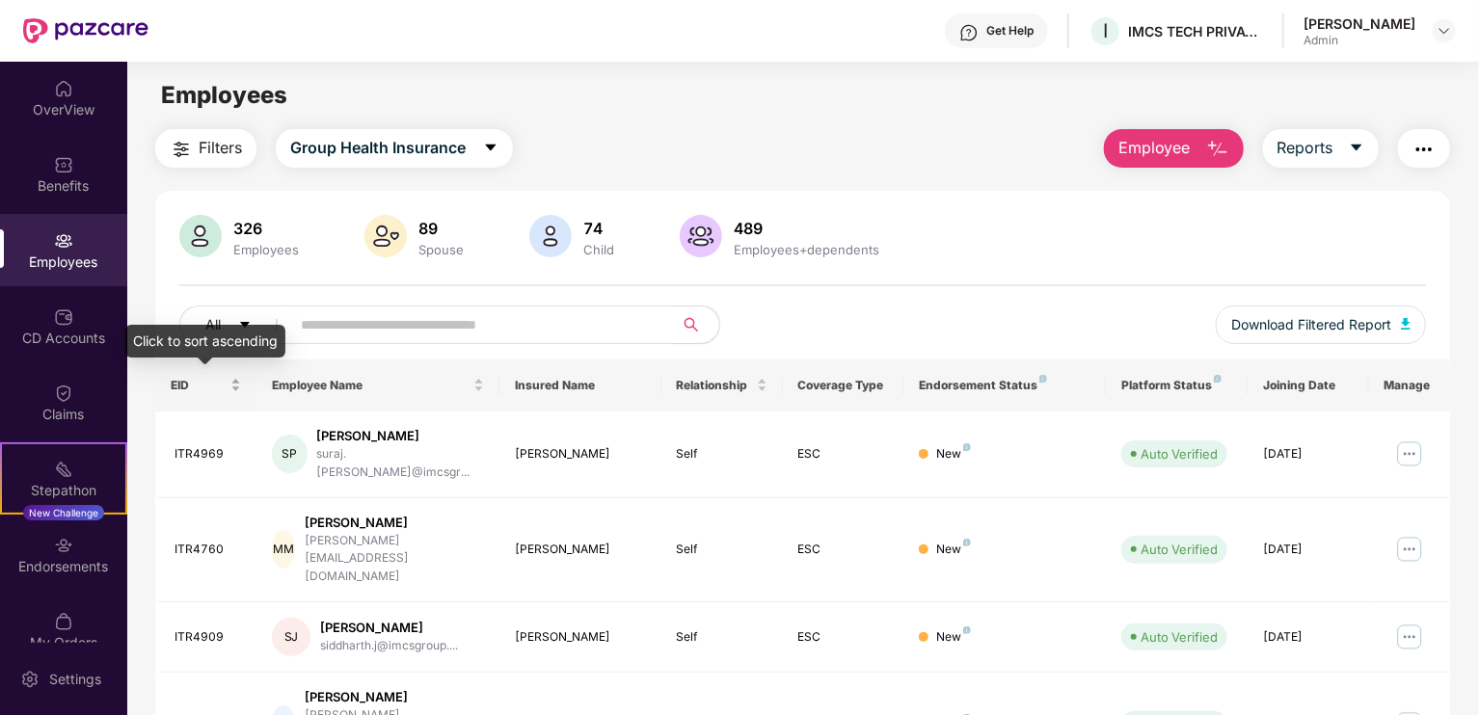
click at [239, 385] on div "EID" at bounding box center [206, 385] width 70 height 18
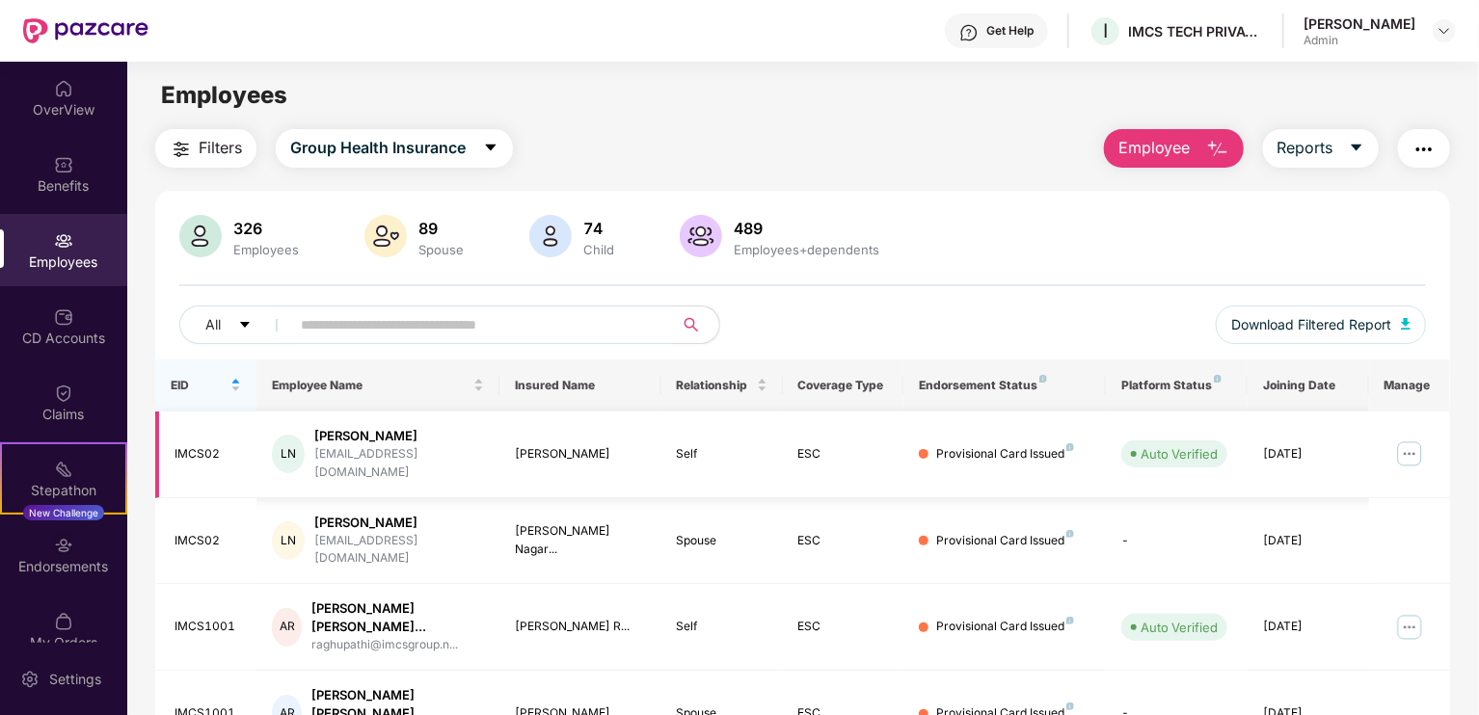
click at [1404, 450] on img at bounding box center [1409, 454] width 31 height 31
click at [1405, 612] on img at bounding box center [1409, 627] width 31 height 31
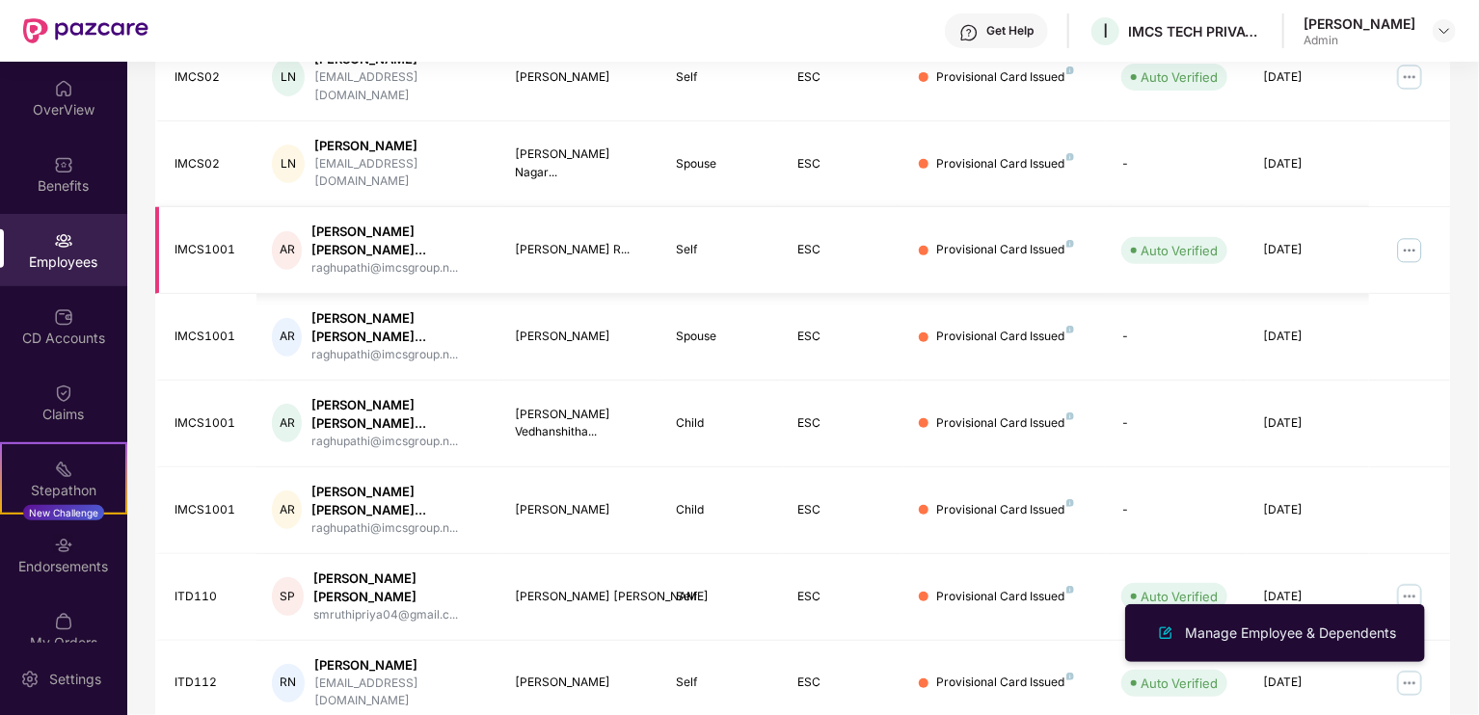
scroll to position [459, 0]
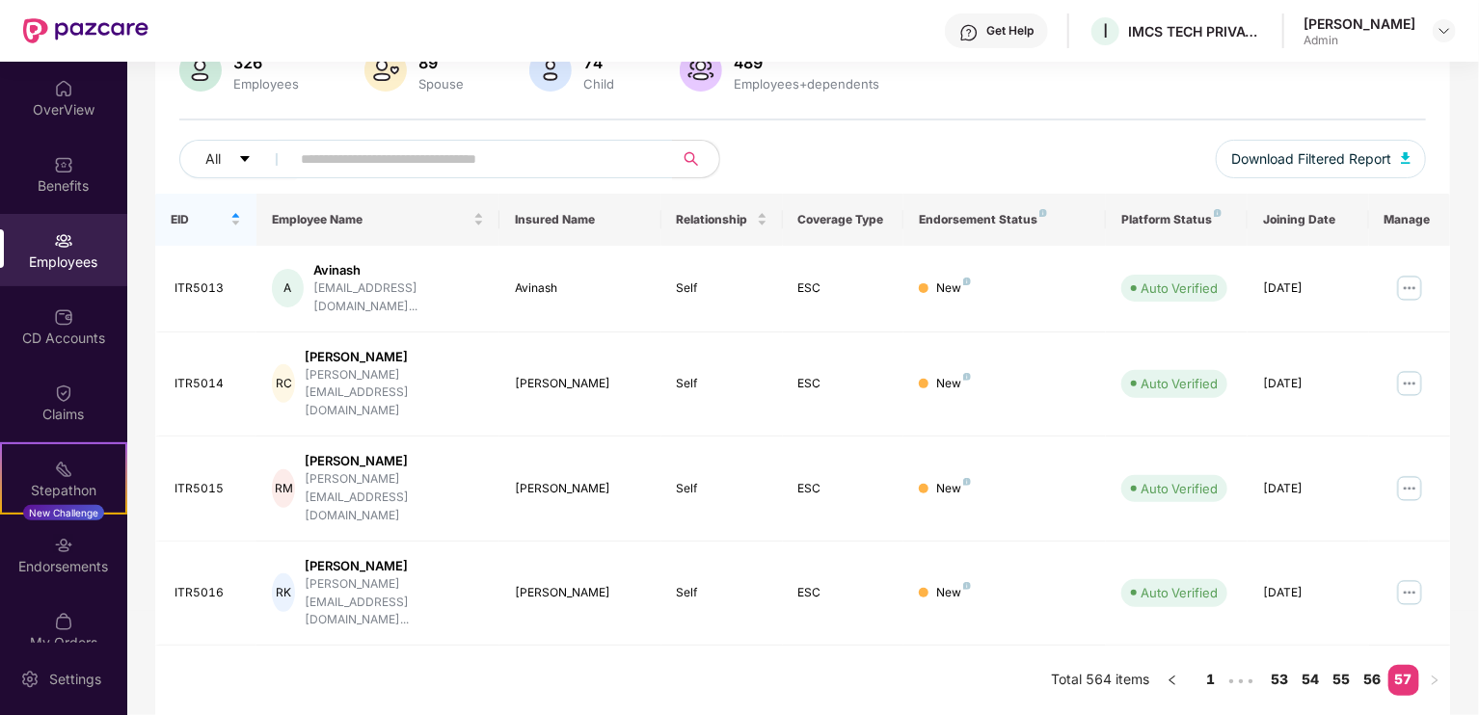
scroll to position [62, 0]
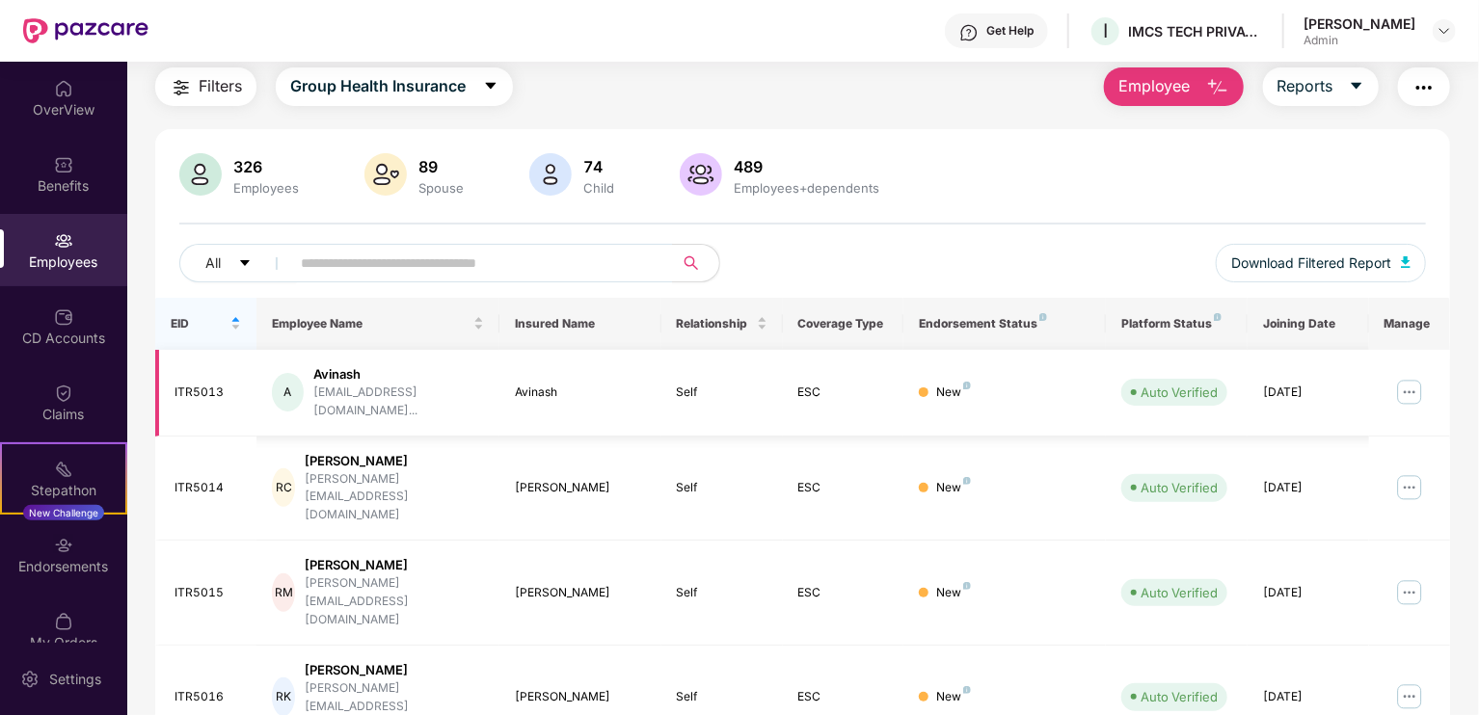
click at [1404, 384] on img at bounding box center [1409, 392] width 31 height 31
click at [1412, 577] on img at bounding box center [1409, 592] width 31 height 31
click at [528, 255] on input "text" at bounding box center [474, 263] width 346 height 29
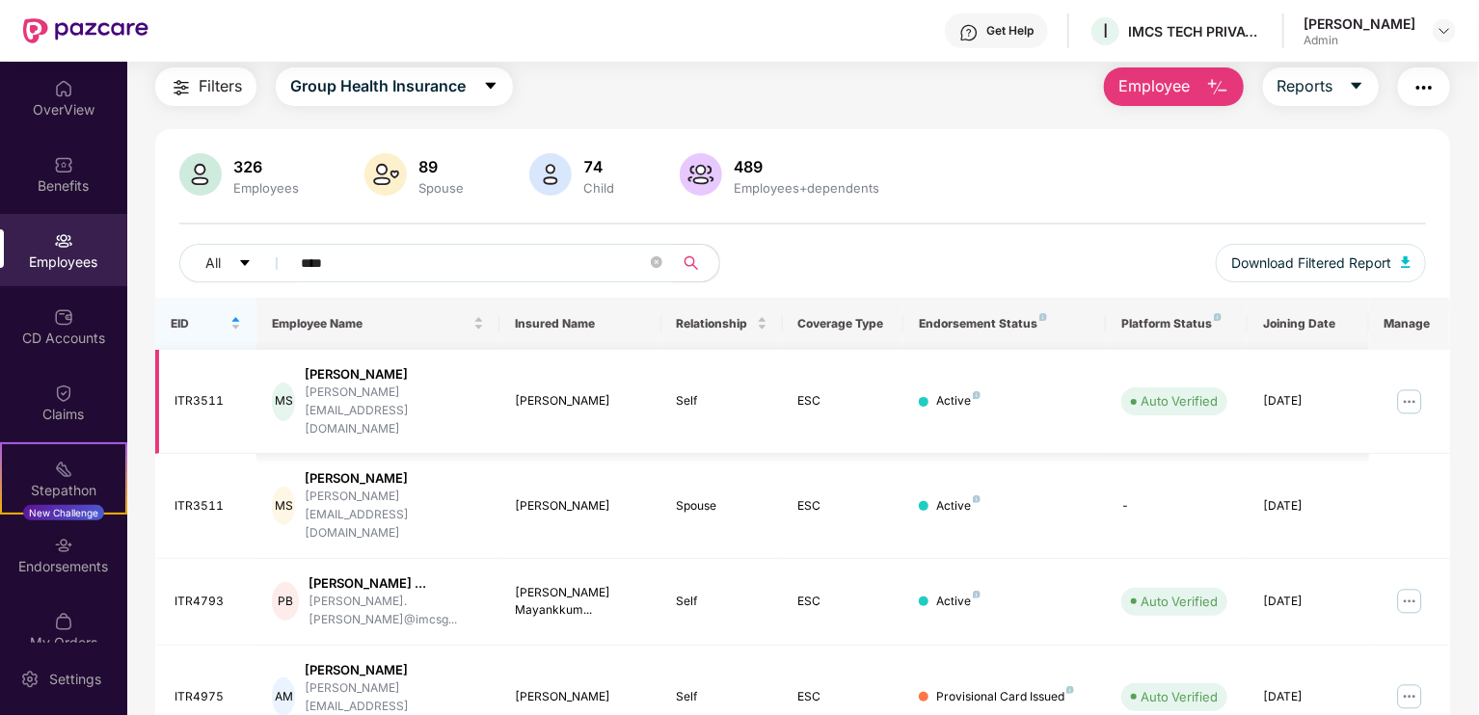
type input "****"
click at [1408, 387] on img at bounding box center [1409, 402] width 31 height 31
click at [1453, 423] on div "Filters Group Health Insurance Employee Reports 326 Employees 89 Spouse 74 Chil…" at bounding box center [802, 443] width 1351 height 753
click at [1413, 387] on img at bounding box center [1409, 402] width 31 height 31
click at [1409, 586] on img at bounding box center [1409, 601] width 31 height 31
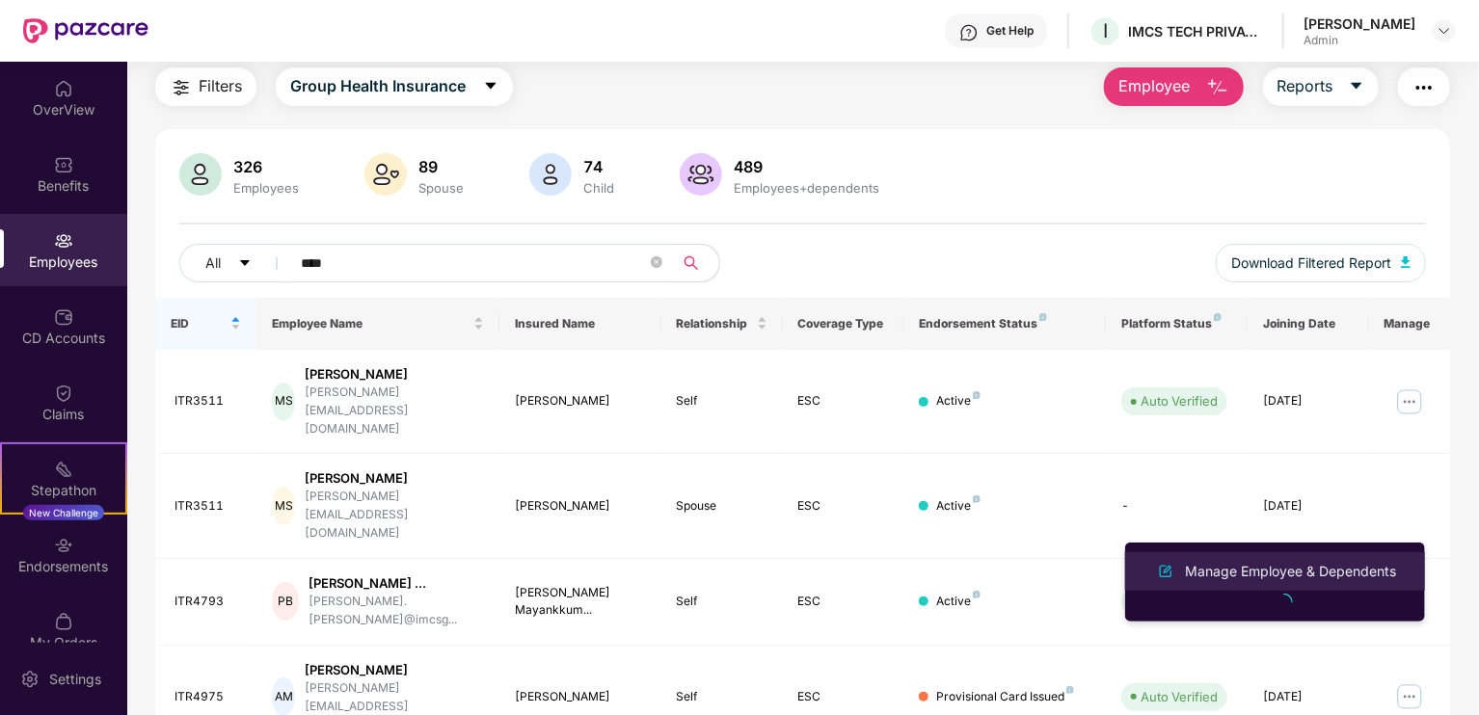
click at [1289, 569] on div "Manage Employee & Dependents" at bounding box center [1290, 571] width 219 height 21
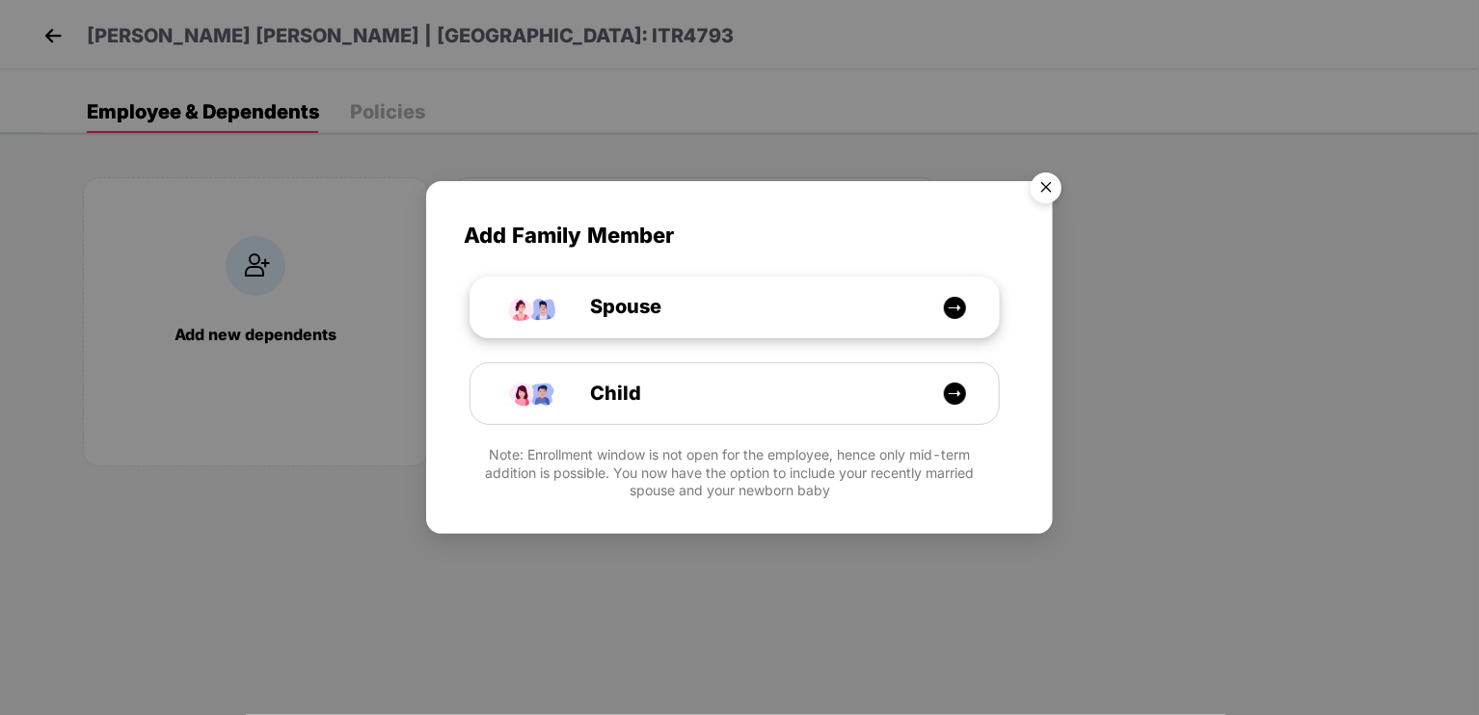
click at [931, 298] on div "Spouse" at bounding box center [745, 307] width 396 height 30
select select "****"
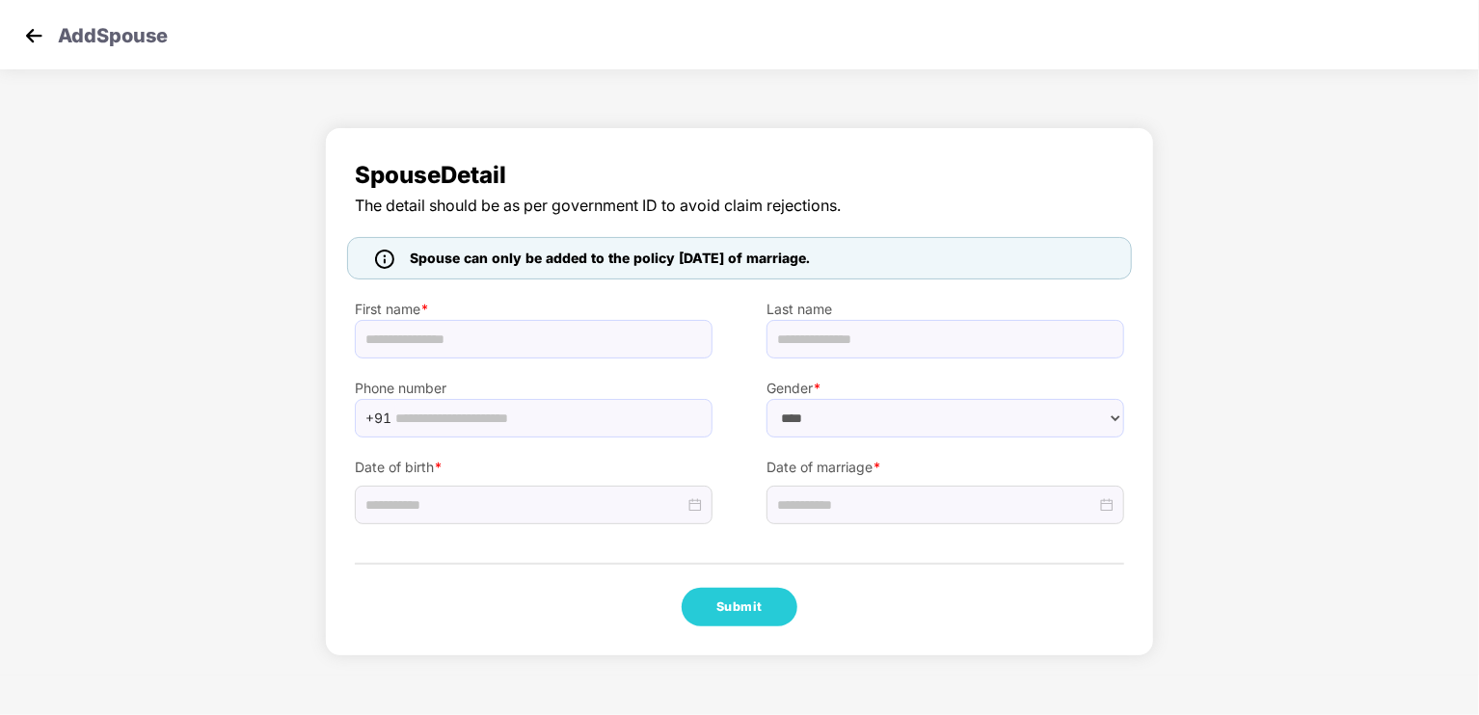
click at [29, 27] on img at bounding box center [33, 35] width 29 height 29
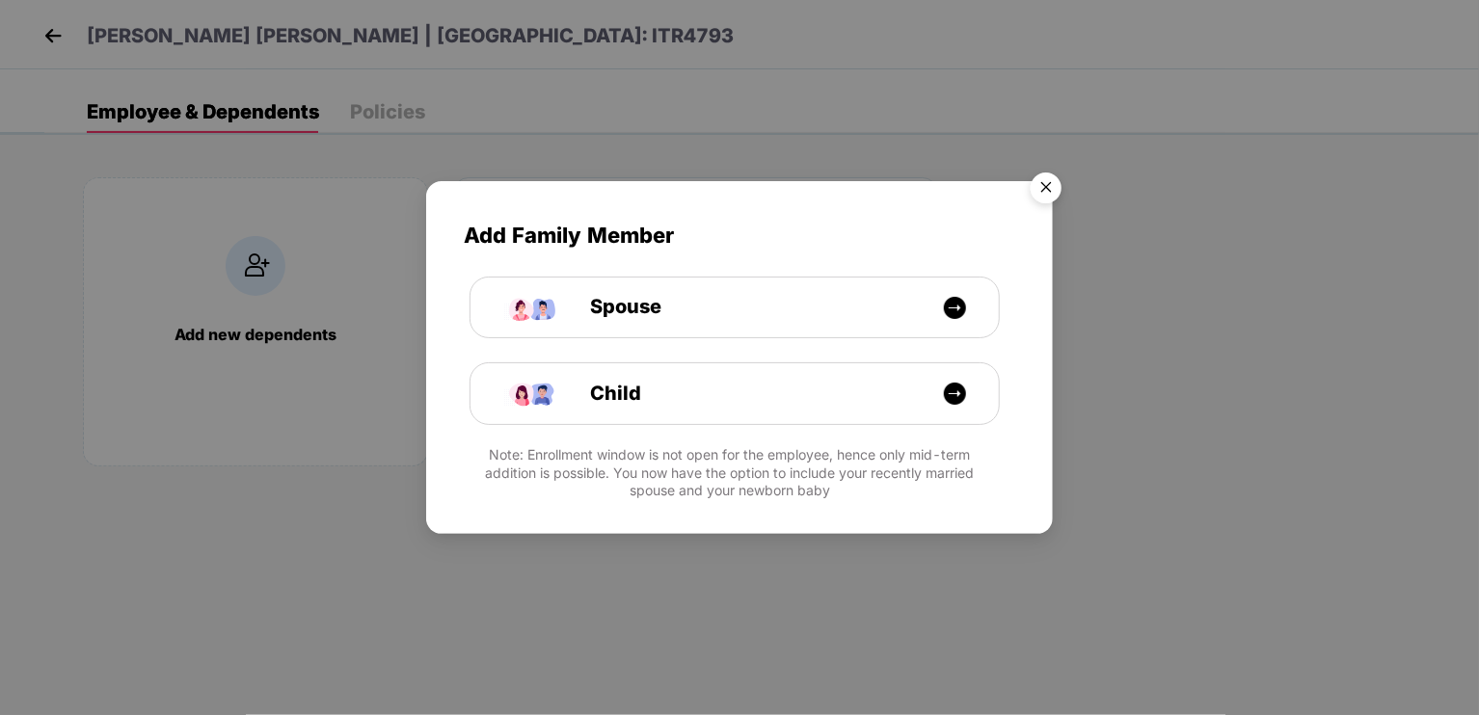
click at [1061, 191] on img "Close" at bounding box center [1046, 191] width 54 height 54
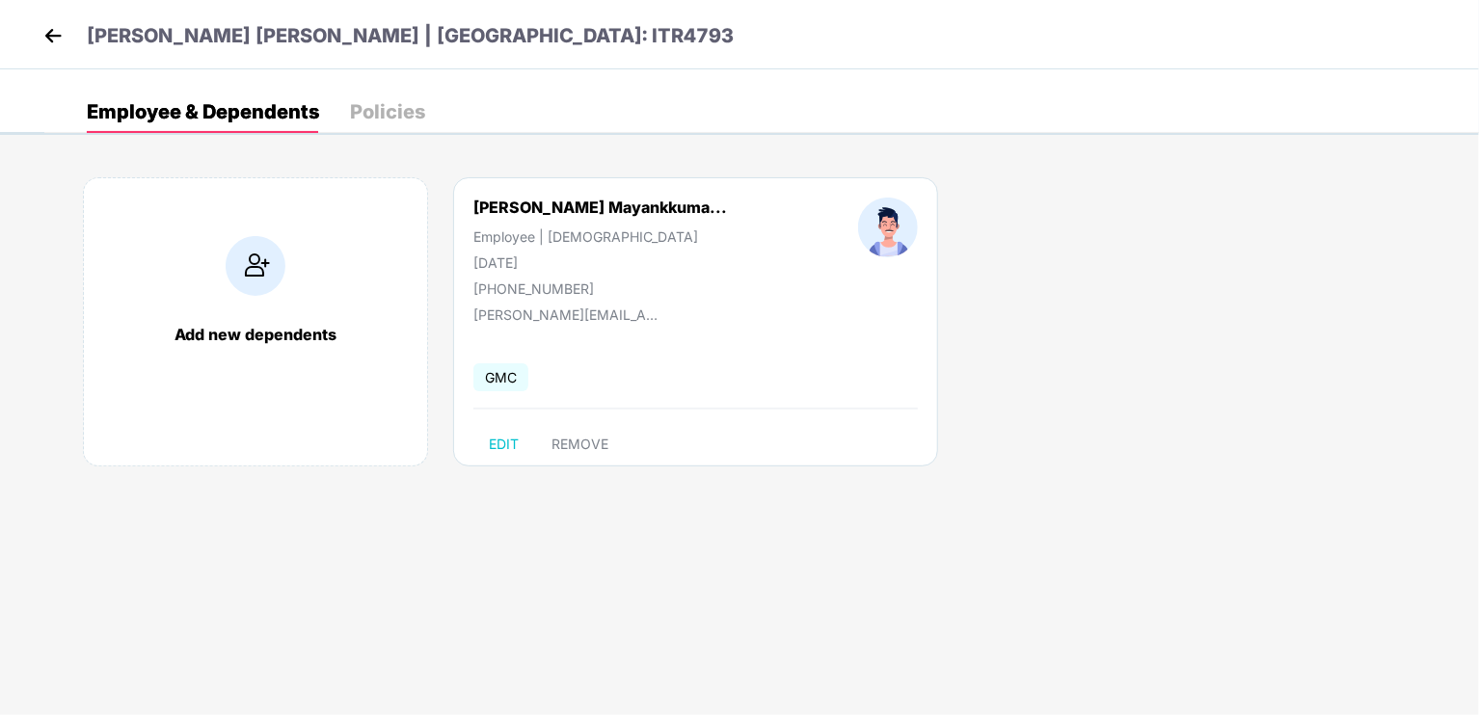
click at [52, 30] on img at bounding box center [53, 35] width 29 height 29
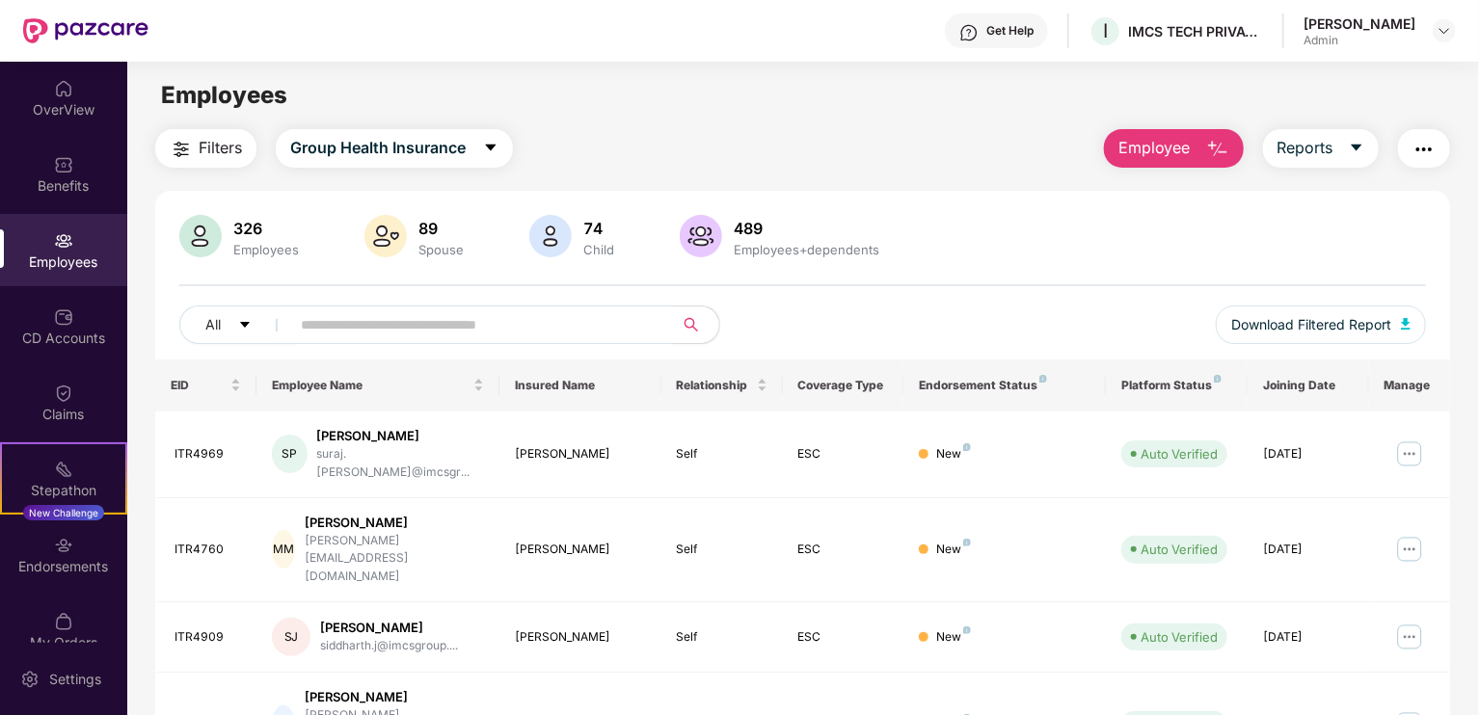
click at [506, 335] on input "text" at bounding box center [474, 324] width 346 height 29
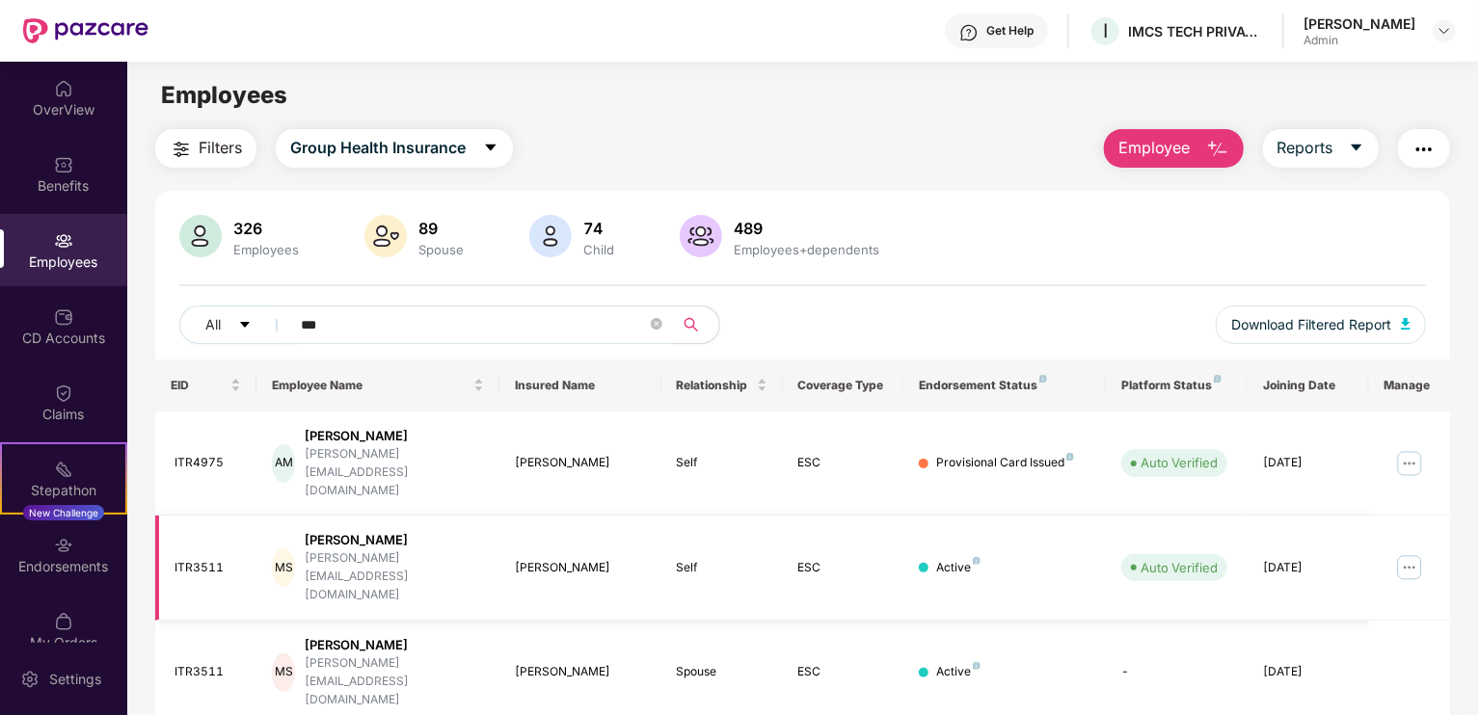
type input "***"
click at [1398, 552] on img at bounding box center [1409, 567] width 31 height 31
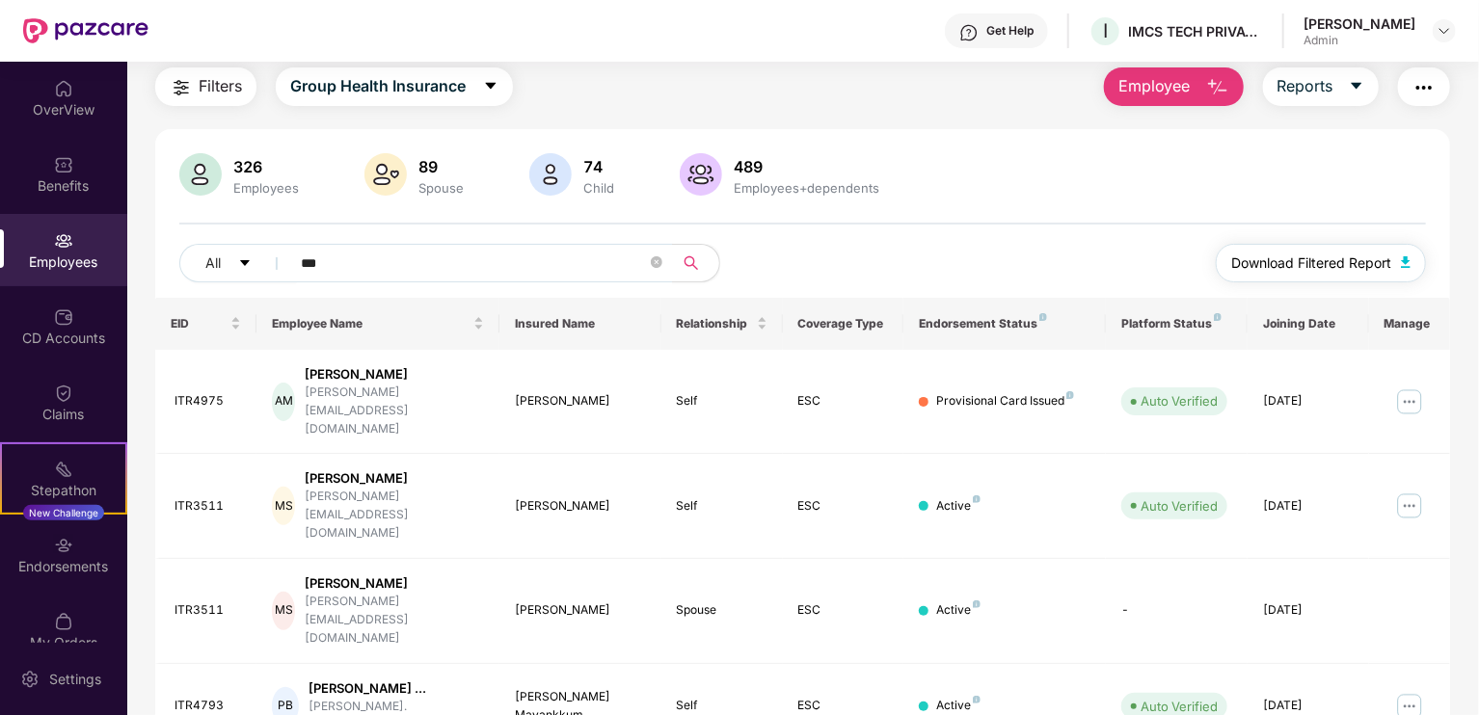
click at [1219, 255] on button "Download Filtered Report" at bounding box center [1321, 263] width 210 height 39
click at [1409, 491] on img at bounding box center [1409, 506] width 31 height 31
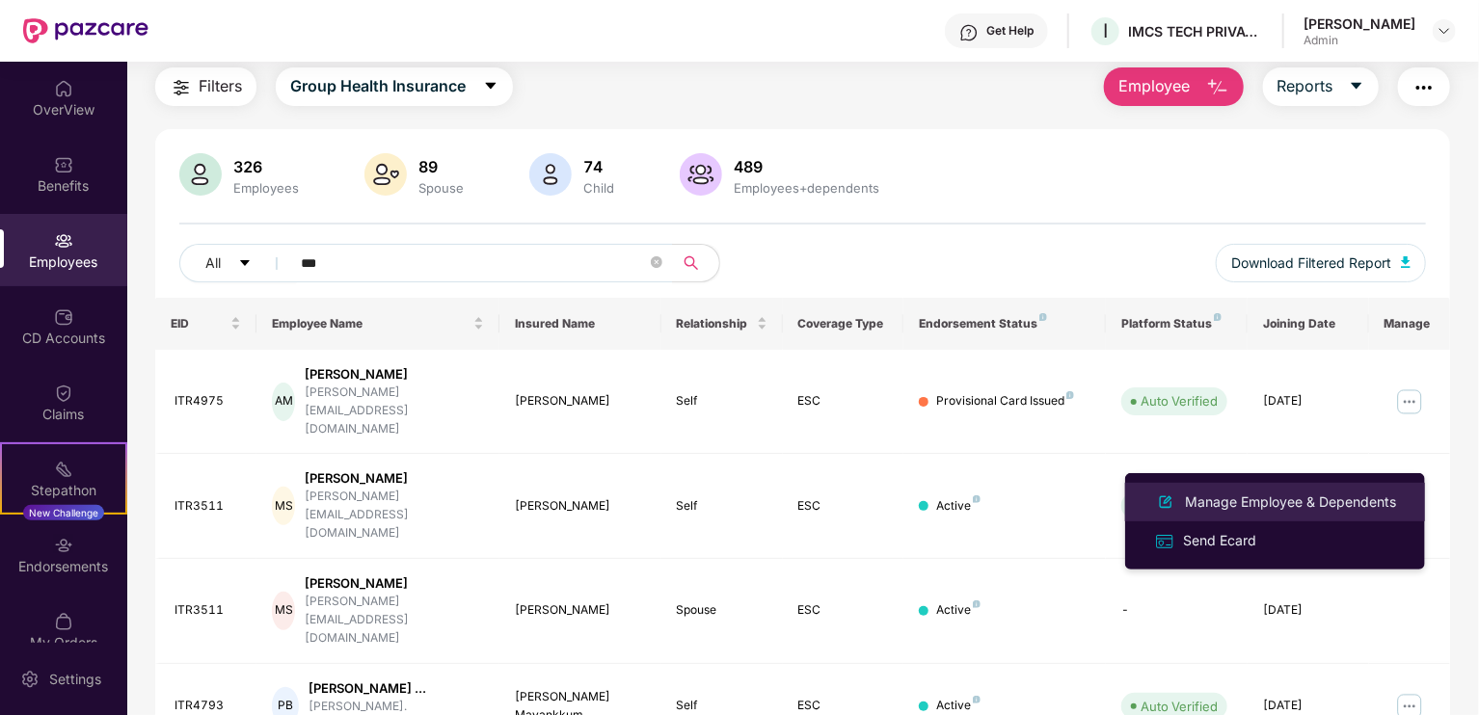
click at [1199, 497] on div "Manage Employee & Dependents" at bounding box center [1290, 502] width 219 height 21
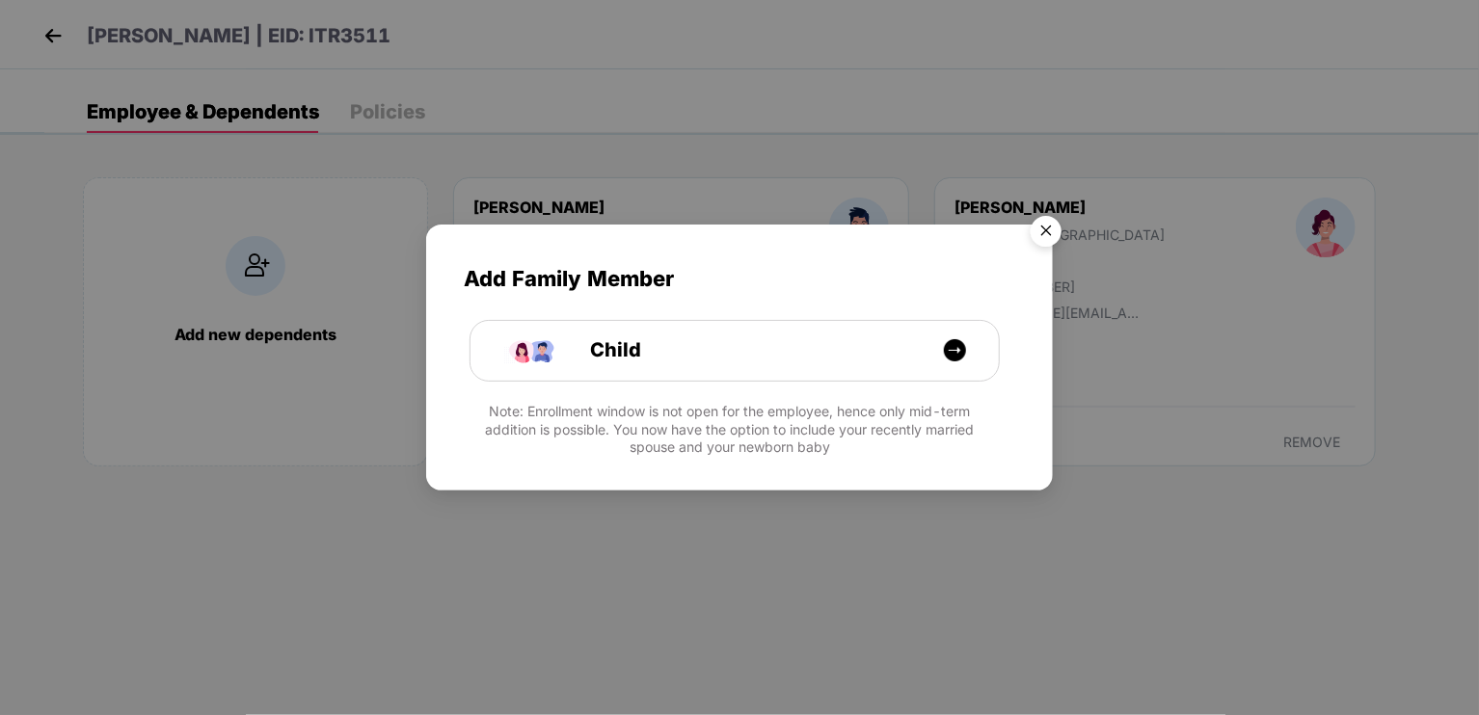
click at [1059, 231] on img "Close" at bounding box center [1046, 234] width 54 height 54
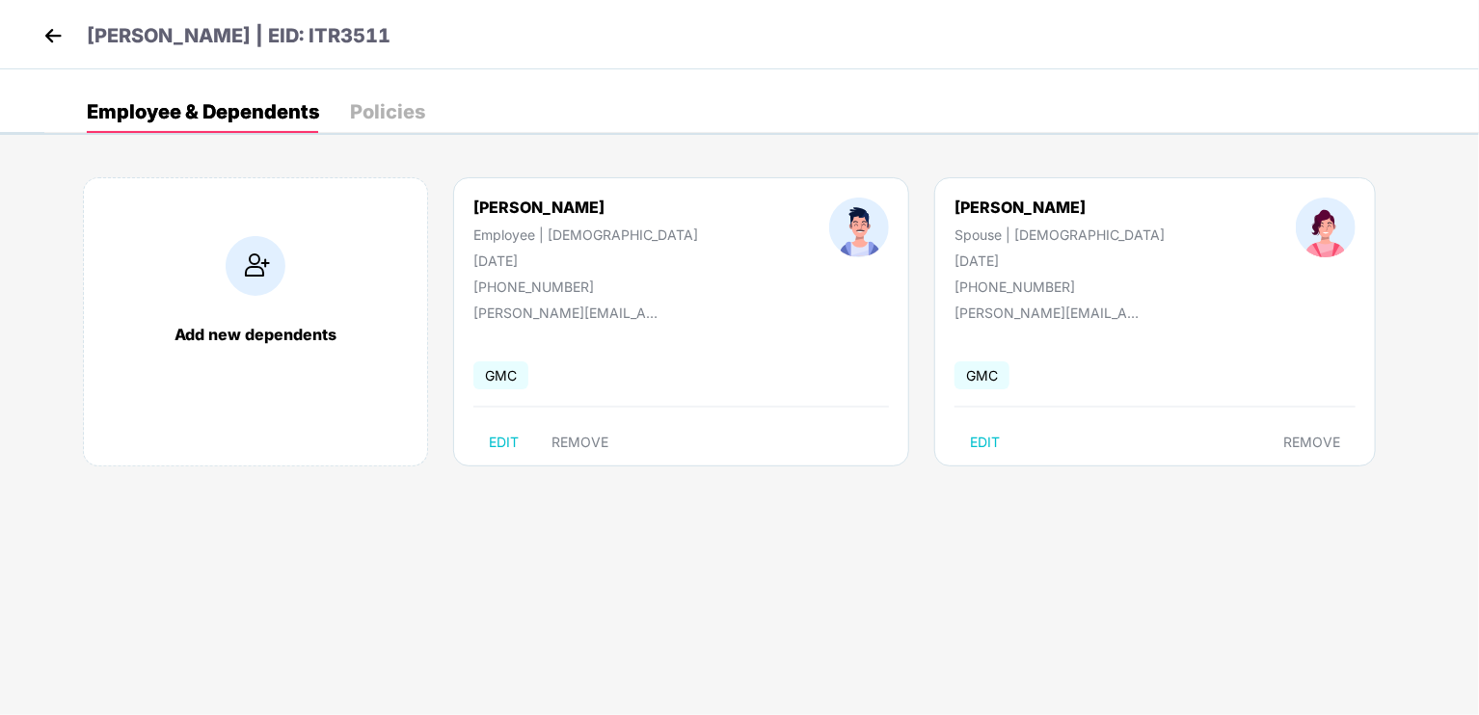
click at [954, 369] on span "GMC" at bounding box center [981, 376] width 55 height 28
click at [523, 447] on button "EDIT" at bounding box center [503, 442] width 61 height 31
select select "****"
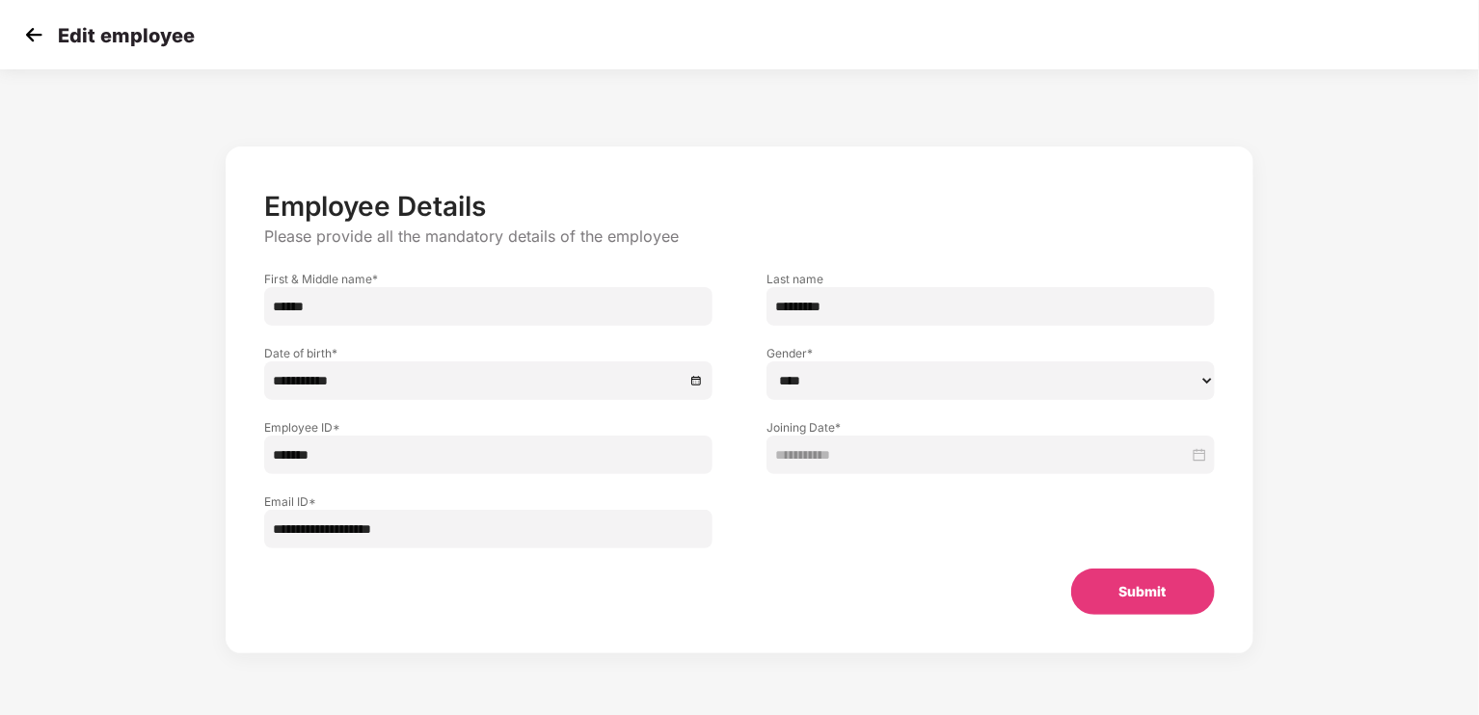
click at [38, 38] on img at bounding box center [33, 34] width 29 height 29
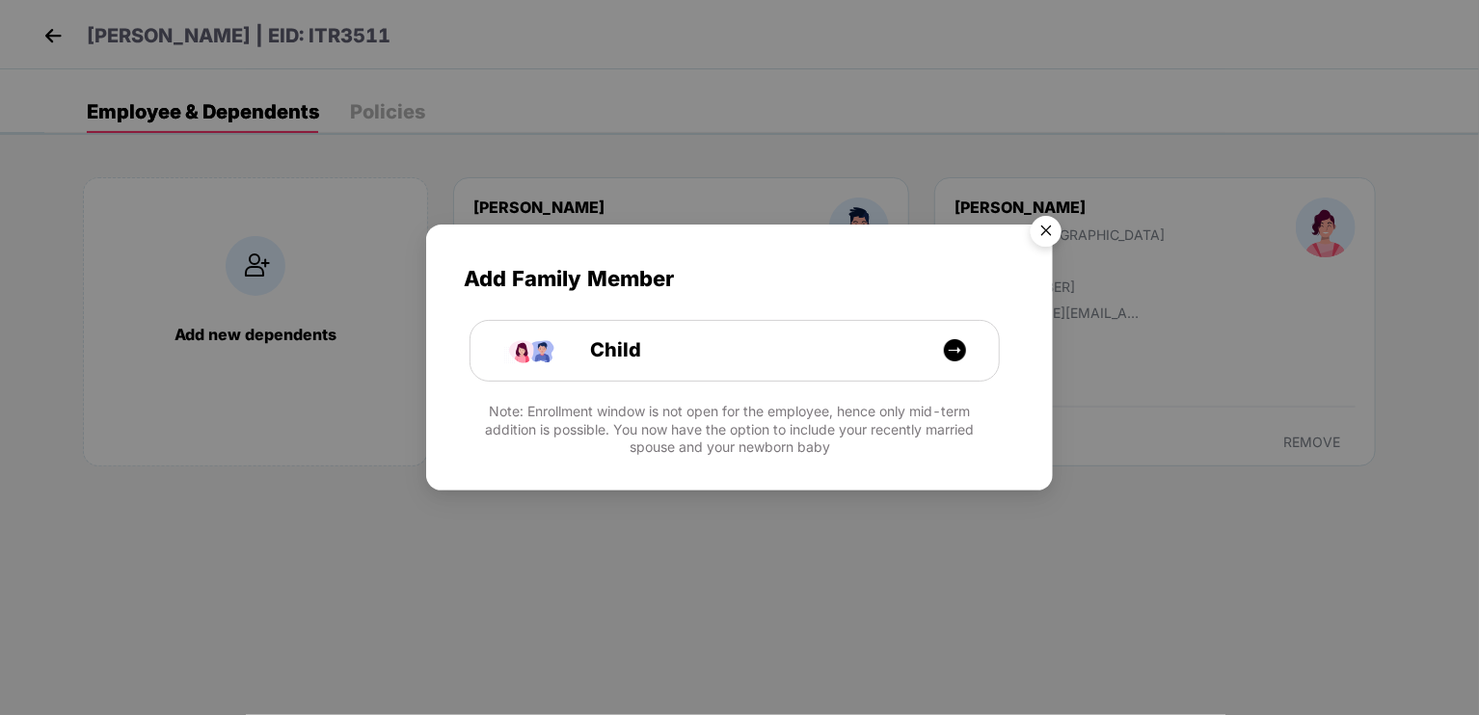
click at [38, 38] on div "Add Family Member Child Note: Enrollment window is not open for the employee, h…" at bounding box center [739, 357] width 1479 height 715
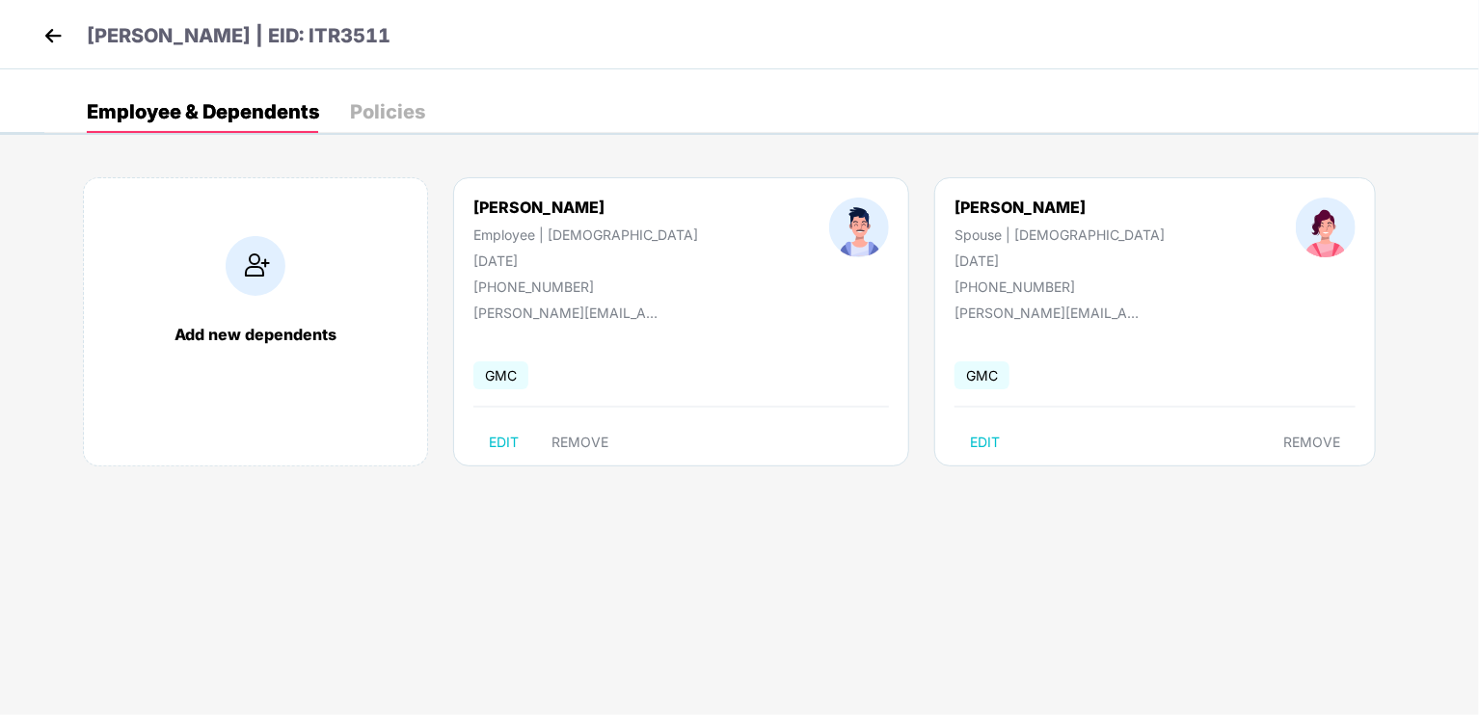
click at [39, 27] on img at bounding box center [53, 35] width 29 height 29
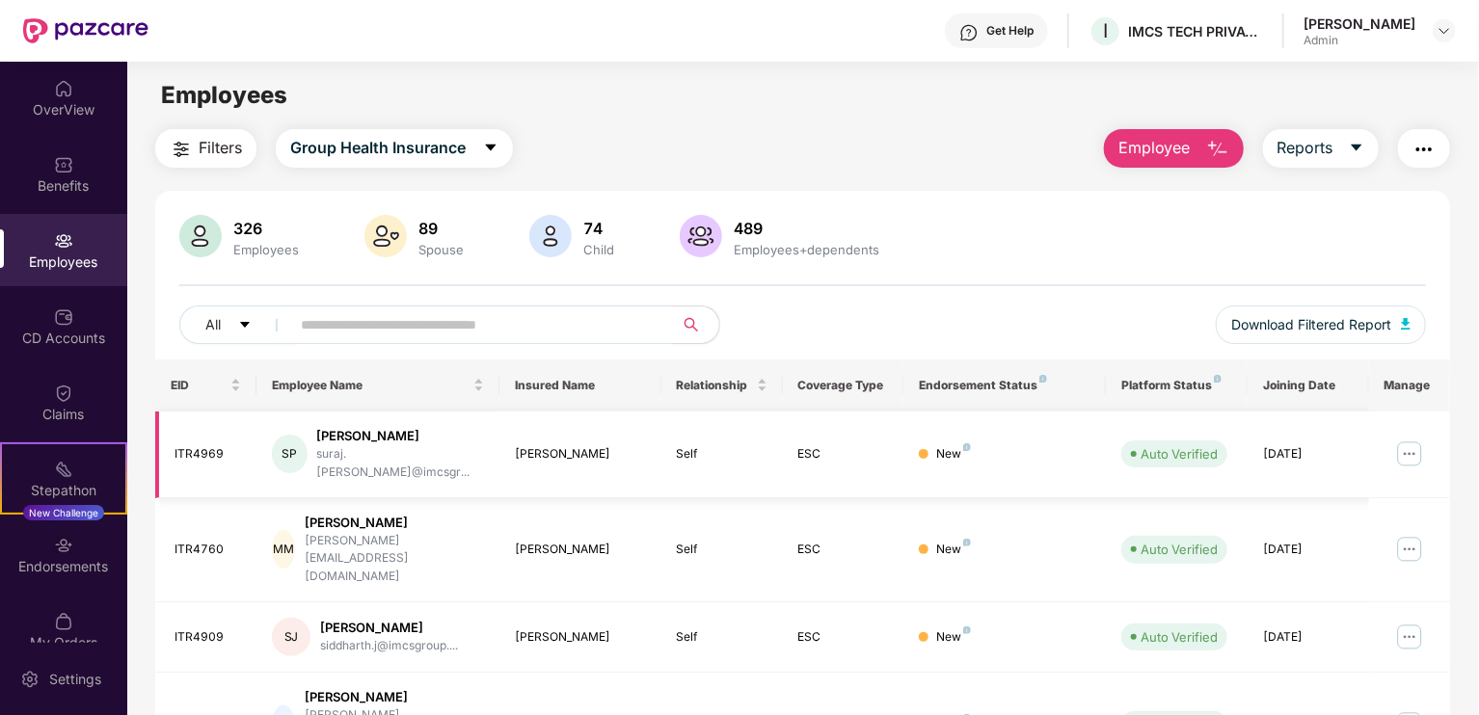
click at [1410, 454] on img at bounding box center [1409, 454] width 31 height 31
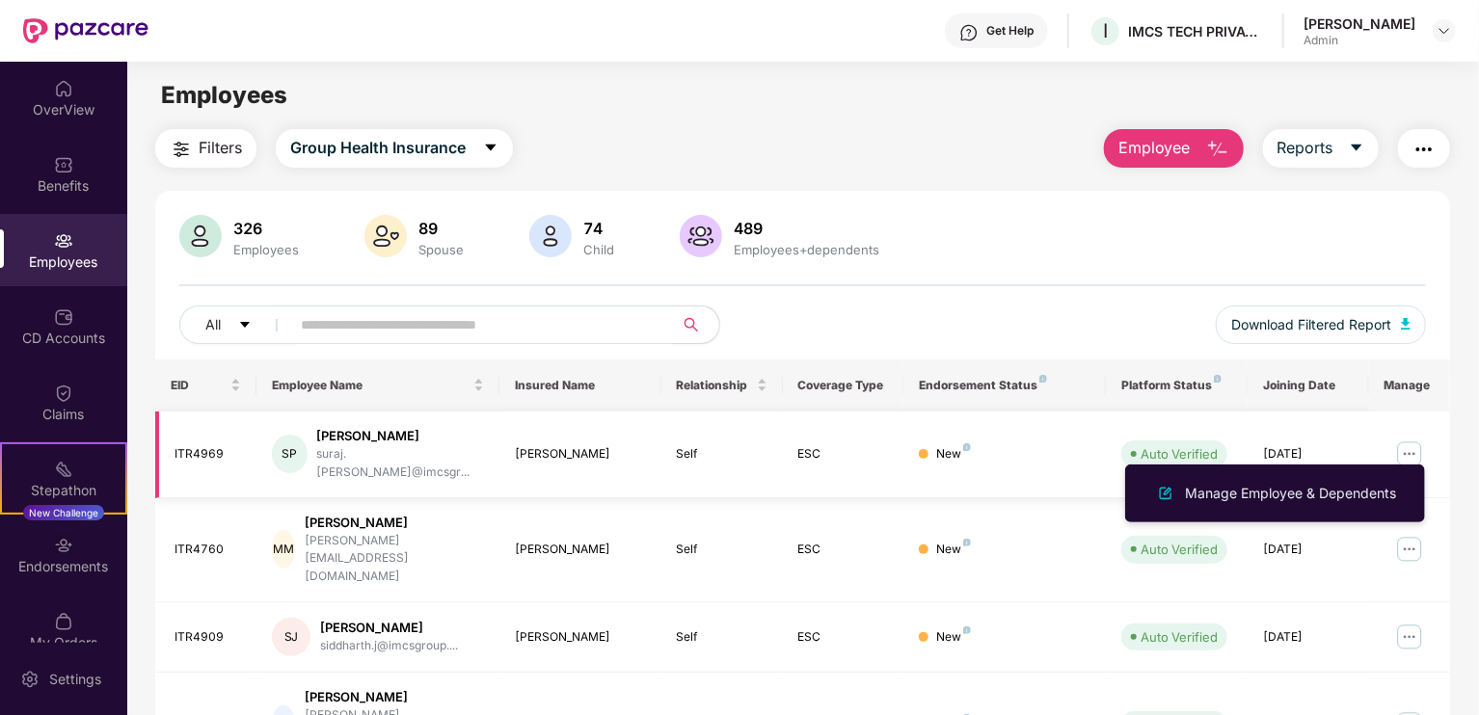
click at [1410, 454] on img at bounding box center [1409, 454] width 31 height 31
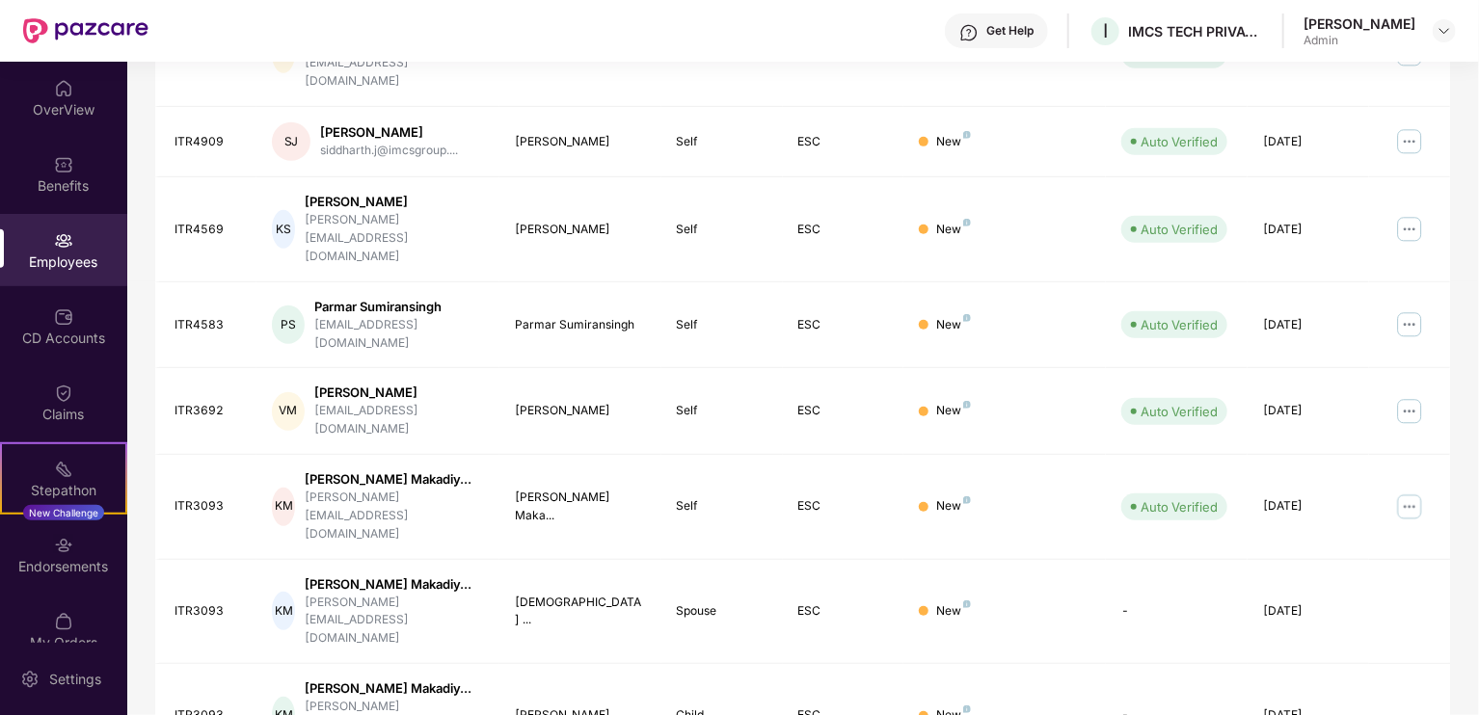
scroll to position [515, 0]
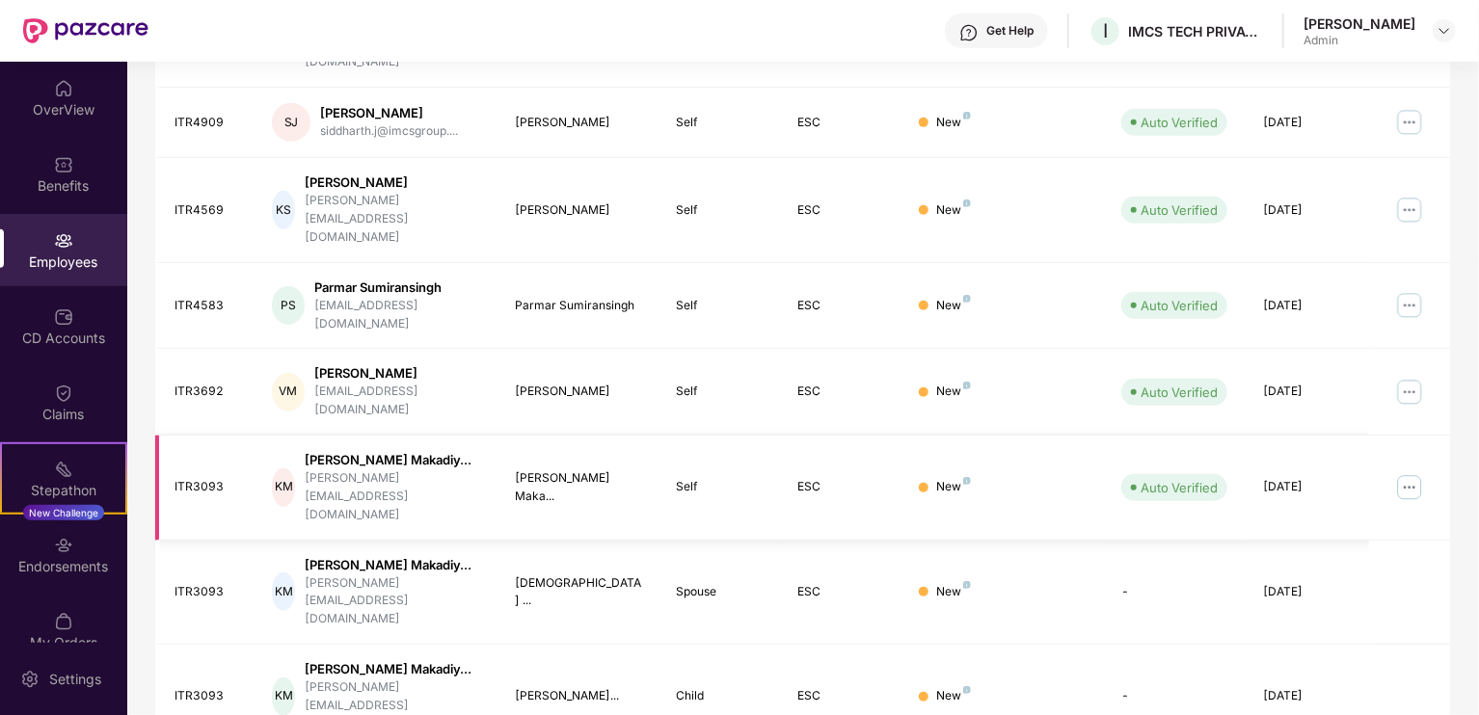
click at [1408, 472] on img at bounding box center [1409, 487] width 31 height 31
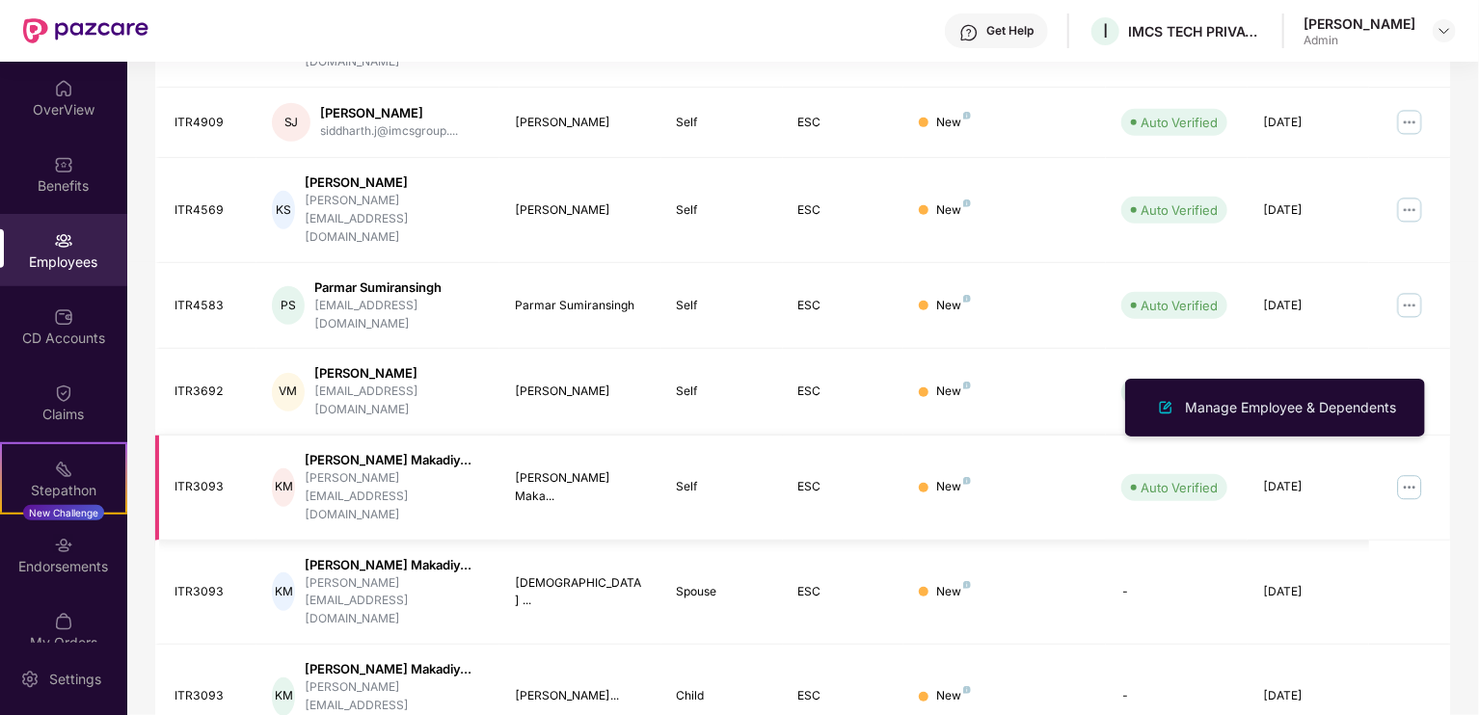
click at [1408, 472] on img at bounding box center [1409, 487] width 31 height 31
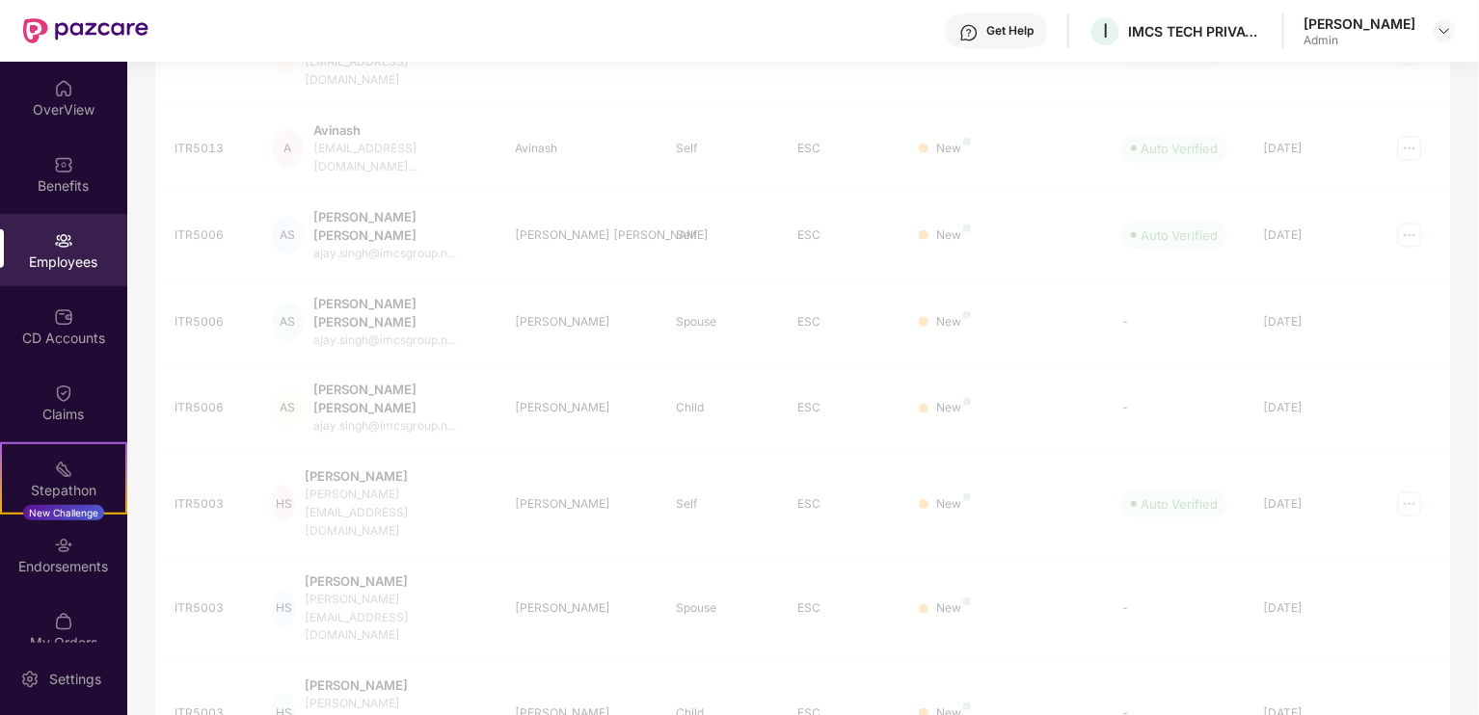
scroll to position [467, 0]
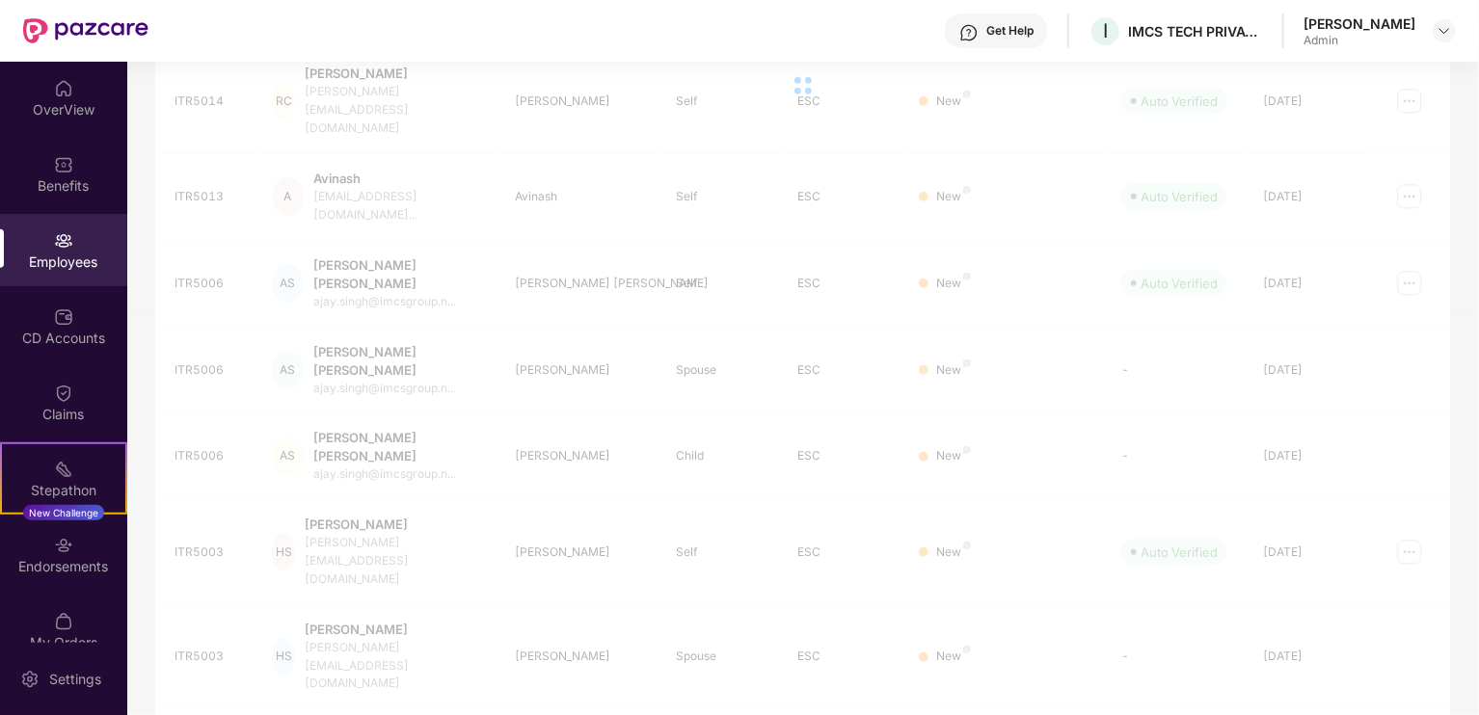
scroll to position [62, 0]
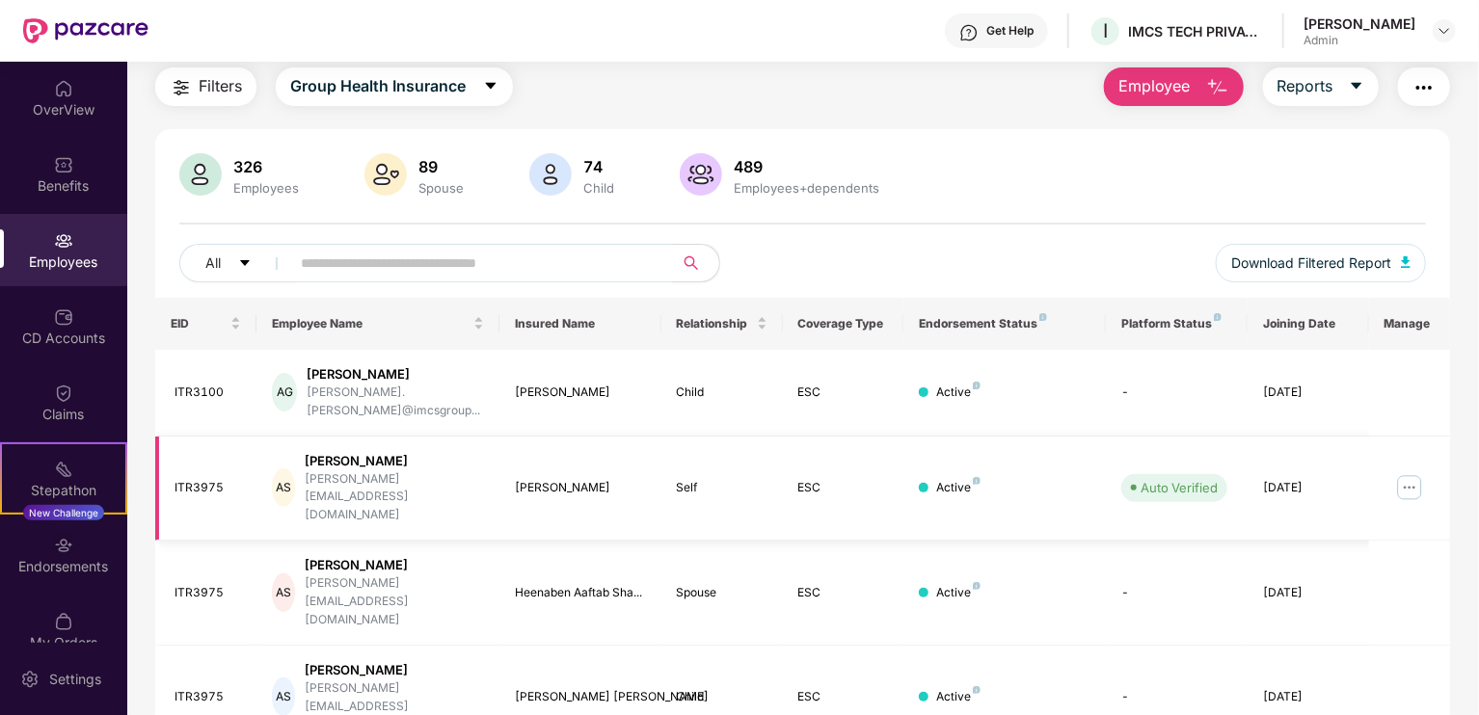
click at [1411, 472] on img at bounding box center [1409, 487] width 31 height 31
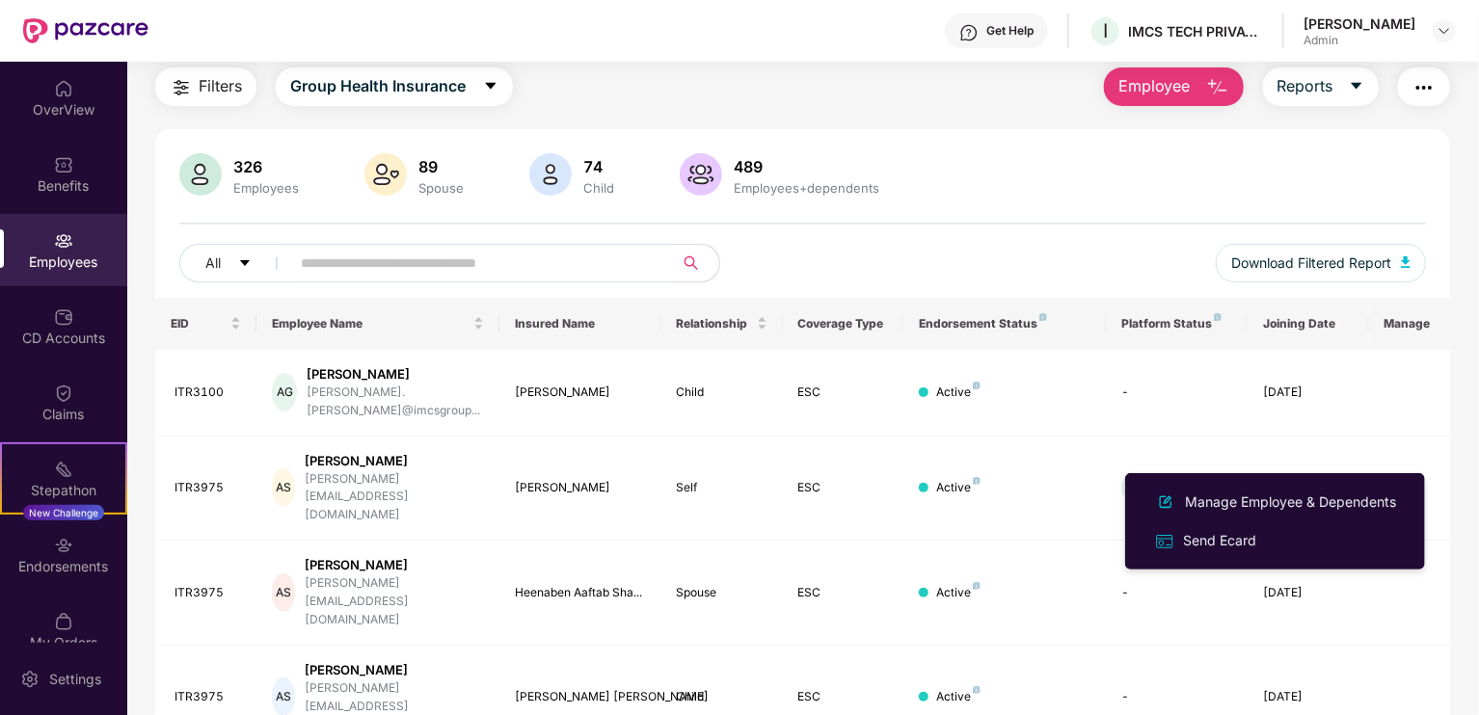
click at [1214, 195] on div "326 Employees 89 Spouse 74 Child 489 Employees+dependents" at bounding box center [802, 176] width 1247 height 46
